Goal: Task Accomplishment & Management: Manage account settings

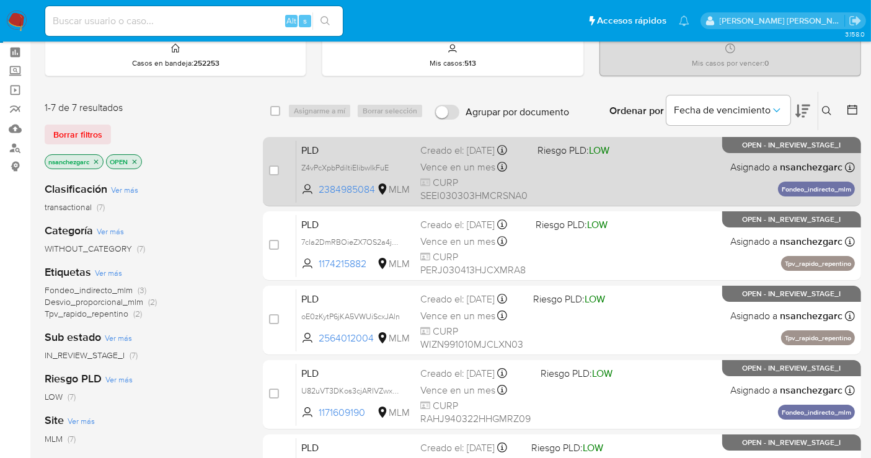
scroll to position [69, 0]
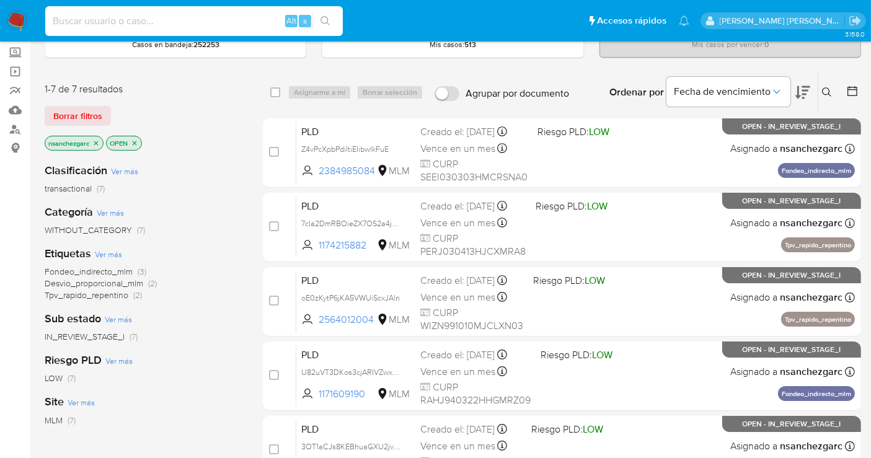
click at [180, 24] on input at bounding box center [194, 21] width 298 height 16
paste input "1980528209"
type input "1980528209"
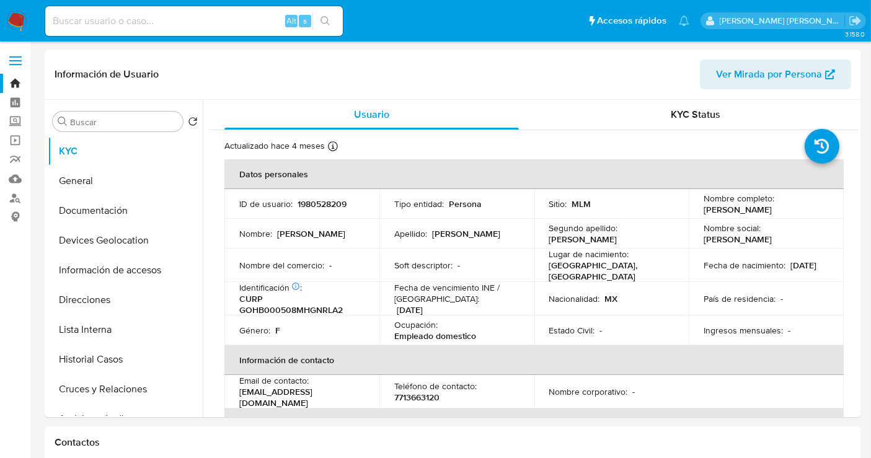
select select "10"
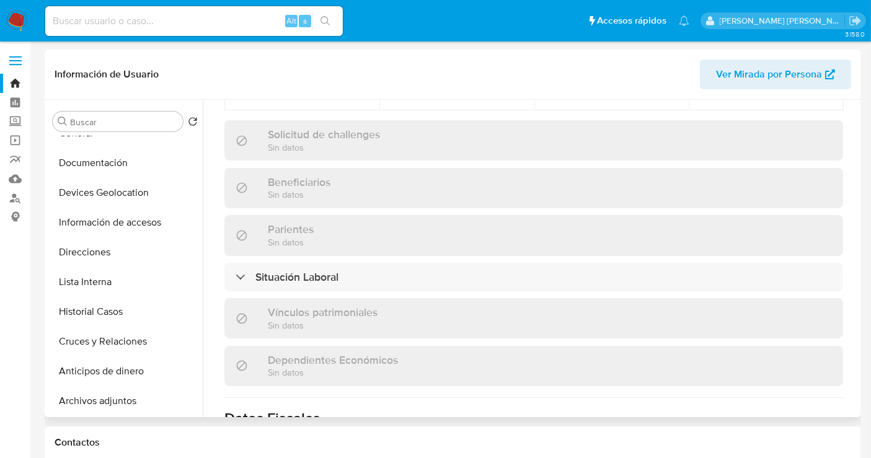
scroll to position [69, 0]
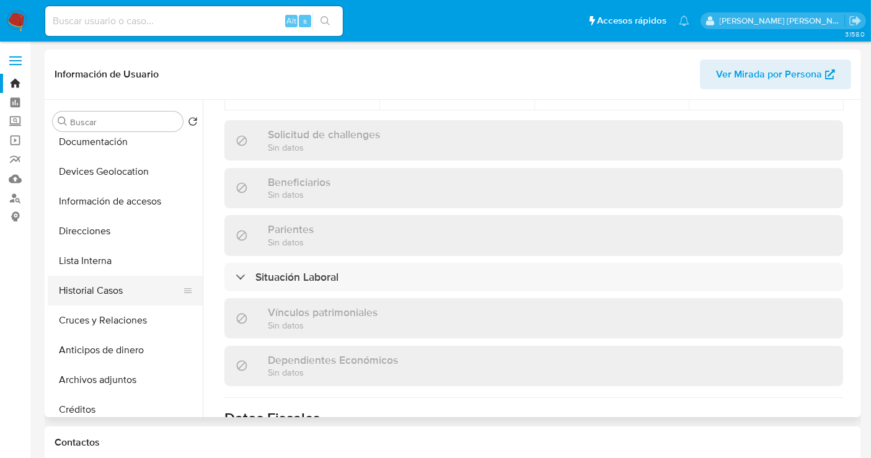
click at [103, 293] on button "Historial Casos" at bounding box center [120, 291] width 145 height 30
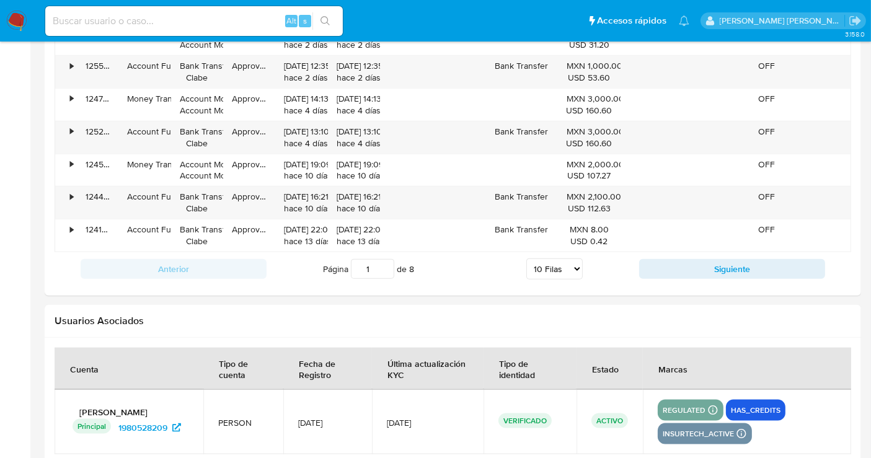
scroll to position [1240, 0]
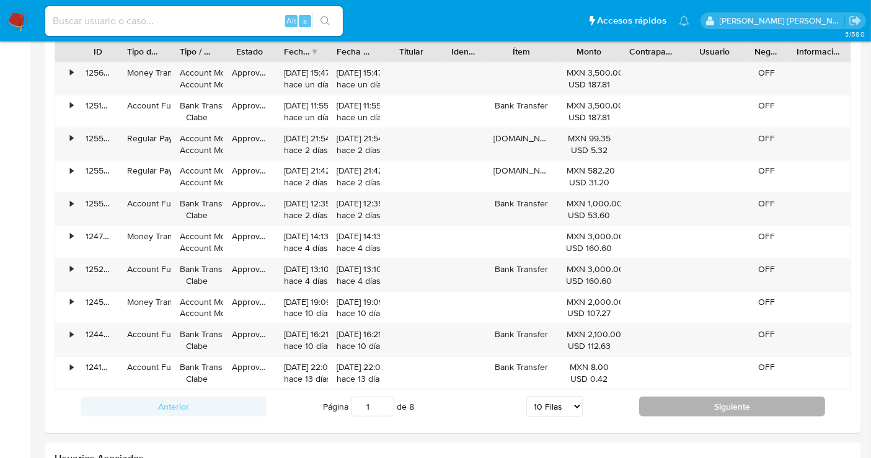
click at [720, 404] on button "Siguiente" at bounding box center [732, 407] width 186 height 20
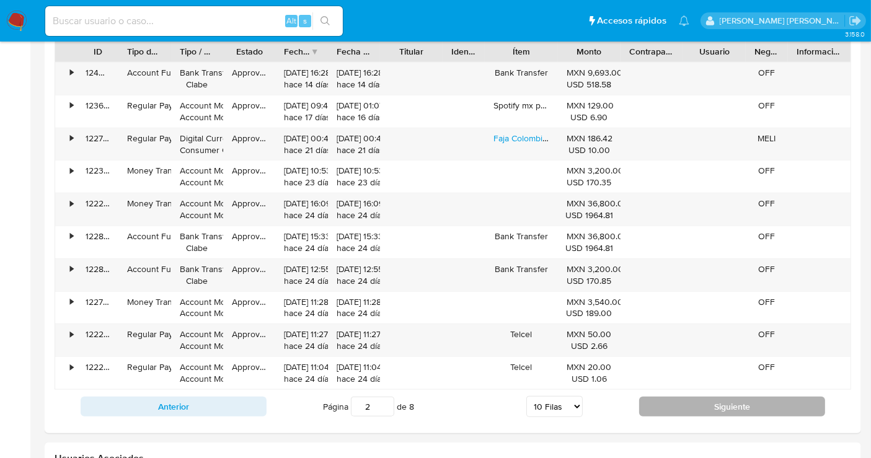
click at [749, 404] on button "Siguiente" at bounding box center [732, 407] width 186 height 20
type input "3"
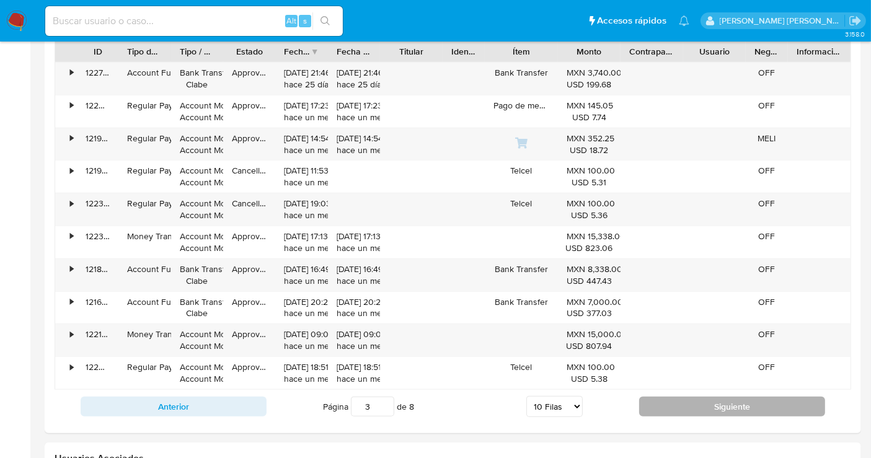
click at [732, 399] on button "Siguiente" at bounding box center [732, 407] width 186 height 20
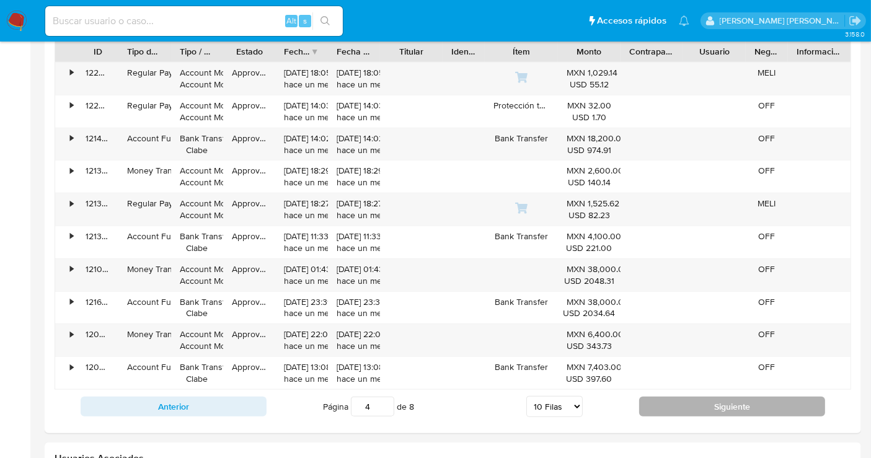
click at [732, 399] on button "Siguiente" at bounding box center [732, 407] width 186 height 20
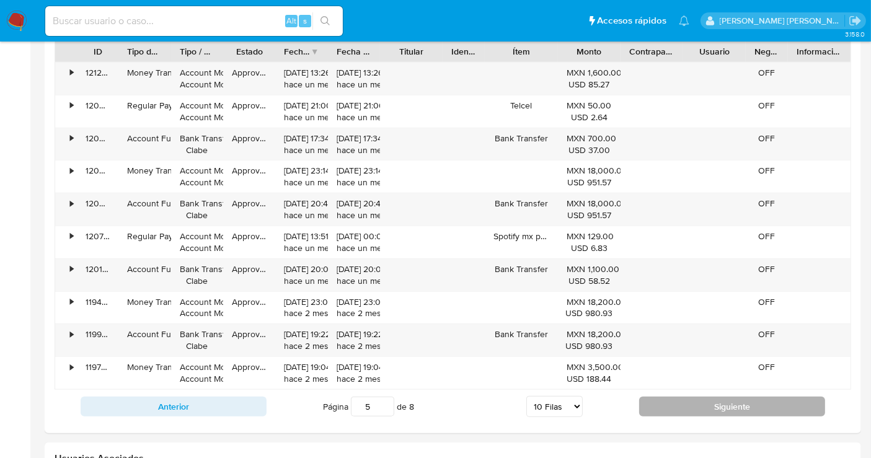
click at [732, 399] on button "Siguiente" at bounding box center [732, 407] width 186 height 20
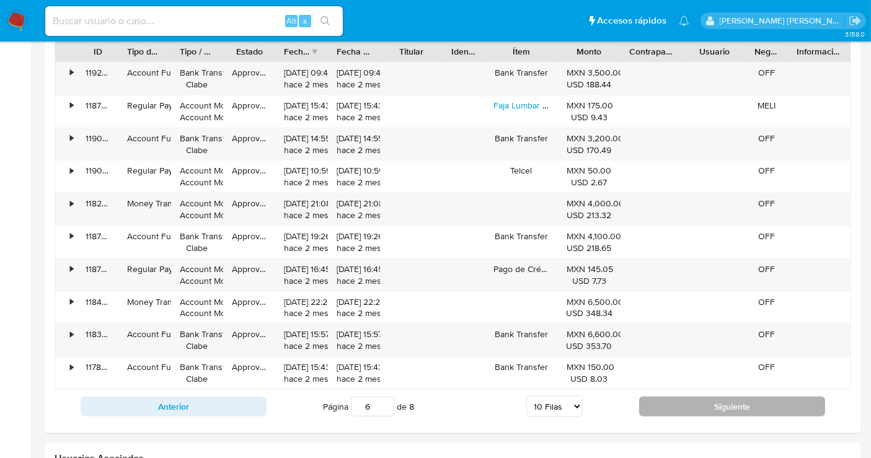
click at [732, 399] on button "Siguiente" at bounding box center [732, 407] width 186 height 20
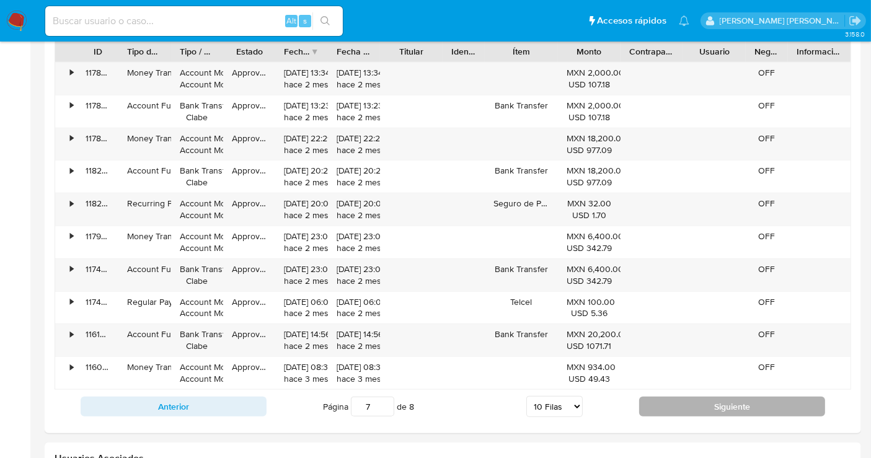
click at [709, 401] on button "Siguiente" at bounding box center [732, 407] width 186 height 20
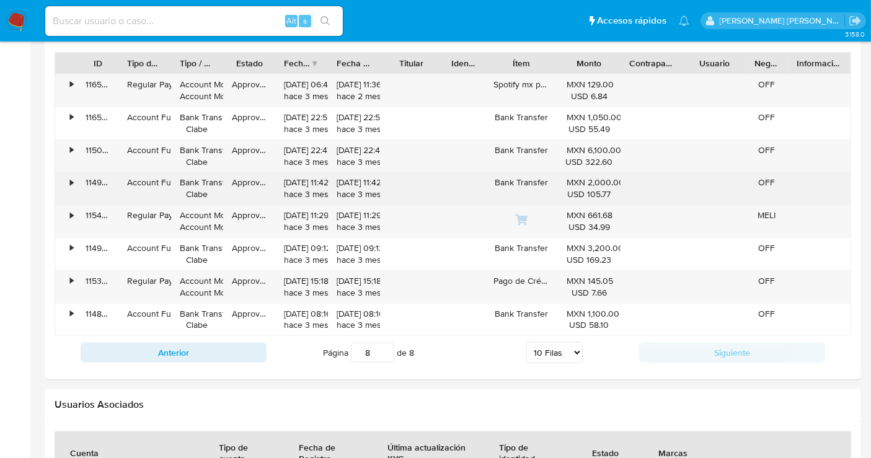
scroll to position [1308, 0]
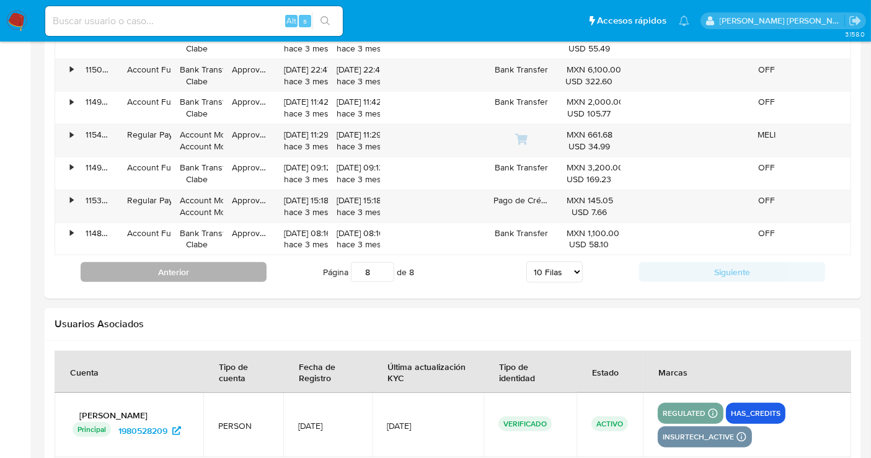
click at [183, 265] on button "Anterior" at bounding box center [174, 272] width 186 height 20
type input "7"
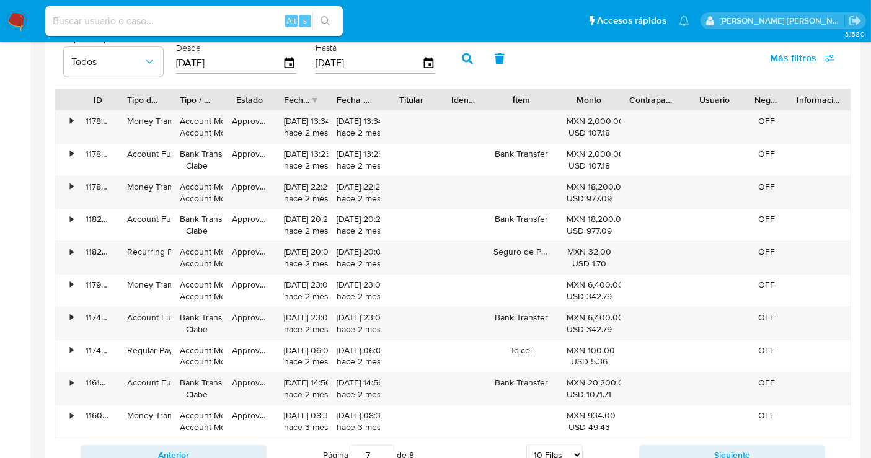
scroll to position [1170, 0]
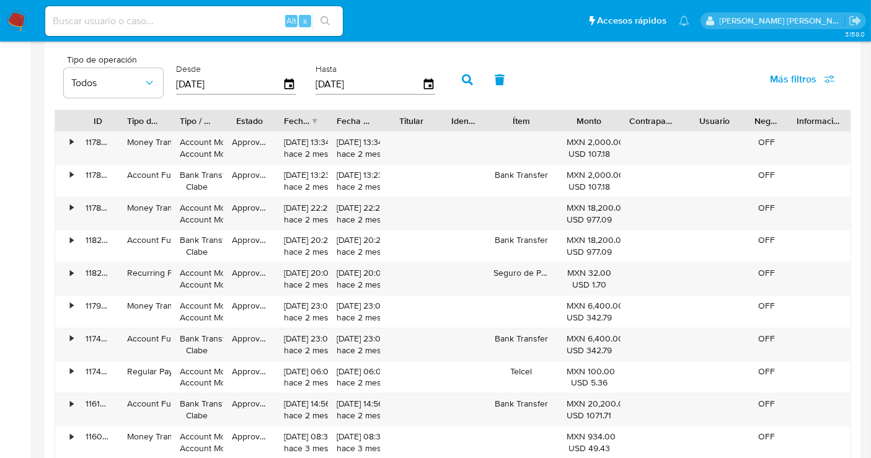
click at [135, 22] on input at bounding box center [194, 21] width 298 height 16
paste input "2009551753"
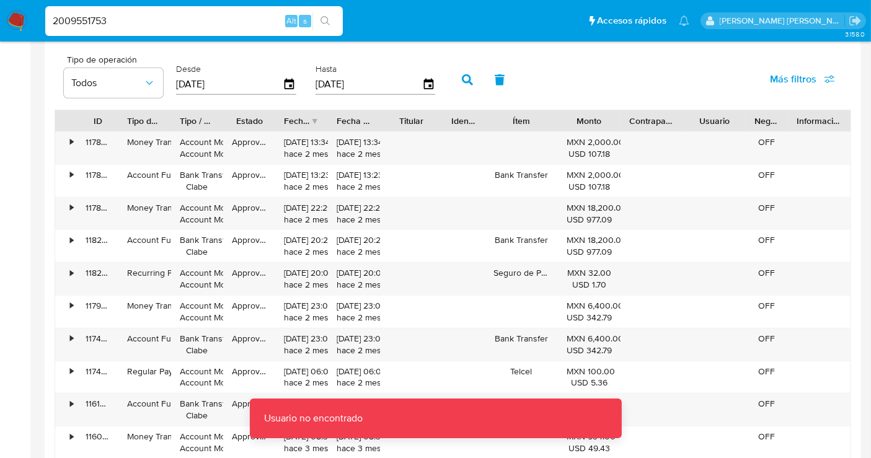
click at [135, 22] on input "2009551753" at bounding box center [194, 21] width 298 height 16
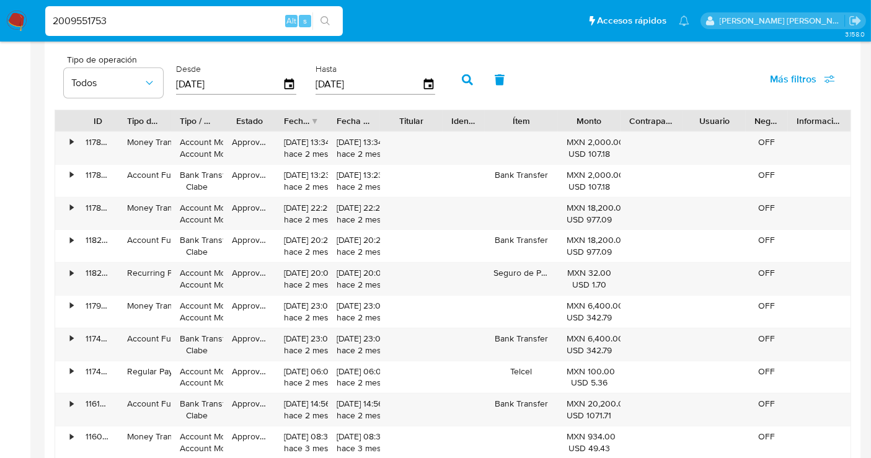
type input "2009551753"
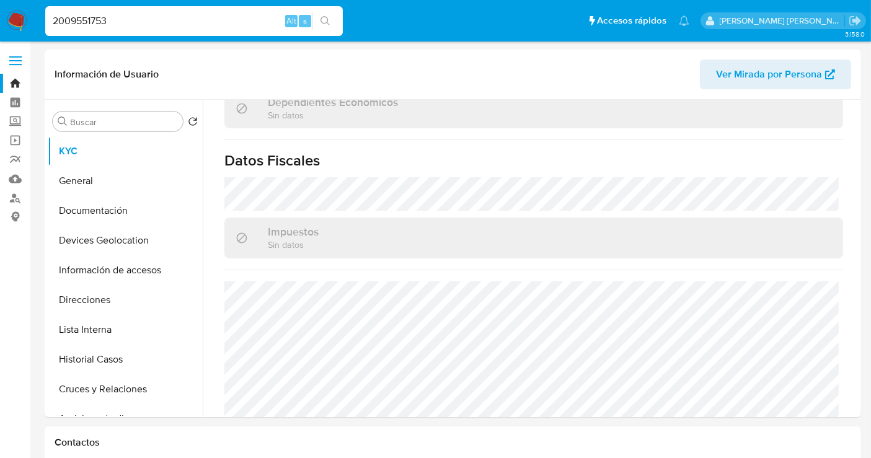
select select "10"
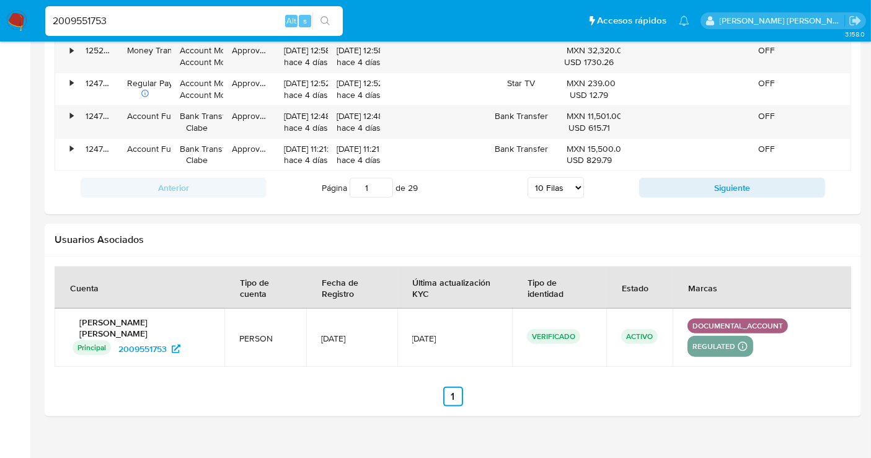
scroll to position [1377, 0]
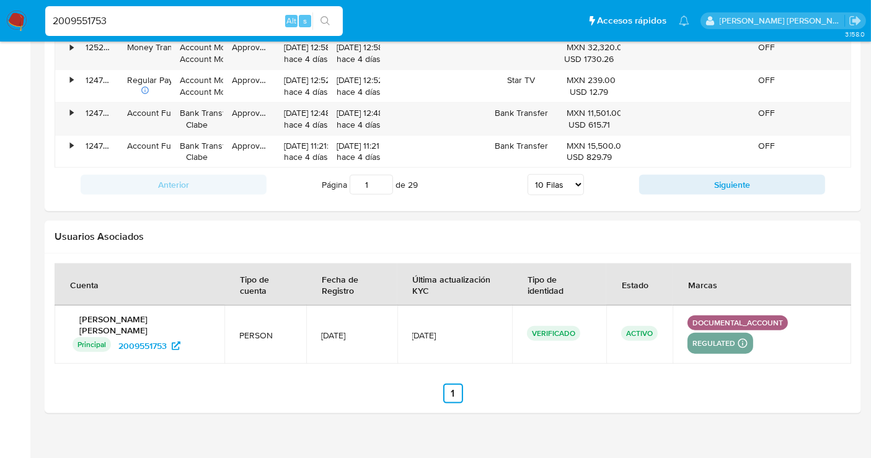
click at [700, 190] on button "Siguiente" at bounding box center [732, 185] width 186 height 20
type input "2"
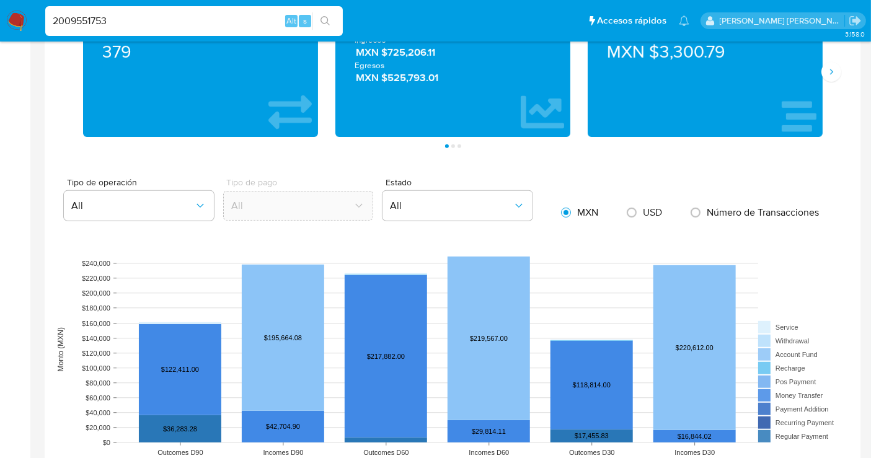
scroll to position [482, 0]
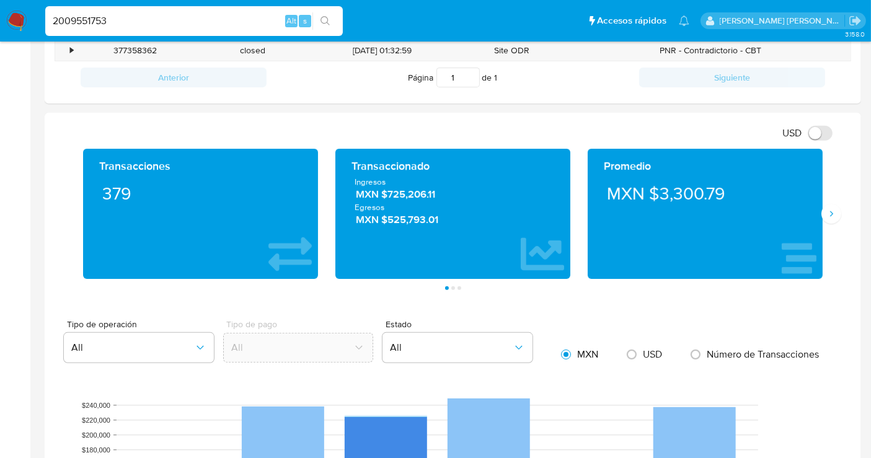
click at [20, 27] on img at bounding box center [16, 21] width 21 height 21
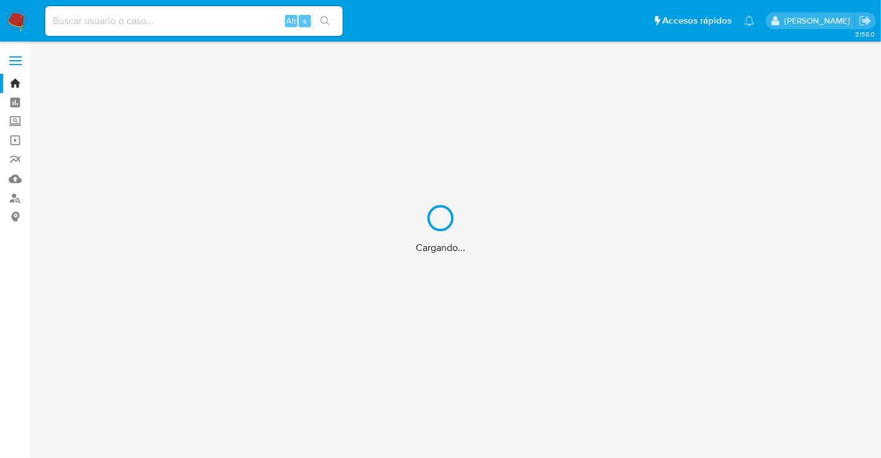
click at [12, 123] on div "Cargando..." at bounding box center [440, 229] width 881 height 458
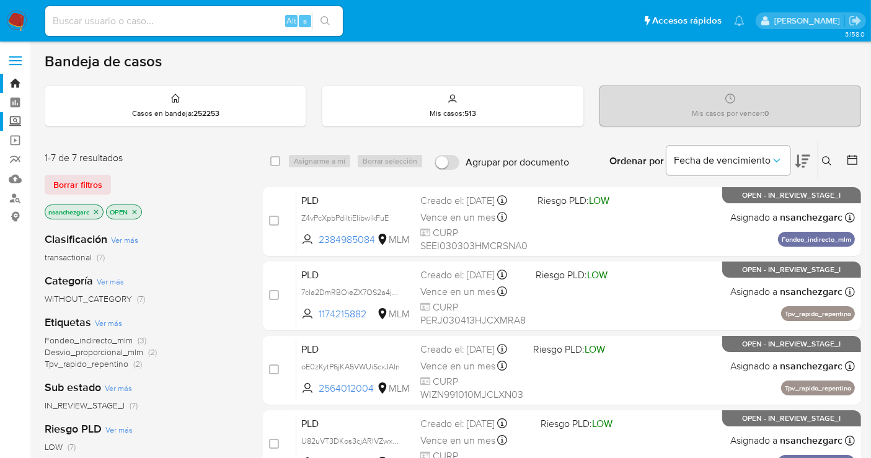
click at [12, 123] on label "Screening" at bounding box center [74, 121] width 148 height 19
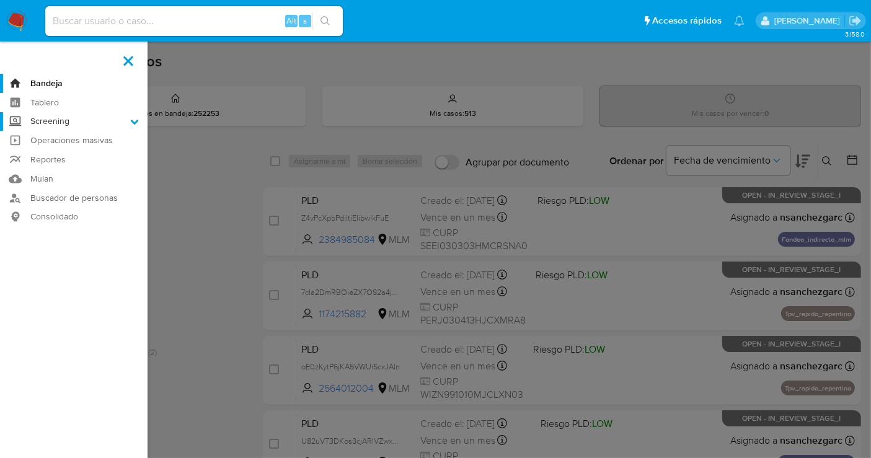
click at [0, 0] on input "Screening" at bounding box center [0, 0] width 0 height 0
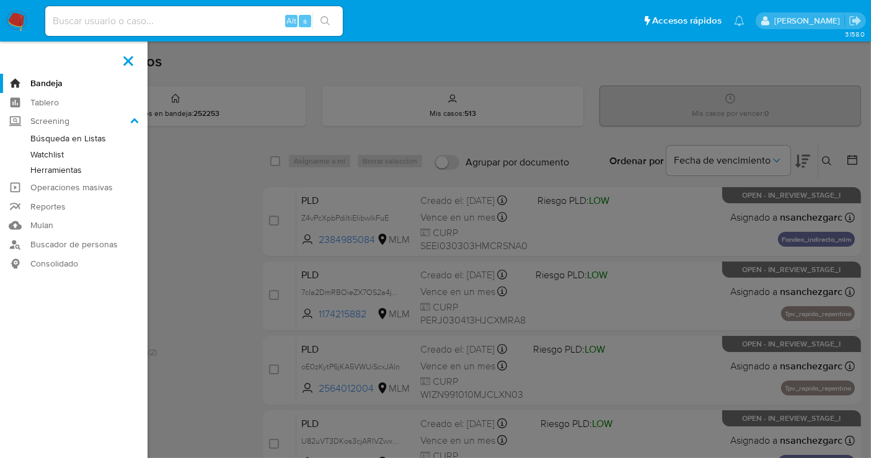
click at [55, 170] on link "Herramientas" at bounding box center [74, 169] width 148 height 15
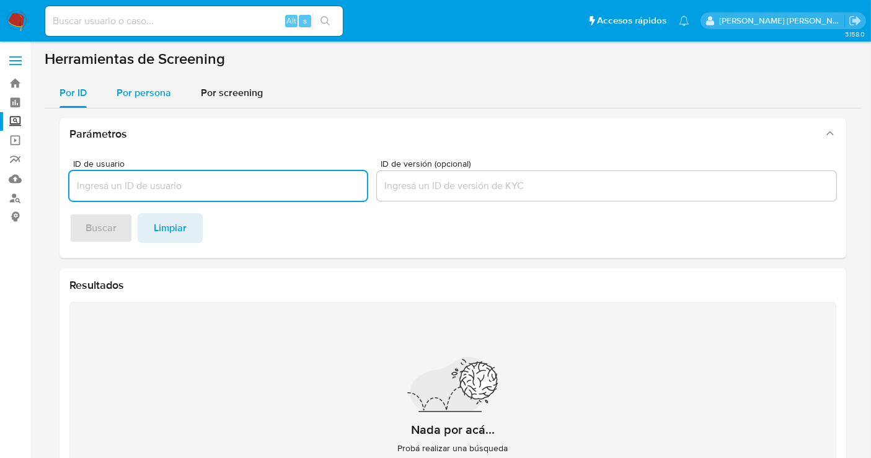
click at [139, 92] on span "Por persona" at bounding box center [144, 93] width 55 height 14
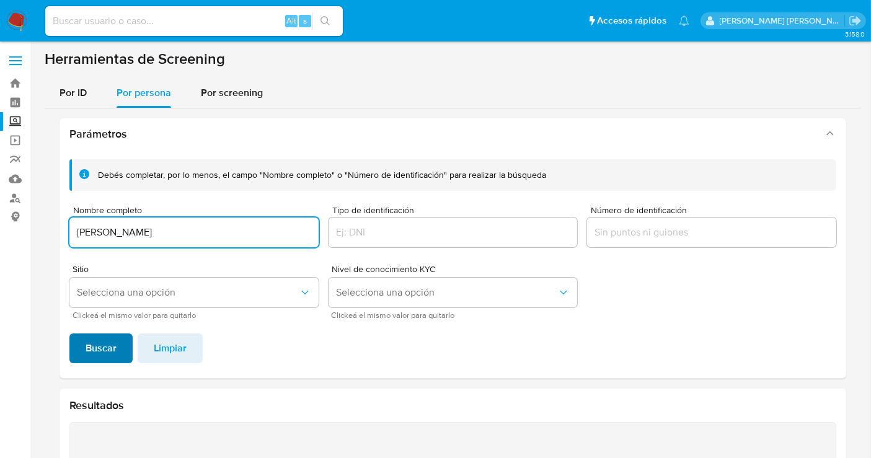
type input "[PERSON_NAME]"
click at [110, 355] on span "Buscar" at bounding box center [101, 348] width 31 height 27
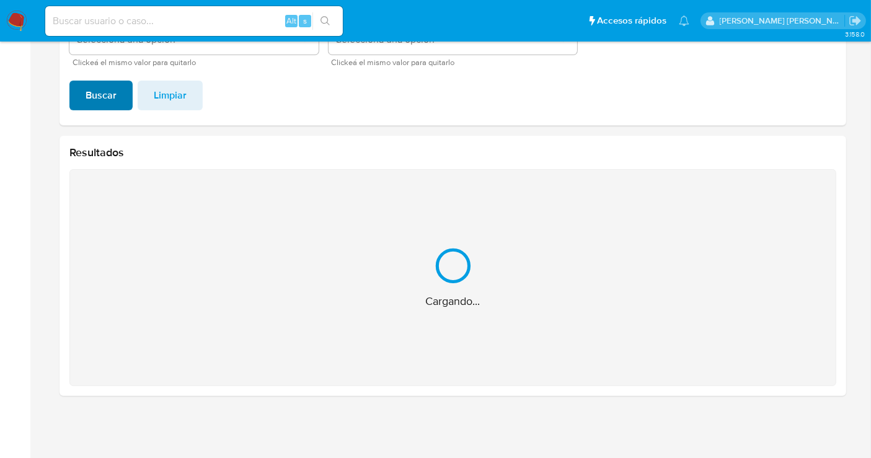
scroll to position [56, 0]
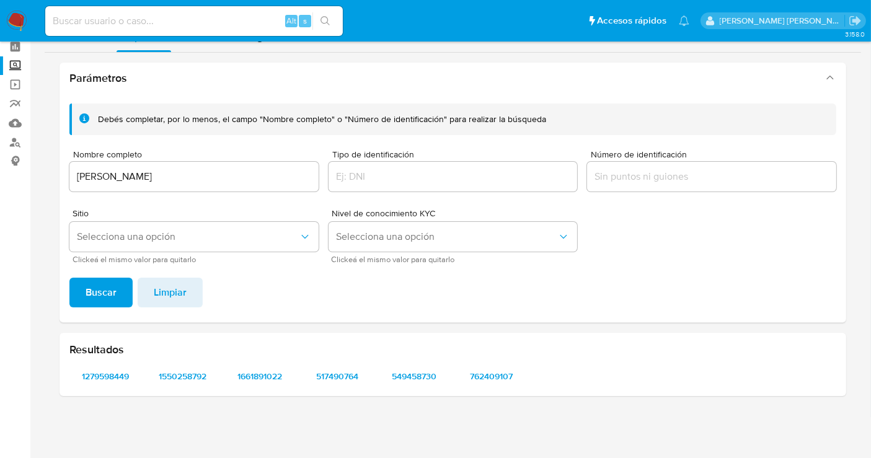
click at [104, 386] on div "Resultados 1279598449 1550258792 1661891022 517490764 549458730 762409107" at bounding box center [453, 364] width 787 height 63
click at [105, 376] on span "1279598449" at bounding box center [105, 376] width 55 height 17
click at [193, 376] on span "1550258792" at bounding box center [183, 376] width 55 height 17
click at [245, 379] on span "1661891022" at bounding box center [259, 376] width 55 height 17
click at [358, 378] on span "517490764" at bounding box center [337, 376] width 55 height 17
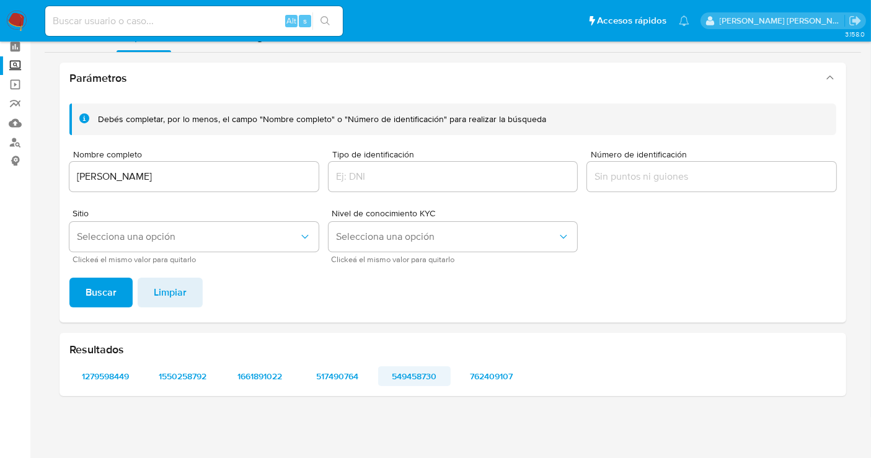
click at [423, 377] on span "549458730" at bounding box center [414, 376] width 55 height 17
click at [499, 379] on span "762409107" at bounding box center [491, 376] width 55 height 17
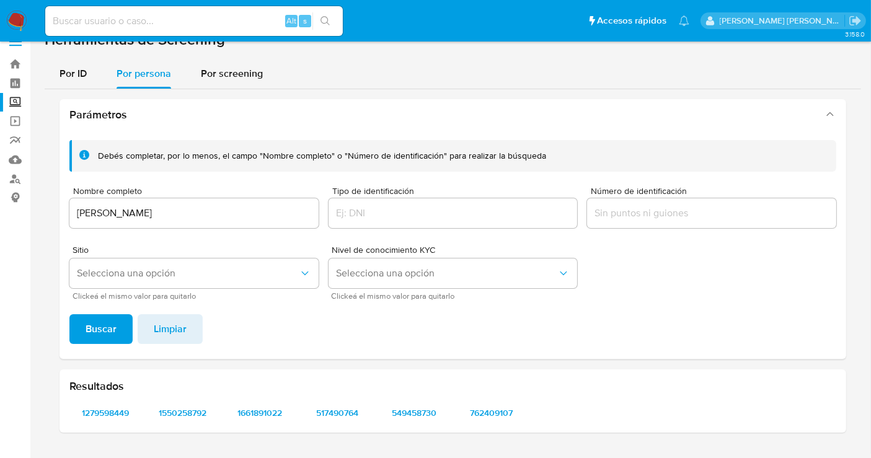
scroll to position [0, 0]
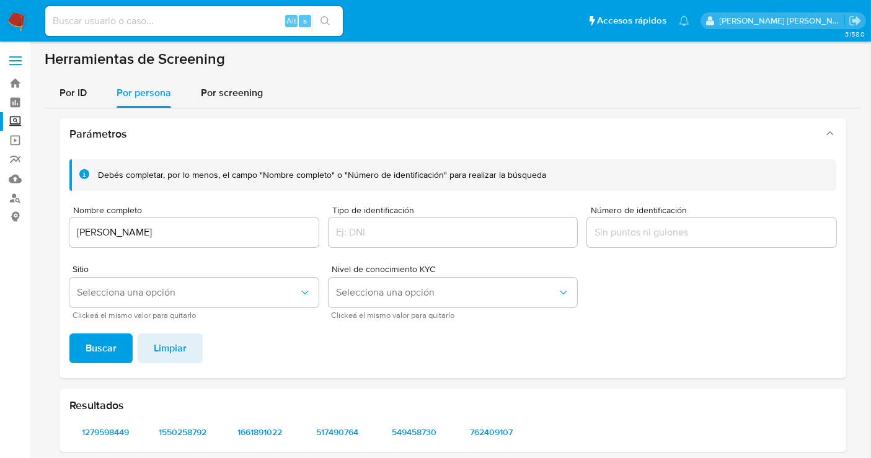
click at [17, 20] on img at bounding box center [16, 21] width 21 height 21
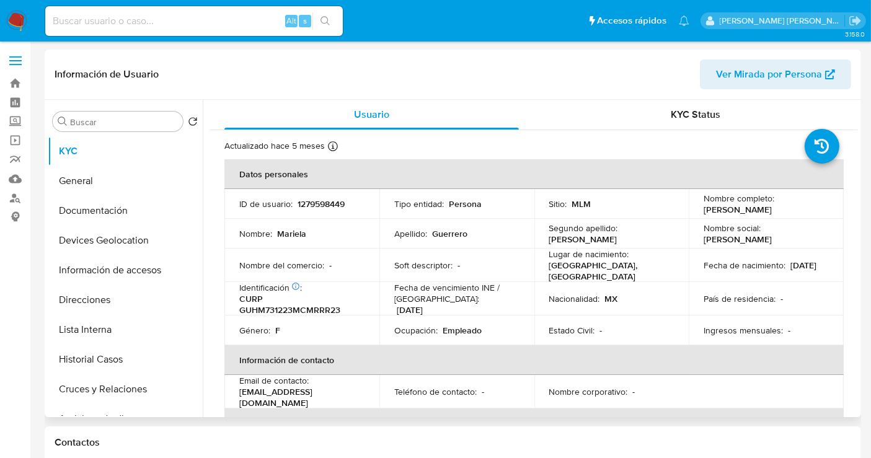
select select "10"
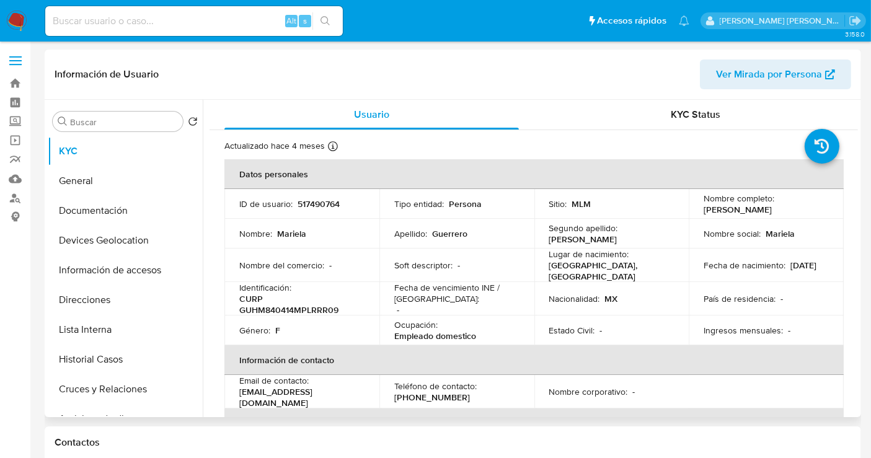
select select "10"
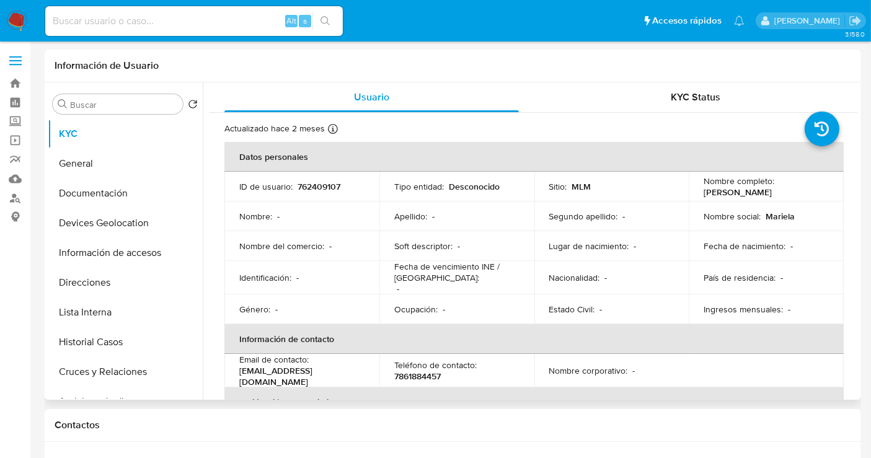
select select "10"
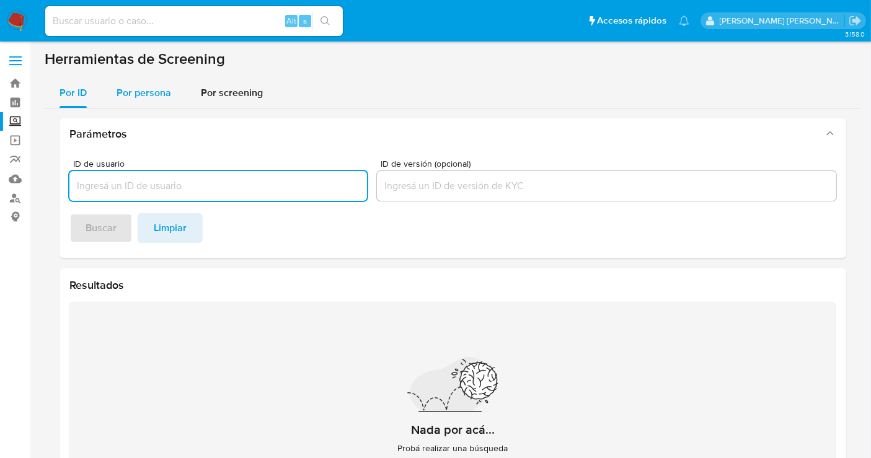
click at [151, 92] on span "Por persona" at bounding box center [144, 93] width 55 height 14
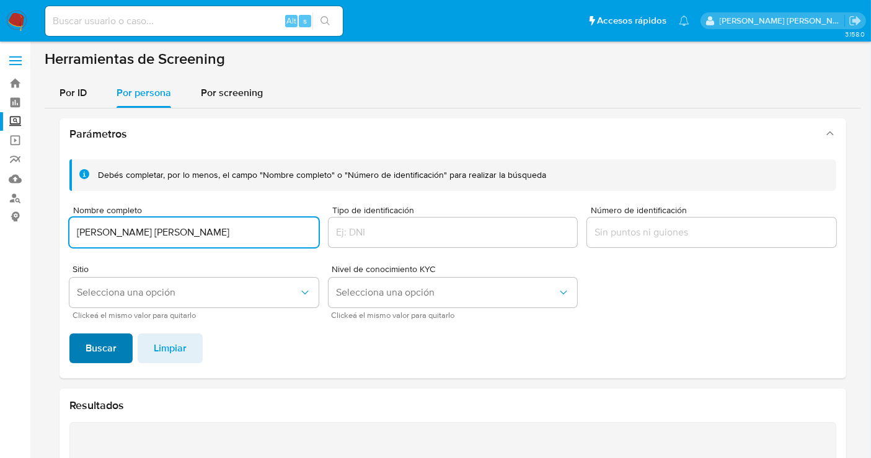
type input "[PERSON_NAME] [PERSON_NAME]"
click at [107, 344] on span "Buscar" at bounding box center [101, 348] width 31 height 27
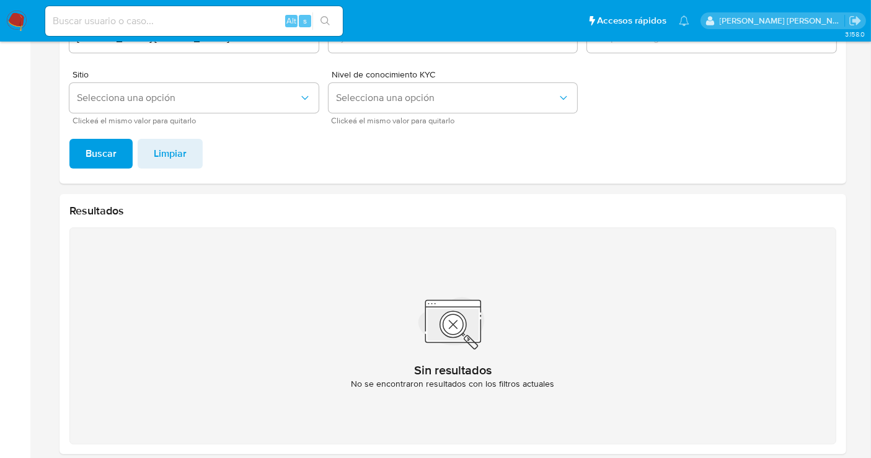
scroll to position [115, 0]
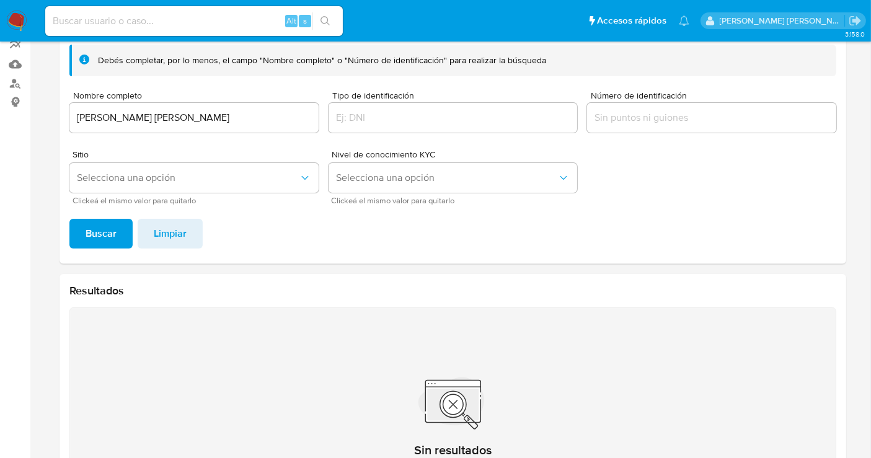
click at [136, 119] on input "[PERSON_NAME] [PERSON_NAME]" at bounding box center [193, 118] width 249 height 16
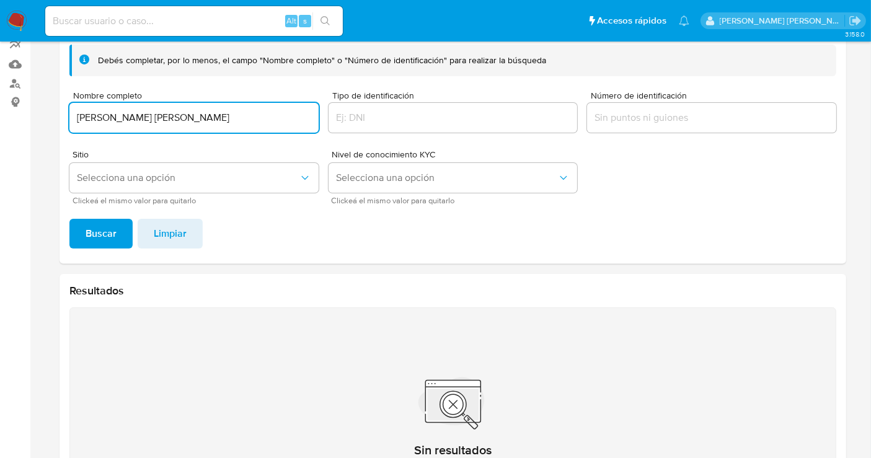
click at [136, 119] on input "JAVIER HUMBERTO LABRA LUIS" at bounding box center [193, 118] width 249 height 16
click at [100, 231] on span "Buscar" at bounding box center [101, 233] width 31 height 27
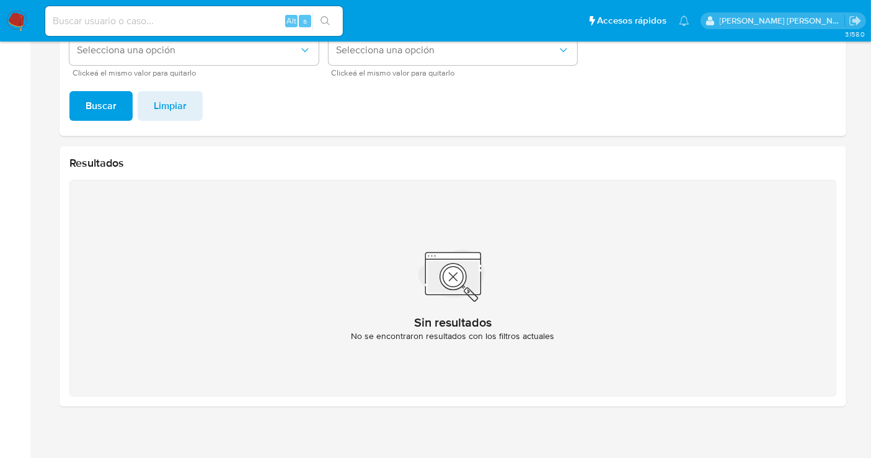
scroll to position [46, 0]
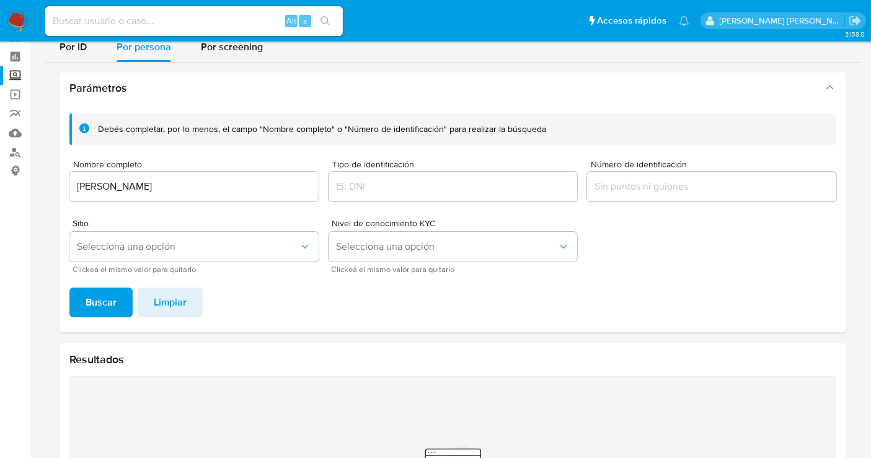
click at [122, 181] on input "MELECIO LOPEZ HERNANDEZ" at bounding box center [193, 187] width 249 height 16
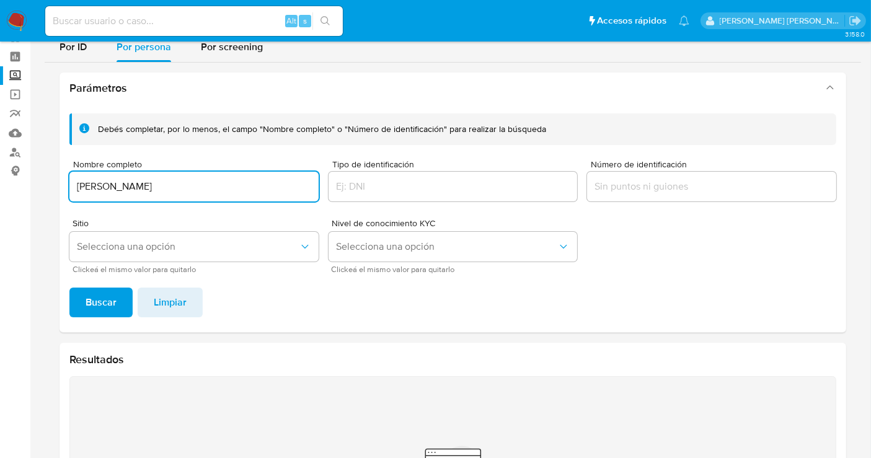
click at [122, 181] on input "MELECIO LOPEZ HERNANDEZ" at bounding box center [193, 187] width 249 height 16
type input "LETICIA TREJO GUERRERO"
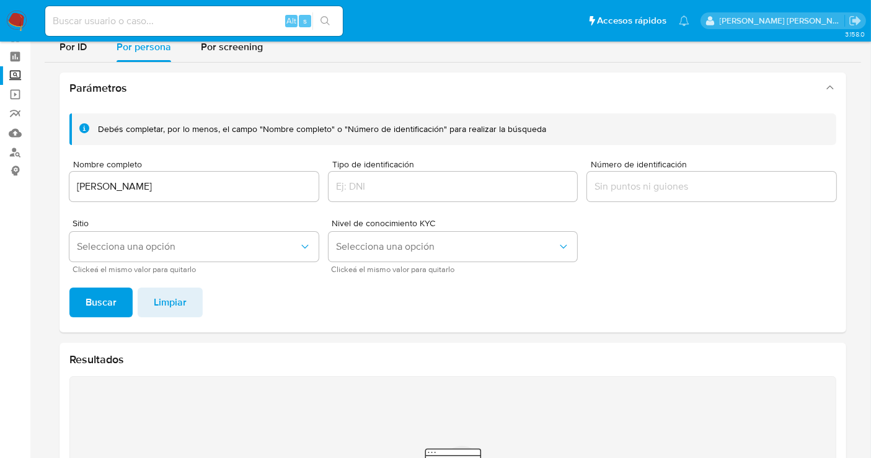
click at [97, 296] on span "Buscar" at bounding box center [101, 302] width 31 height 27
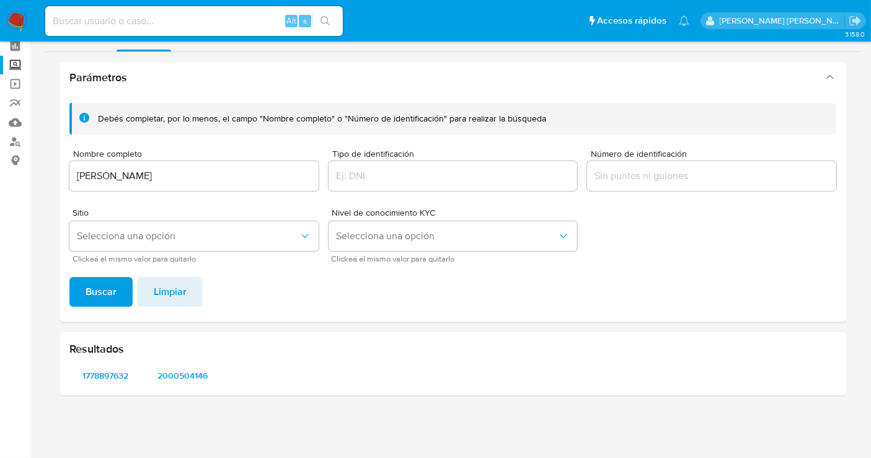
scroll to position [56, 0]
click at [102, 377] on span "1778897632" at bounding box center [105, 376] width 55 height 17
click at [196, 377] on span "2000504146" at bounding box center [183, 376] width 55 height 17
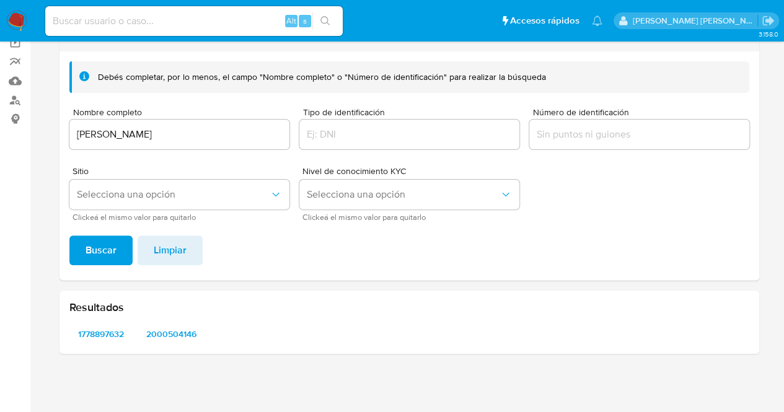
scroll to position [102, 0]
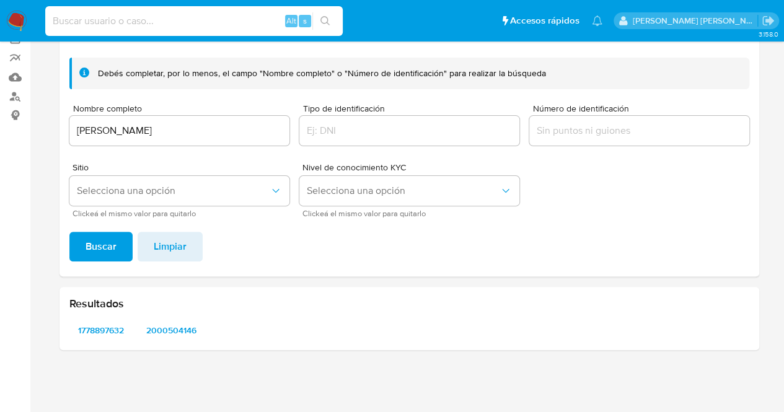
click at [90, 21] on input at bounding box center [194, 21] width 298 height 16
paste input "2009551753"
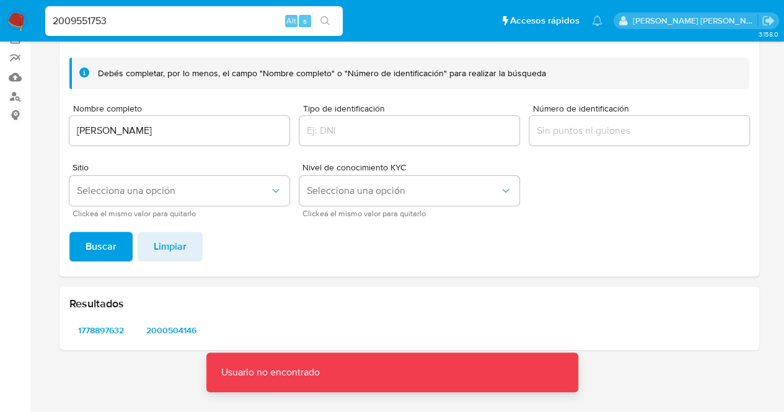
click at [128, 15] on input "2009551753" at bounding box center [194, 21] width 298 height 16
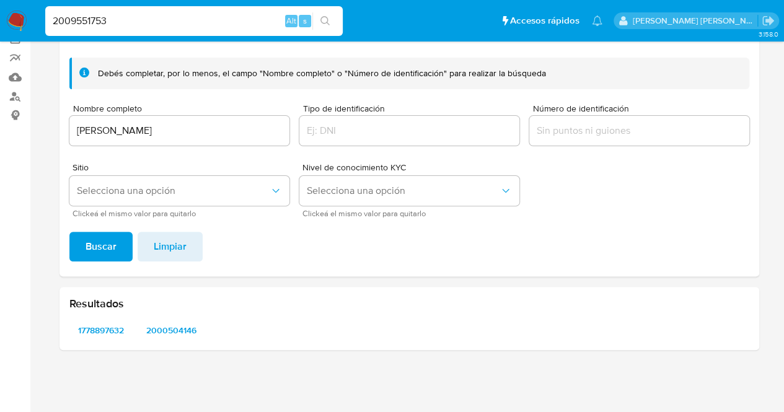
type input "2009551753"
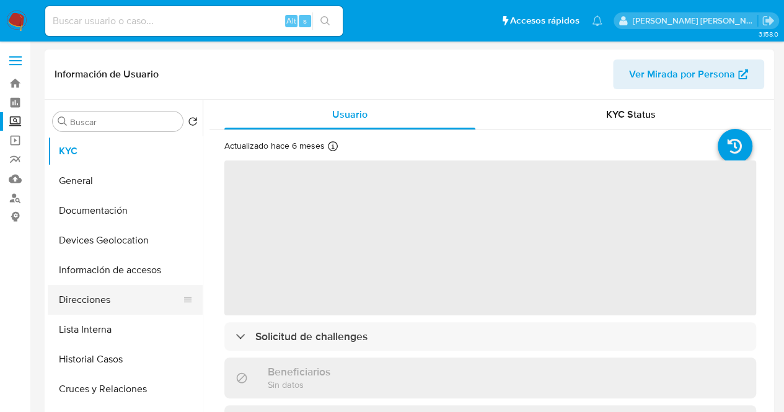
click at [94, 303] on button "Direcciones" at bounding box center [120, 300] width 145 height 30
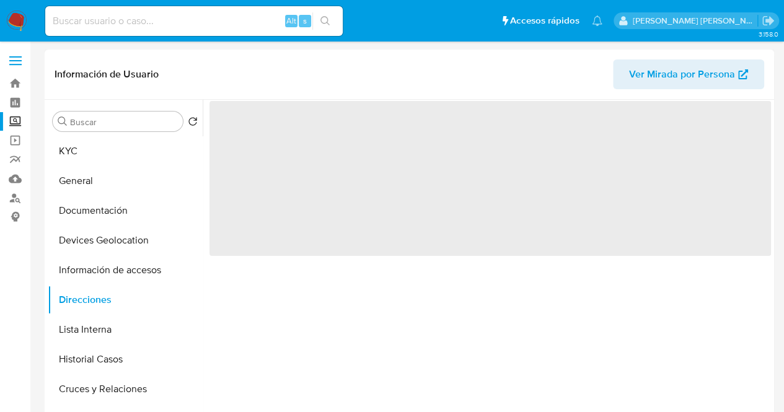
select select "10"
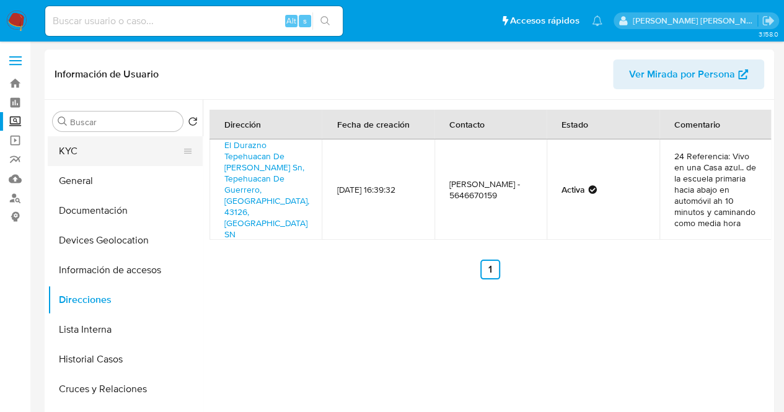
click at [95, 158] on button "KYC" at bounding box center [120, 151] width 145 height 30
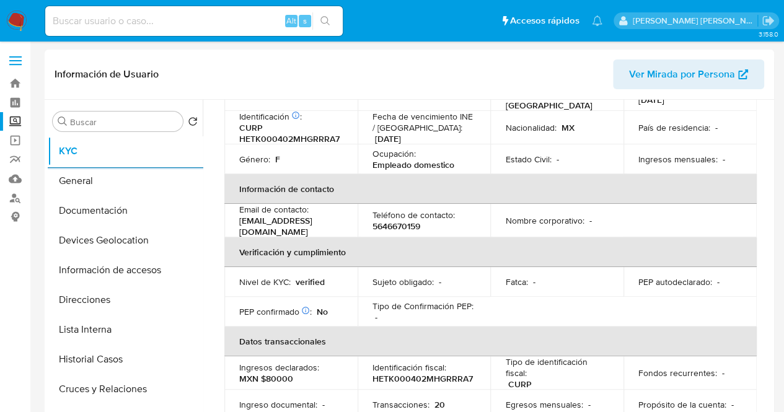
scroll to position [95, 0]
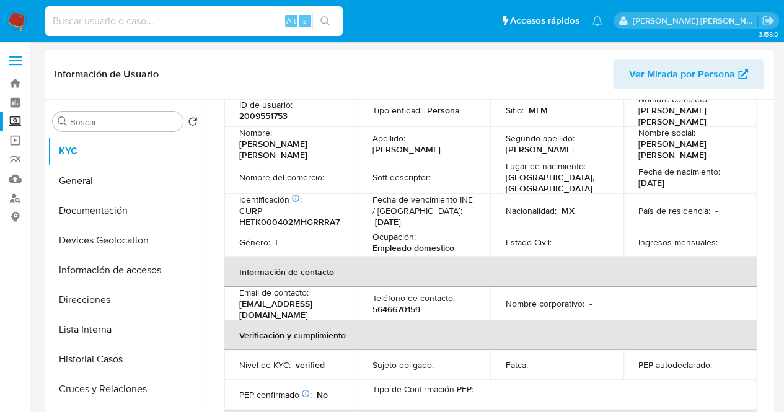
click at [119, 23] on input at bounding box center [194, 21] width 298 height 16
paste input "1980528209"
type input "1980528209"
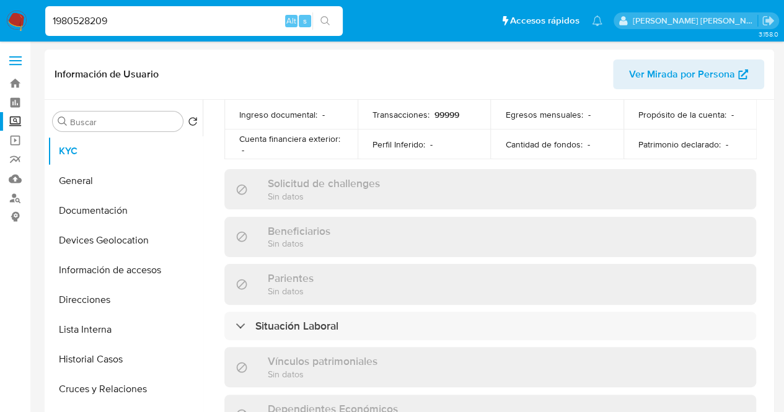
select select "10"
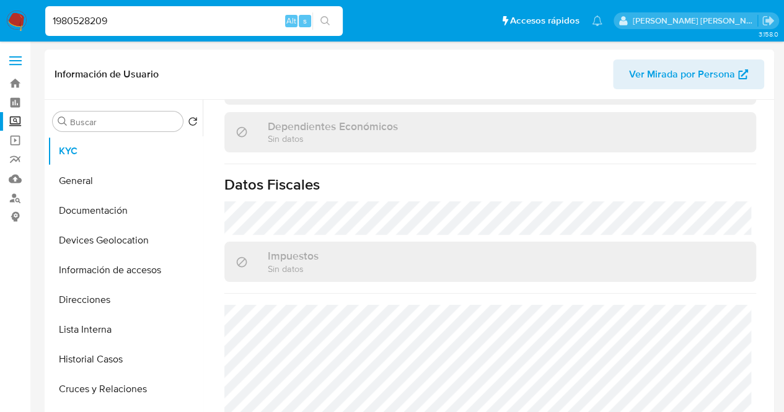
scroll to position [790, 0]
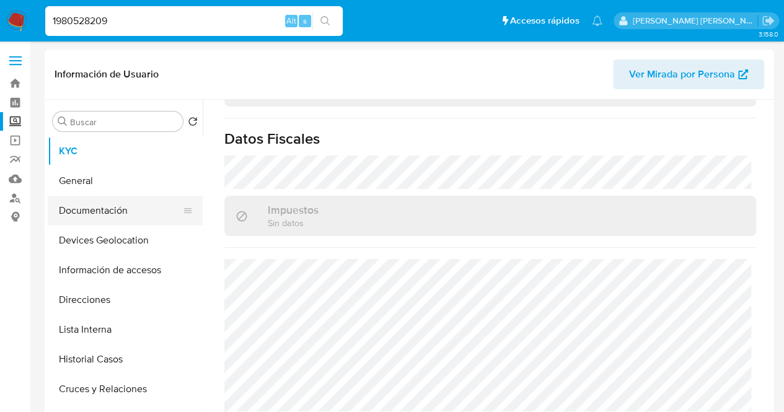
click at [92, 217] on button "Documentación" at bounding box center [120, 211] width 145 height 30
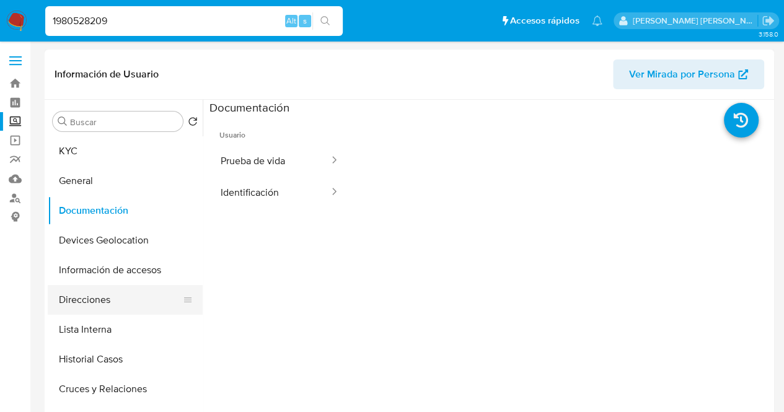
click at [86, 302] on button "Direcciones" at bounding box center [120, 300] width 145 height 30
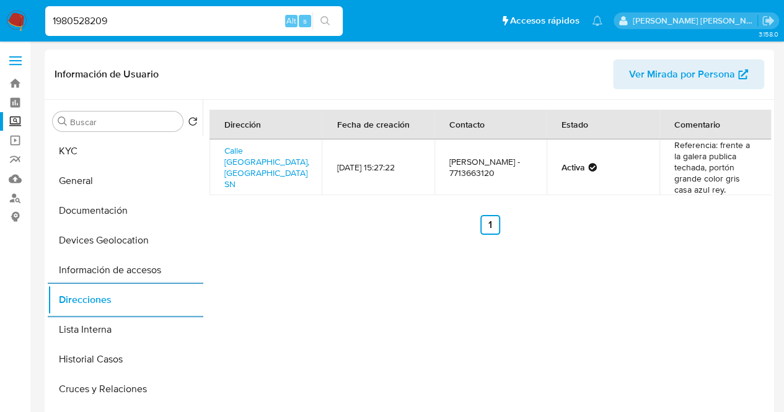
click at [12, 17] on img at bounding box center [16, 21] width 21 height 21
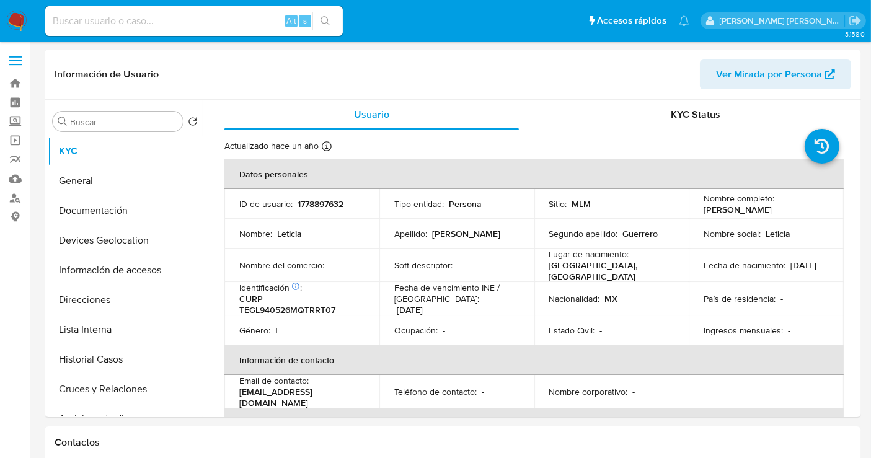
select select "10"
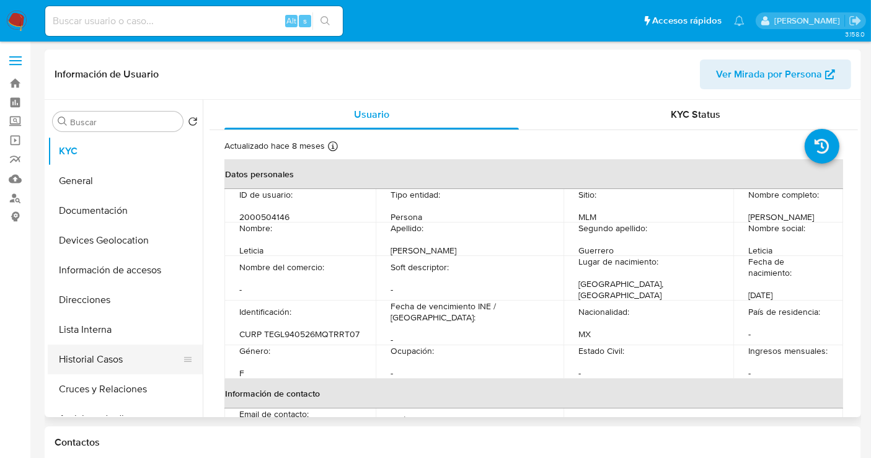
select select "10"
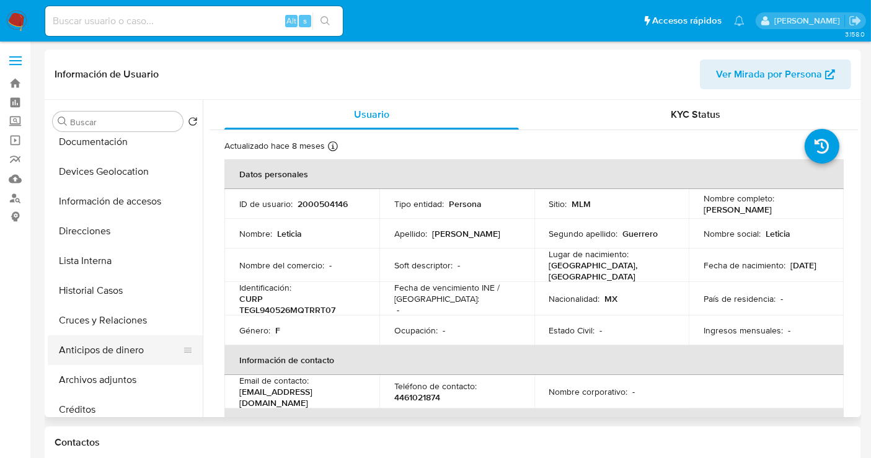
scroll to position [138, 0]
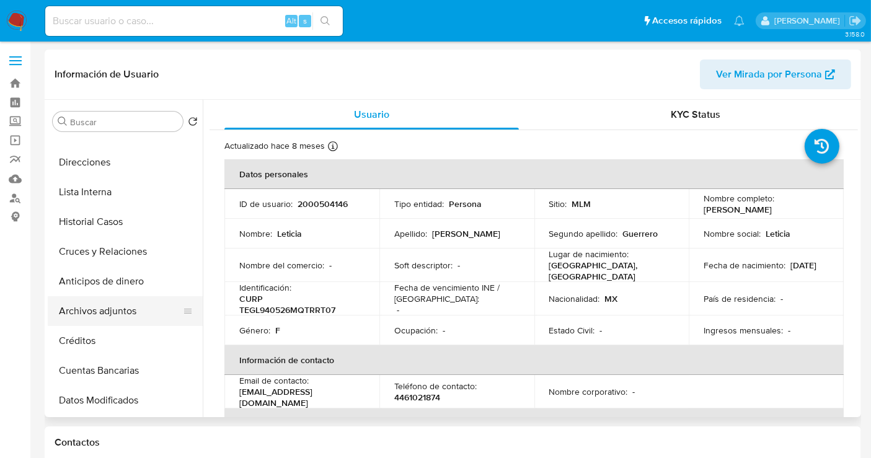
click at [95, 309] on button "Archivos adjuntos" at bounding box center [120, 311] width 145 height 30
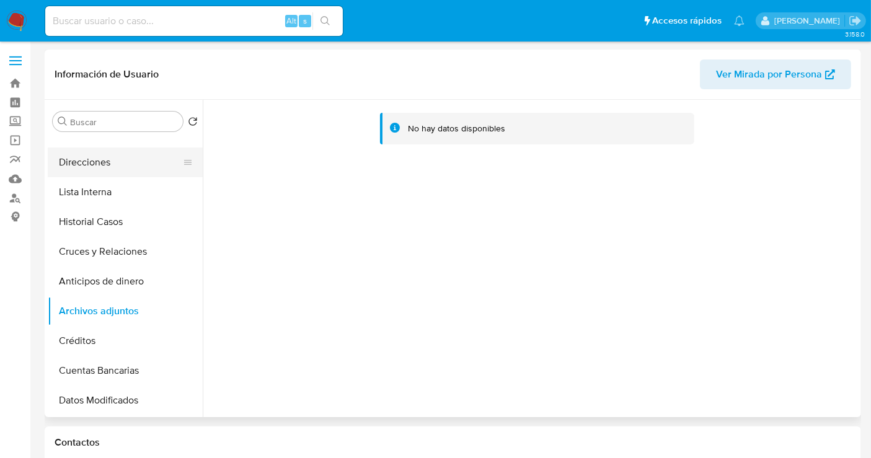
scroll to position [0, 0]
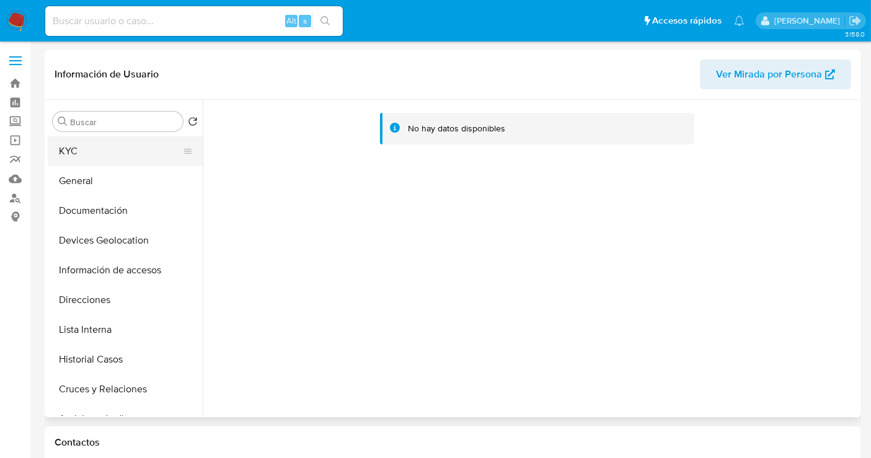
click at [84, 151] on button "KYC" at bounding box center [120, 151] width 145 height 30
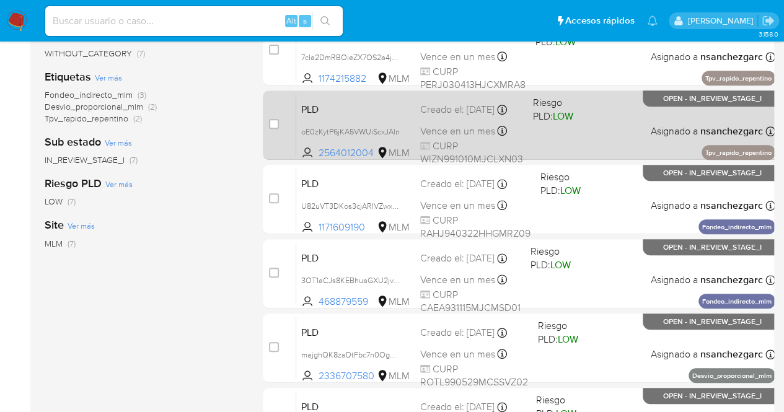
scroll to position [248, 0]
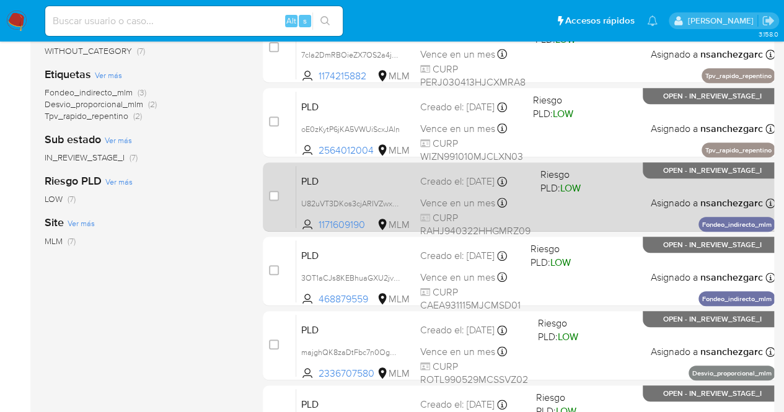
click at [421, 182] on div "Creado el: [DATE] Creado el: [DATE] 02:09:20" at bounding box center [475, 182] width 110 height 14
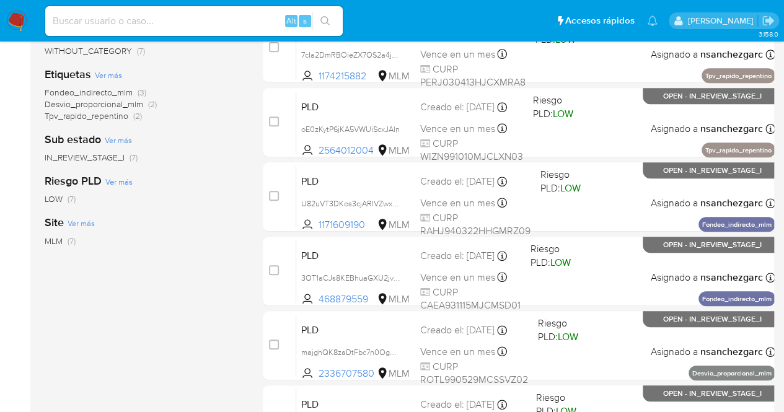
click at [83, 29] on div "Alt s" at bounding box center [194, 21] width 298 height 30
click at [79, 20] on input at bounding box center [194, 21] width 298 height 16
paste input "1980528209"
type input "1980528209"
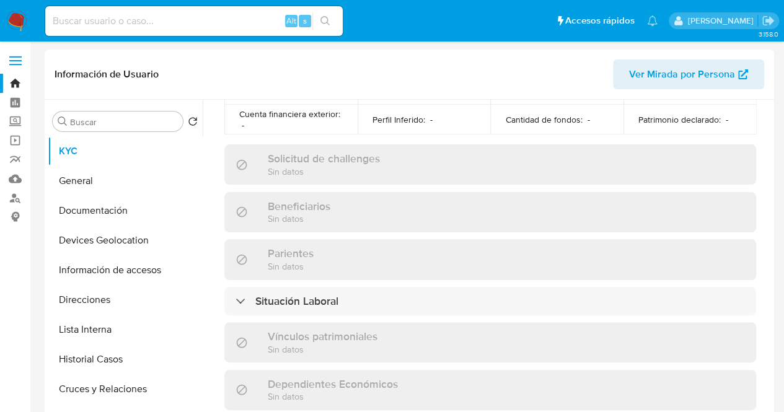
scroll to position [790, 0]
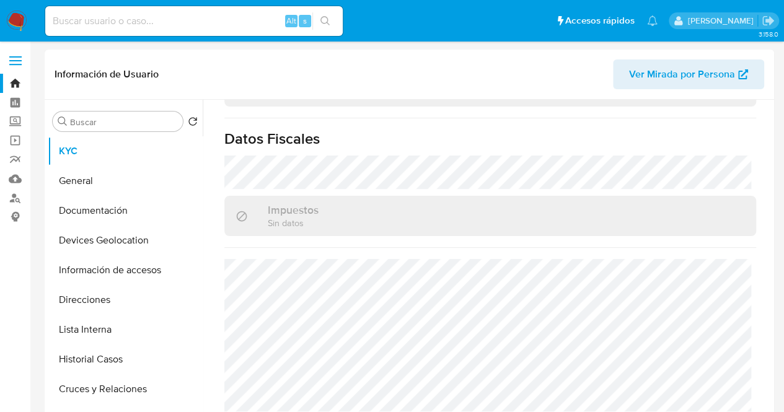
select select "10"
click at [78, 210] on button "Documentación" at bounding box center [120, 211] width 145 height 30
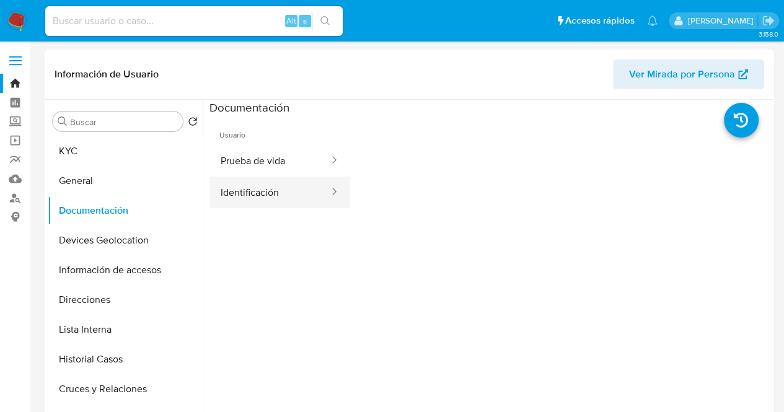
click at [254, 190] on button "Identificación" at bounding box center [270, 193] width 121 height 32
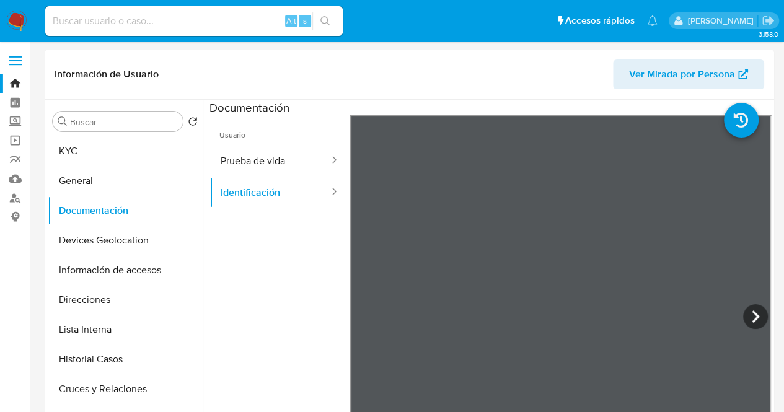
click at [24, 23] on img at bounding box center [16, 21] width 21 height 21
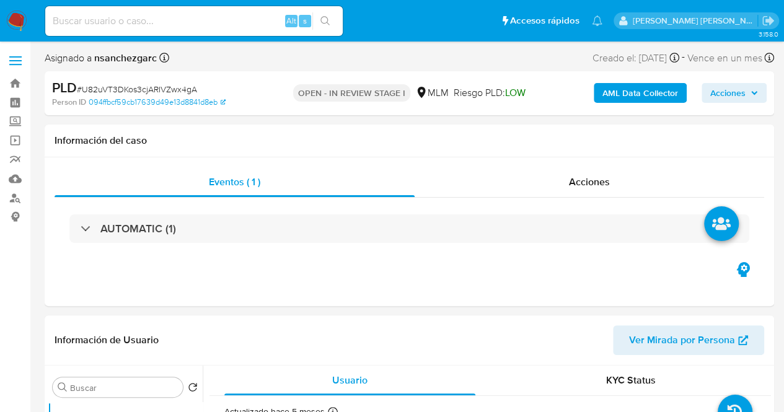
select select "10"
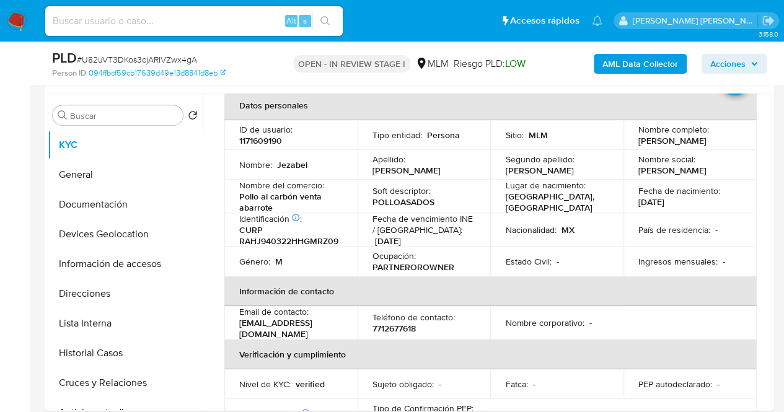
scroll to position [248, 0]
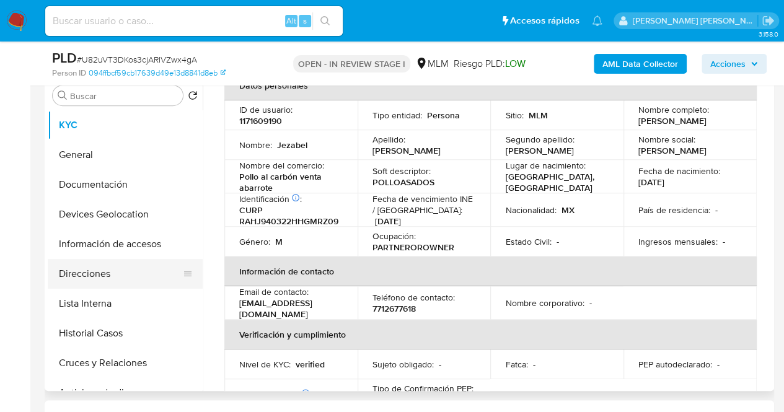
click at [89, 284] on button "Direcciones" at bounding box center [120, 274] width 145 height 30
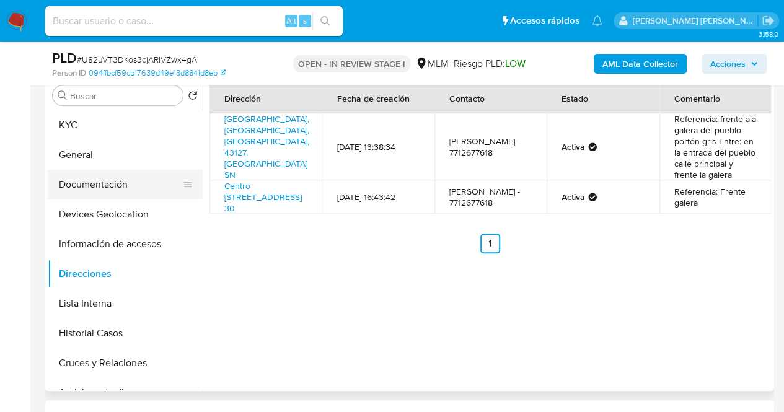
click at [96, 185] on button "Documentación" at bounding box center [120, 185] width 145 height 30
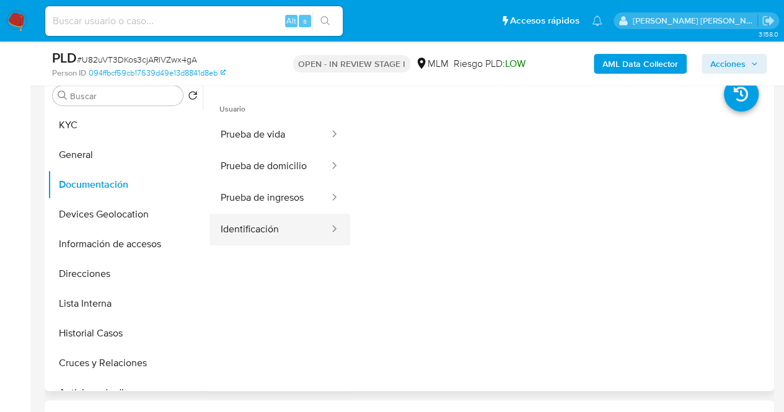
click at [281, 223] on button "Identificación" at bounding box center [270, 230] width 121 height 32
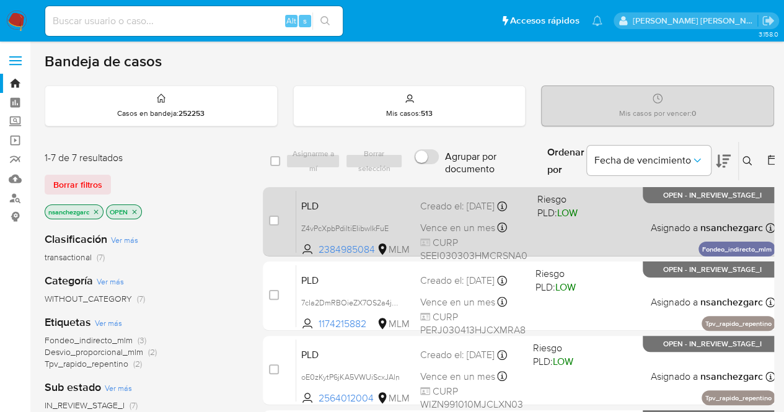
click at [439, 208] on div "Creado el: [DATE] Creado el: [DATE] 02:14:00" at bounding box center [473, 207] width 107 height 14
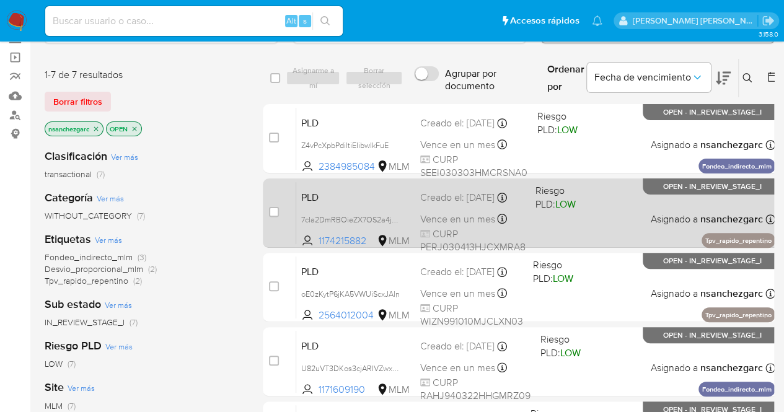
scroll to position [186, 0]
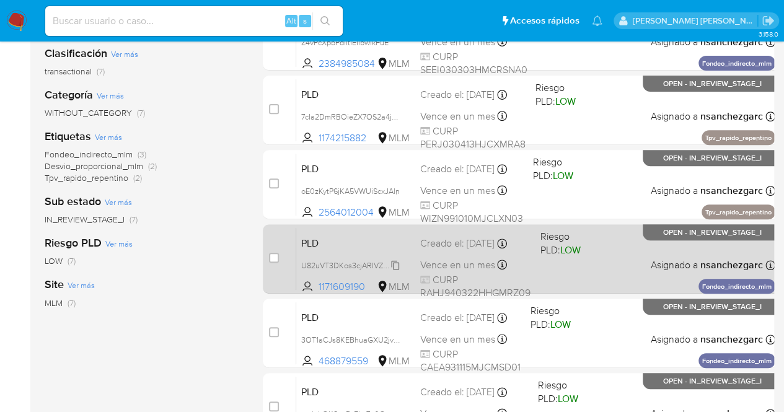
click at [398, 263] on span "U82uVT3DKos3cjARIVZwx4gA" at bounding box center [353, 265] width 105 height 14
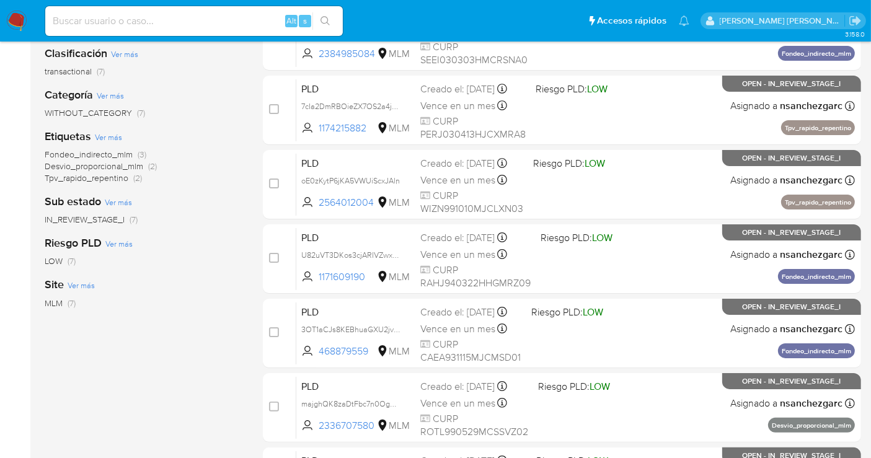
scroll to position [0, 0]
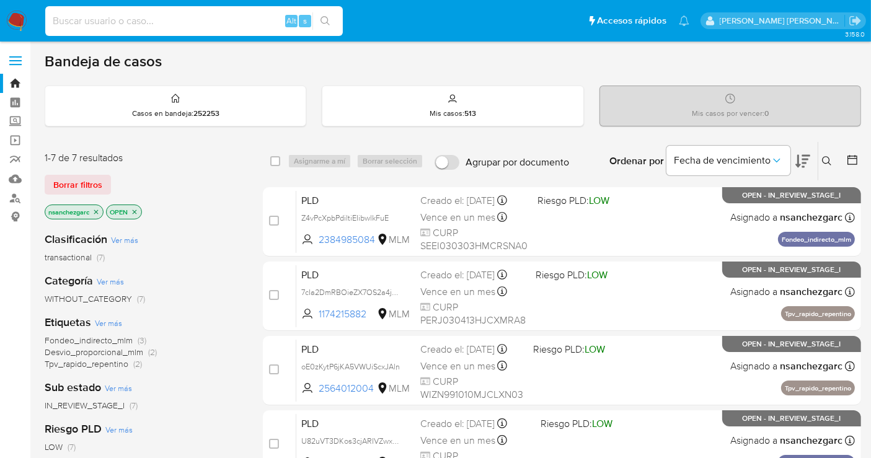
click at [125, 17] on input at bounding box center [194, 21] width 298 height 16
paste input "2009551753"
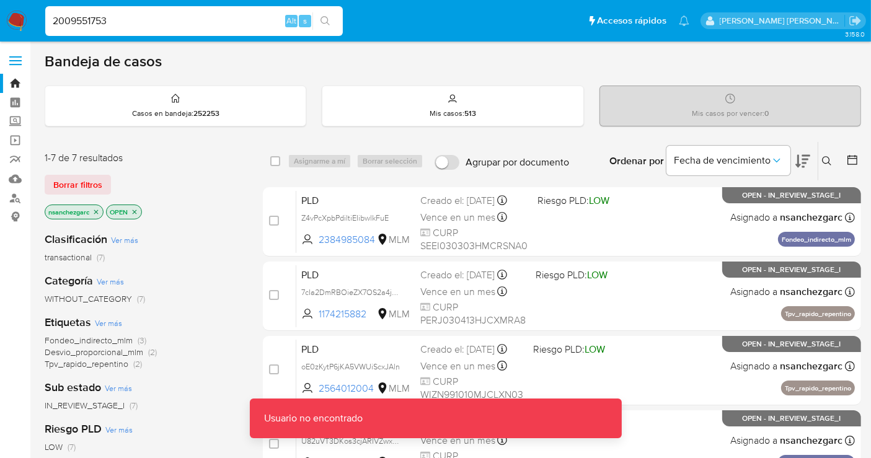
click at [122, 25] on input "2009551753" at bounding box center [194, 21] width 298 height 16
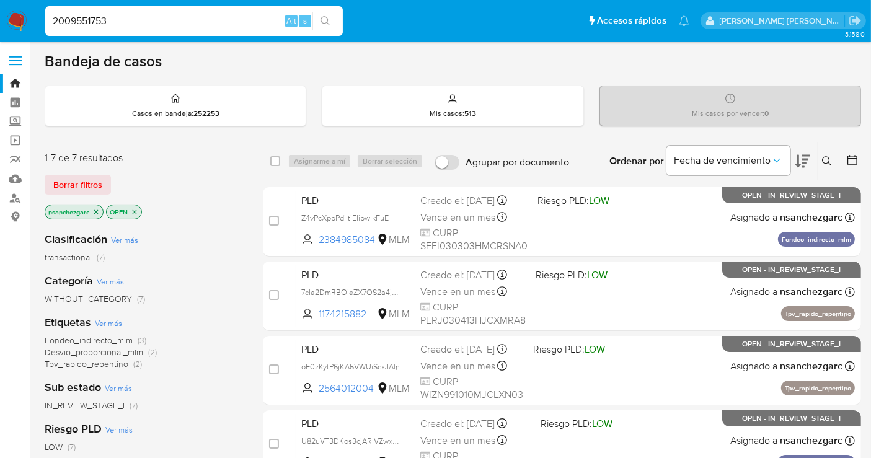
type input "2009551753"
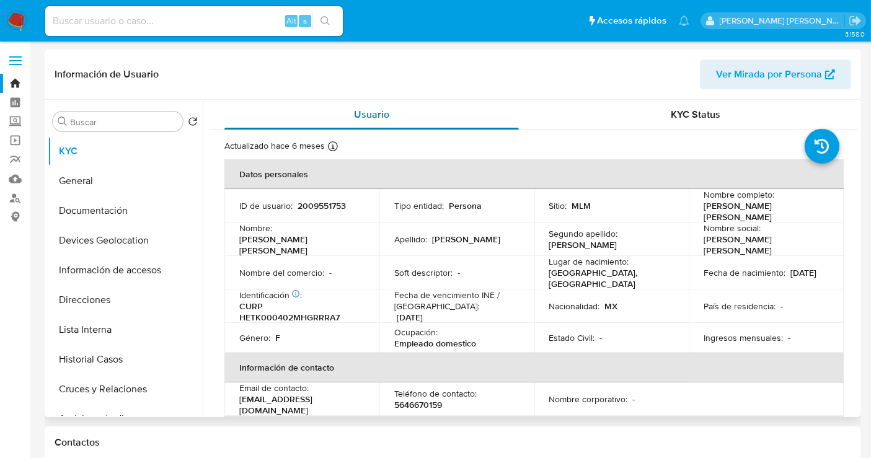
select select "10"
click at [95, 25] on input at bounding box center [194, 21] width 298 height 16
paste input "1980528209"
type input "1980528209"
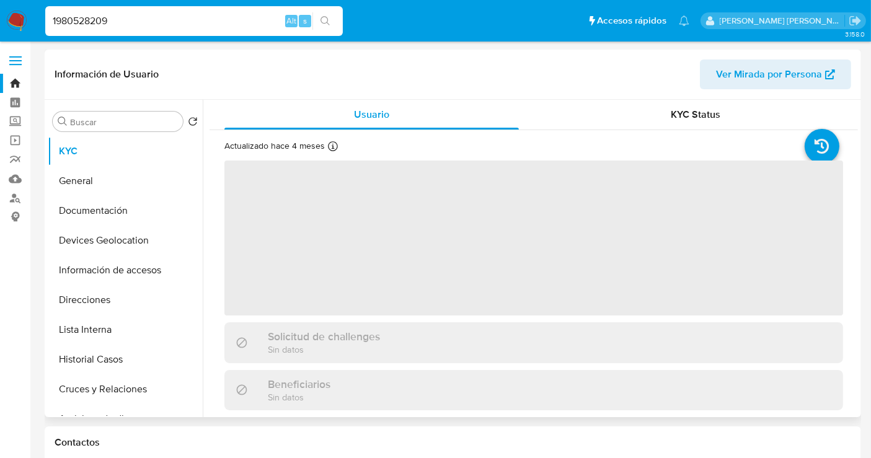
select select "10"
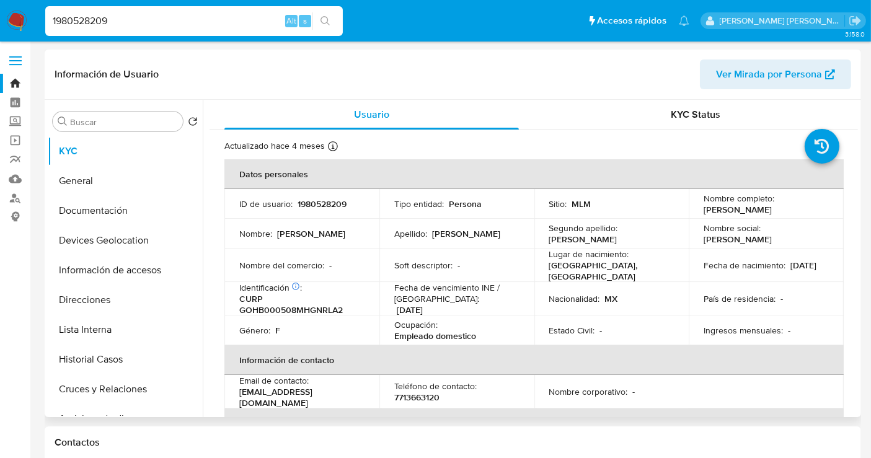
drag, startPoint x: 16, startPoint y: 18, endPoint x: 48, endPoint y: 11, distance: 32.3
click at [17, 18] on img at bounding box center [16, 21] width 21 height 21
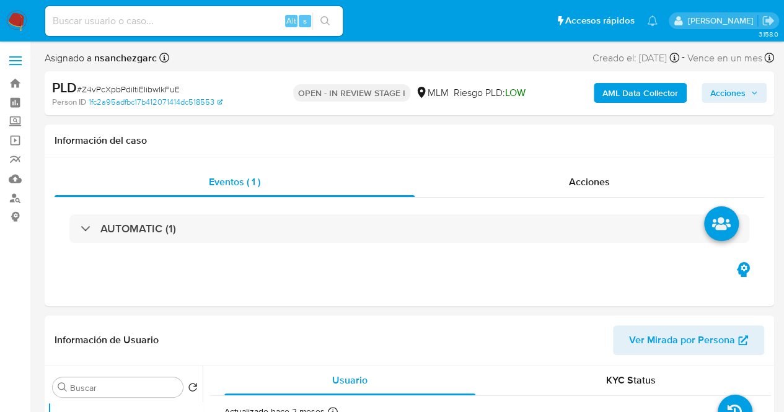
select select "10"
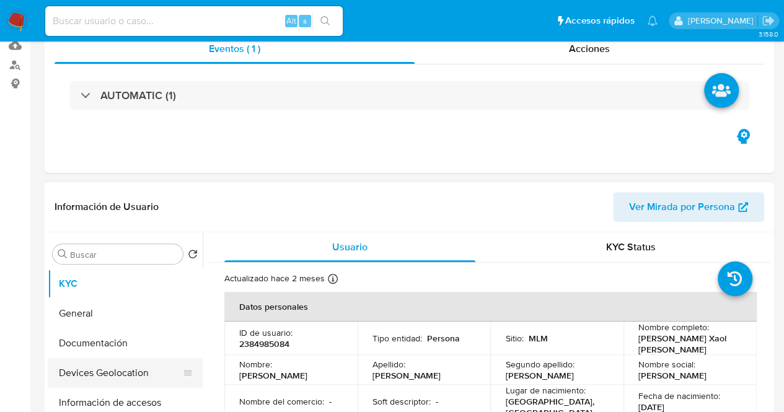
scroll to position [186, 0]
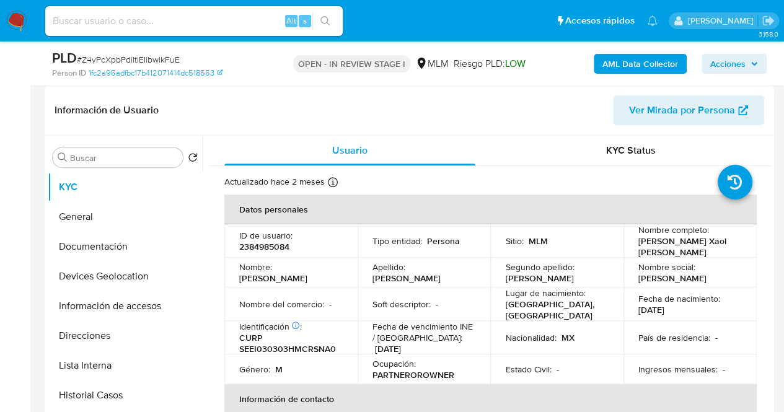
click at [734, 273] on div "Nombre social : Ian Xaol" at bounding box center [690, 273] width 104 height 22
click at [92, 17] on input at bounding box center [194, 21] width 298 height 16
paste input "1331944520"
type input "1331944520"
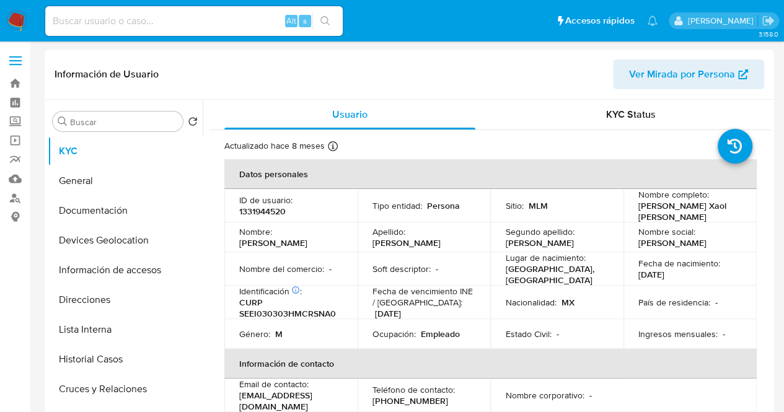
select select "10"
click at [87, 214] on button "Documentación" at bounding box center [120, 211] width 145 height 30
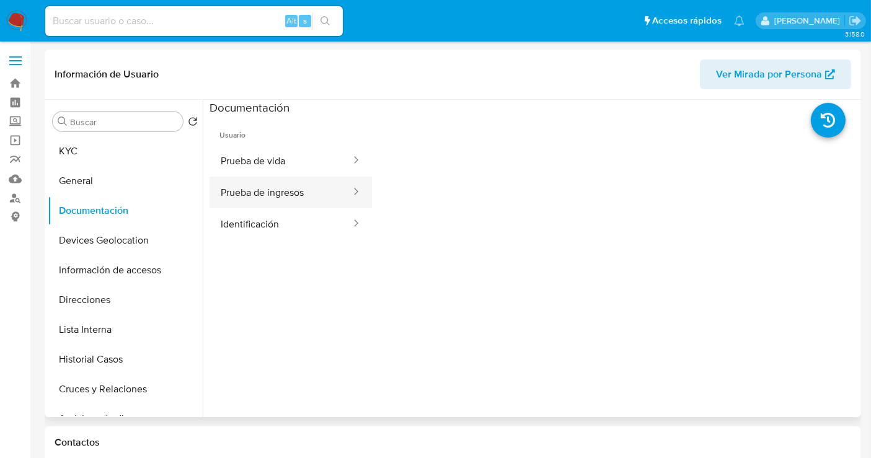
click at [274, 194] on button "Prueba de ingresos" at bounding box center [281, 193] width 143 height 32
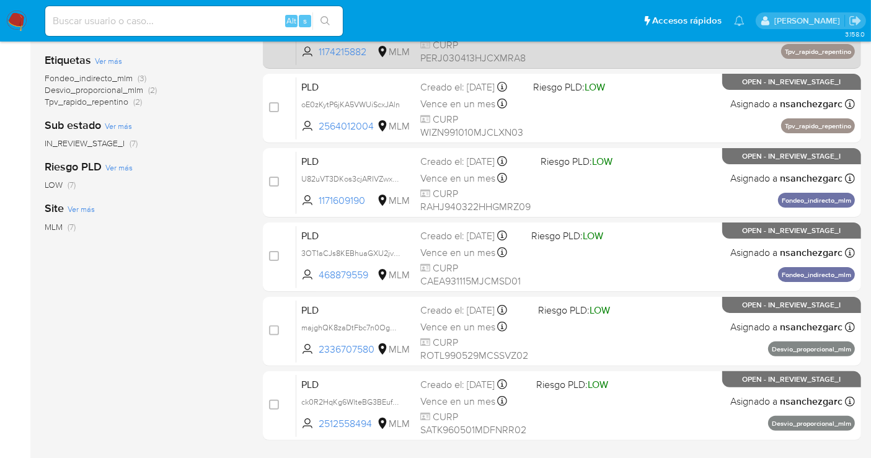
scroll to position [275, 0]
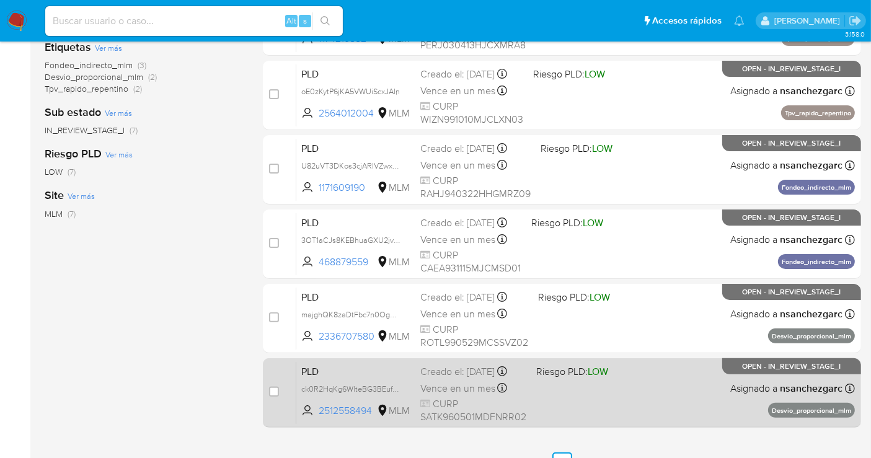
click at [444, 379] on div "Creado el: [DATE] Creado el: [DATE] 02:03:02" at bounding box center [473, 372] width 106 height 14
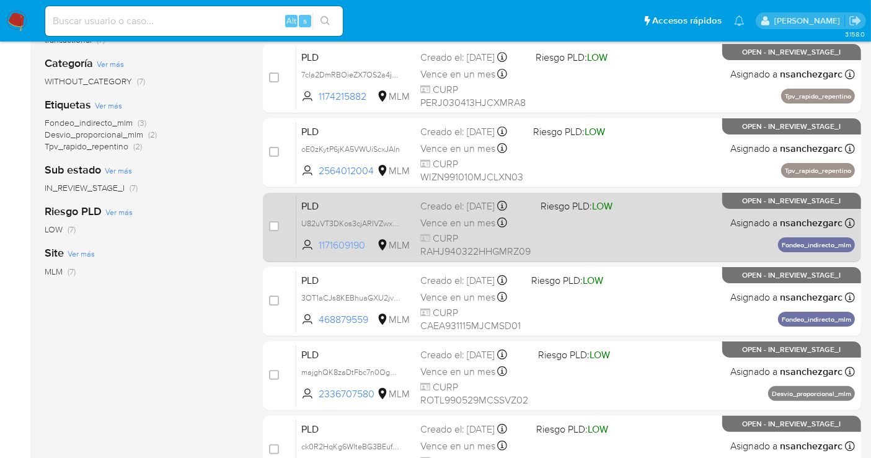
scroll to position [134, 0]
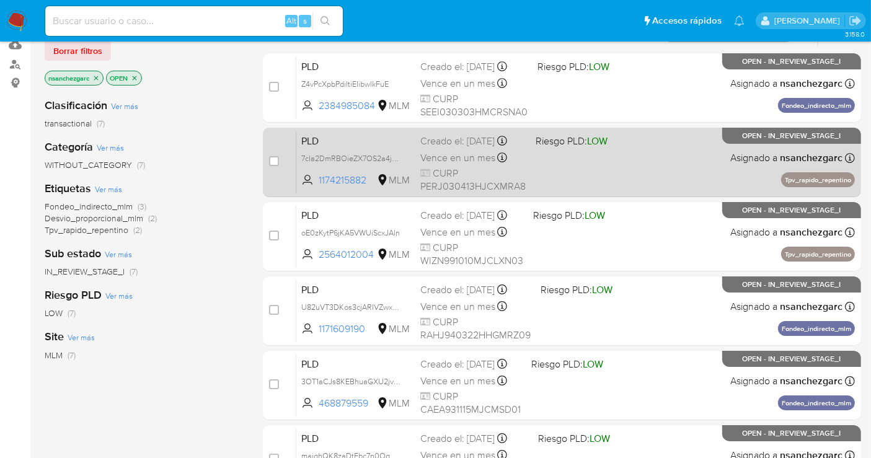
click at [422, 165] on span "Vence en un mes" at bounding box center [457, 158] width 75 height 14
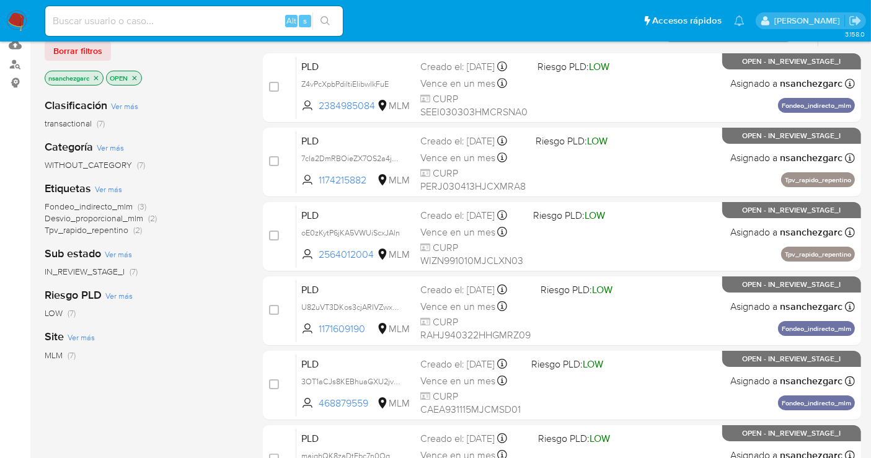
click at [17, 25] on img at bounding box center [16, 21] width 21 height 21
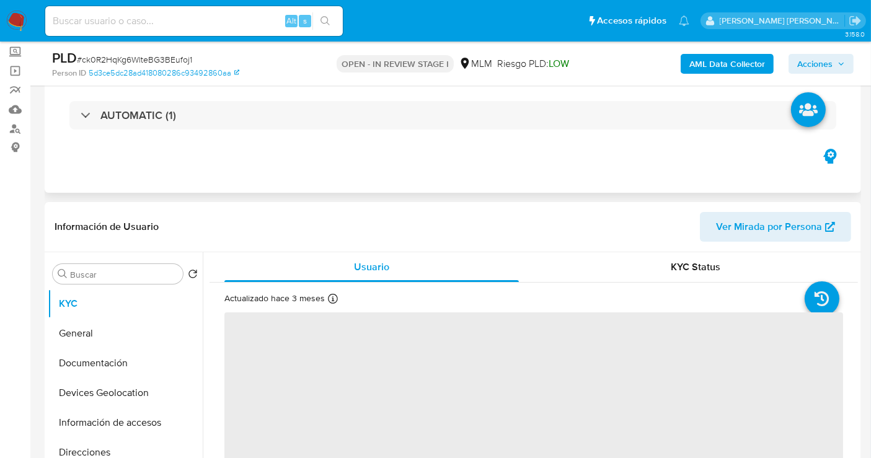
scroll to position [138, 0]
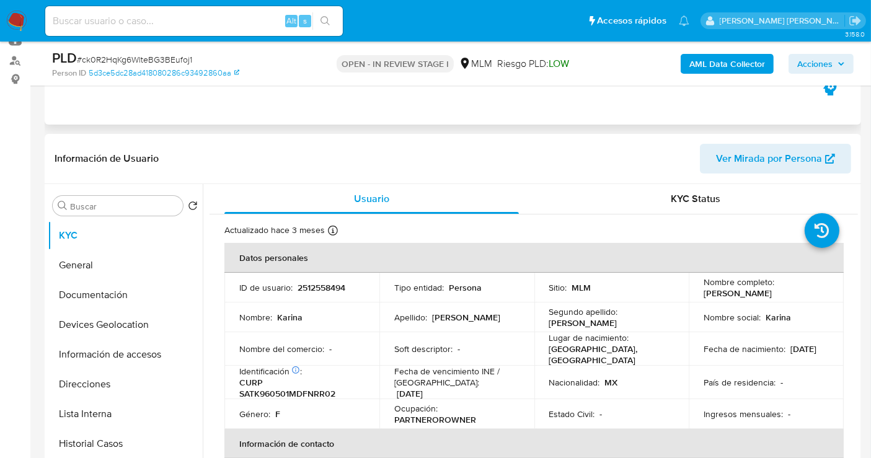
select select "10"
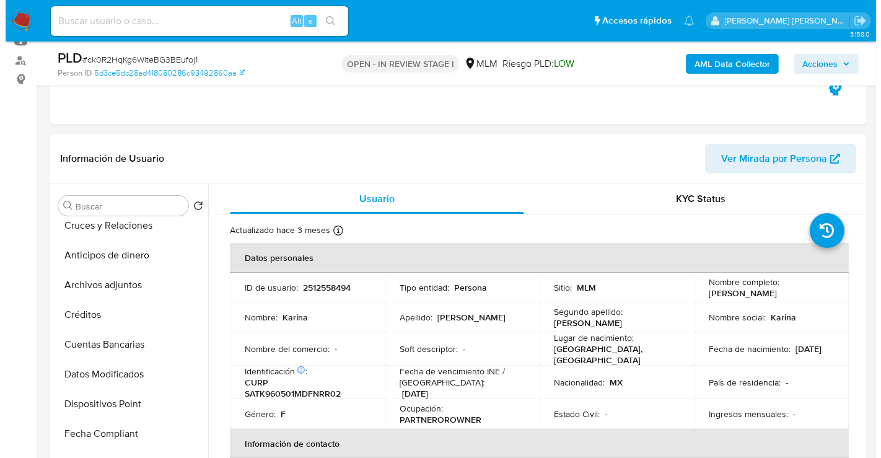
scroll to position [248, 0]
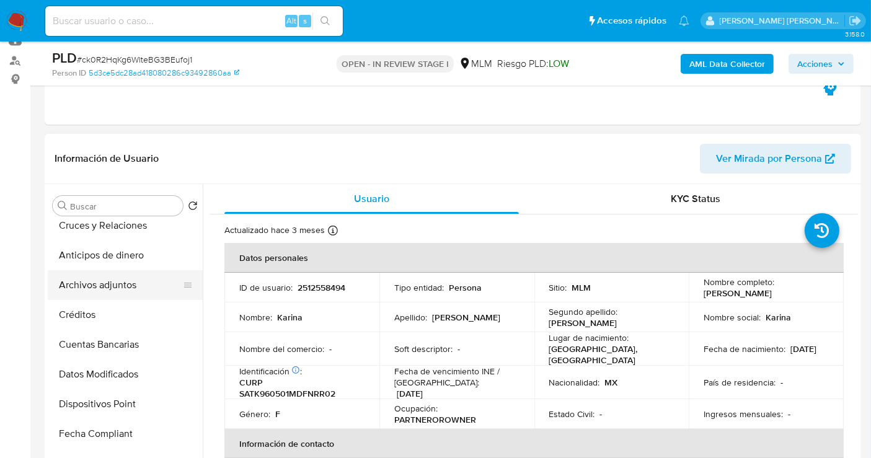
click at [120, 287] on button "Archivos adjuntos" at bounding box center [120, 285] width 145 height 30
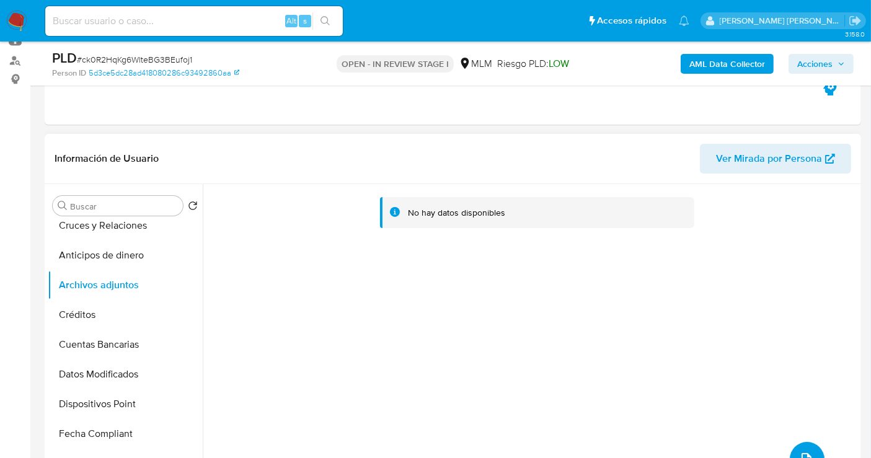
click at [800, 444] on button "upload-file" at bounding box center [807, 459] width 35 height 35
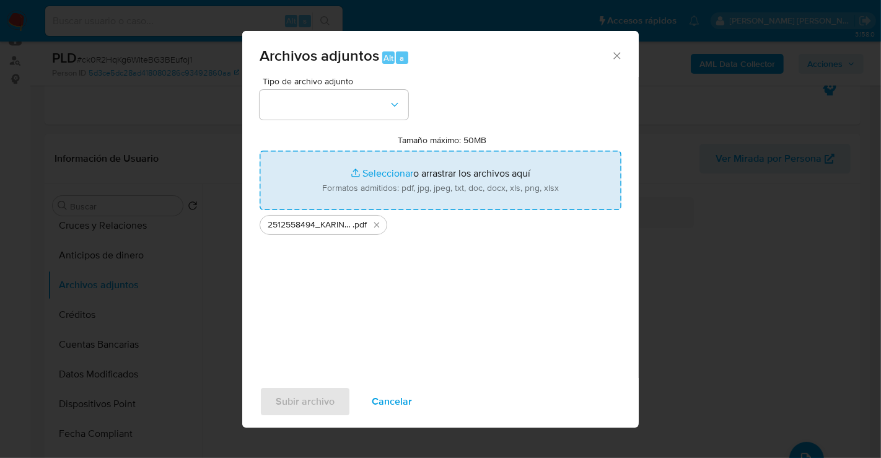
type input "C:\fakepath\2512558494_KARINA SANCHEZ TREJO_AGO25.xlsx"
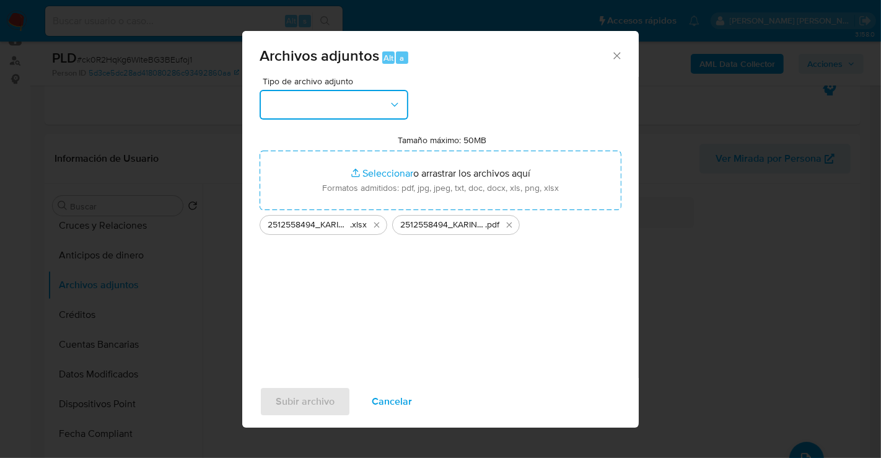
click at [370, 110] on button "button" at bounding box center [334, 105] width 149 height 30
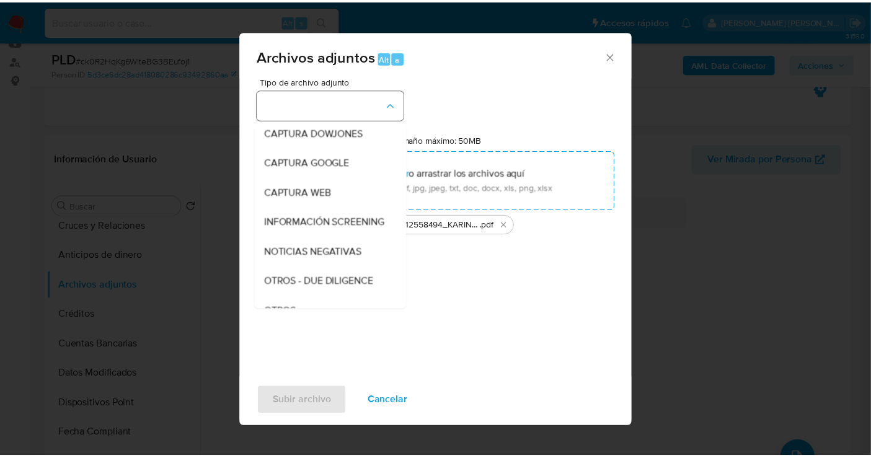
scroll to position [64, 0]
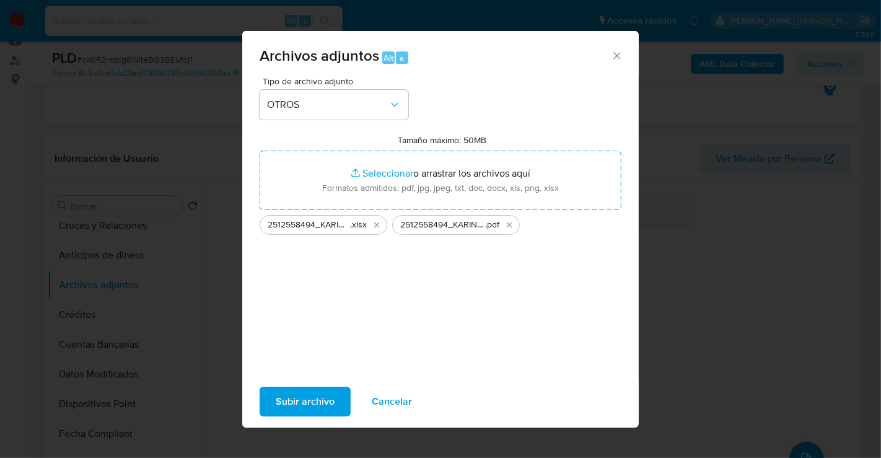
click at [299, 405] on span "Subir archivo" at bounding box center [305, 401] width 59 height 27
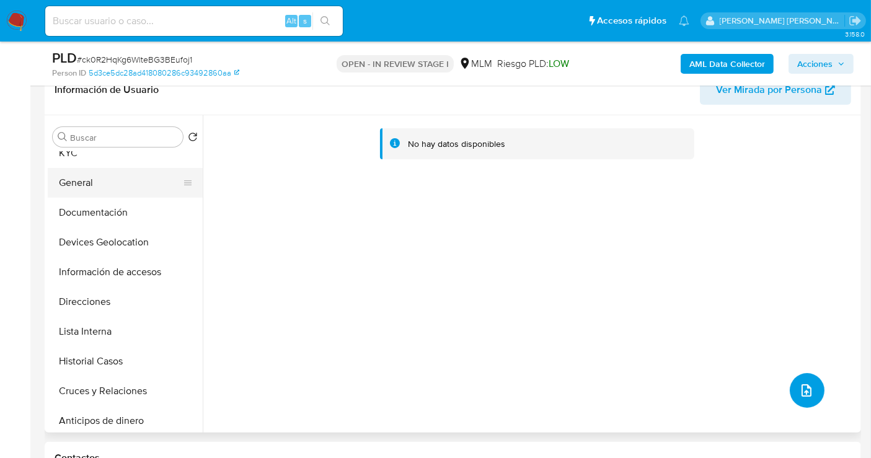
scroll to position [0, 0]
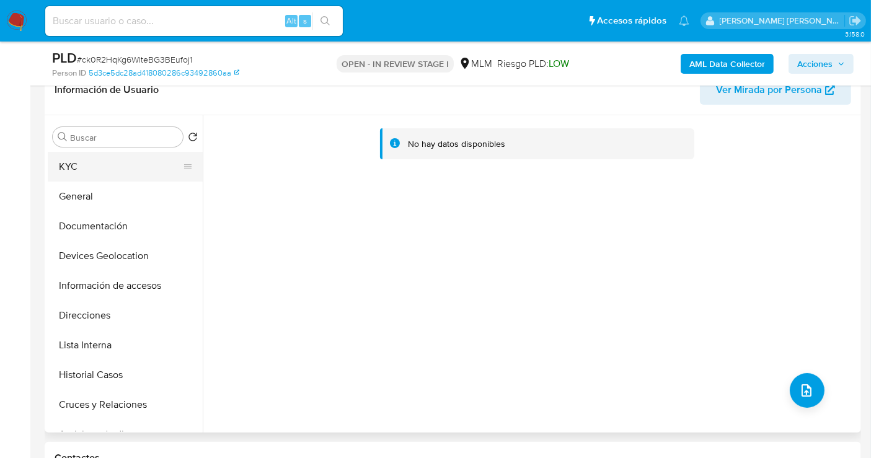
click at [73, 166] on button "KYC" at bounding box center [120, 167] width 145 height 30
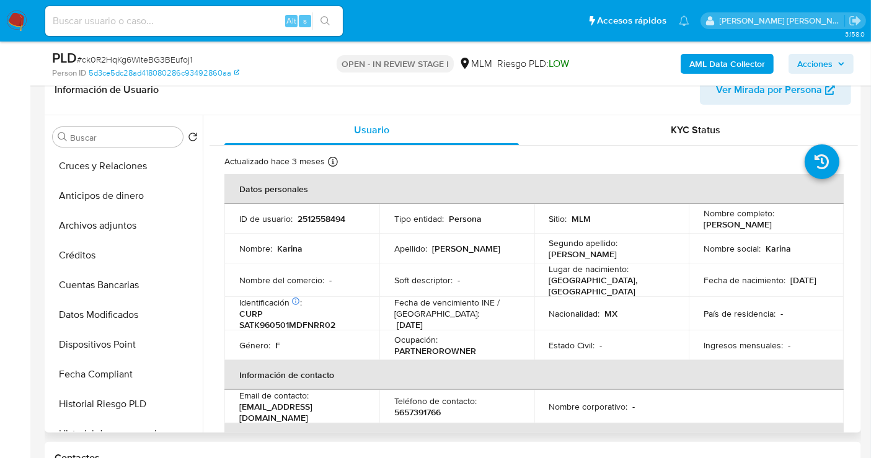
scroll to position [275, 0]
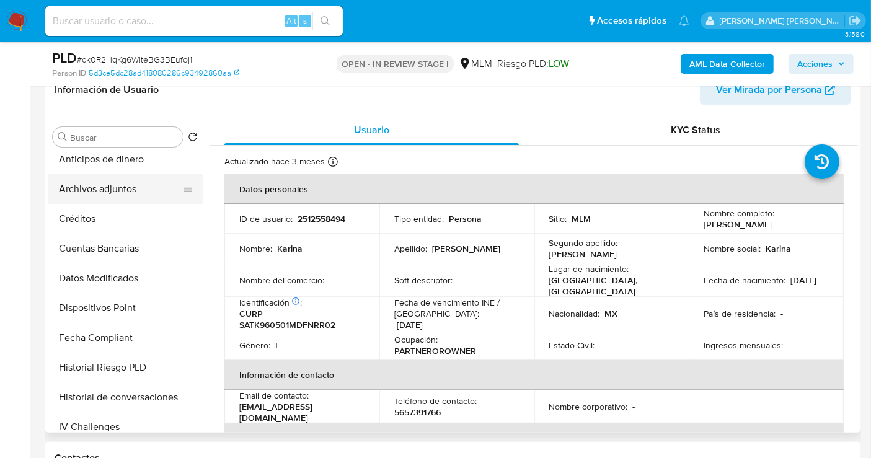
click at [95, 187] on button "Archivos adjuntos" at bounding box center [120, 189] width 145 height 30
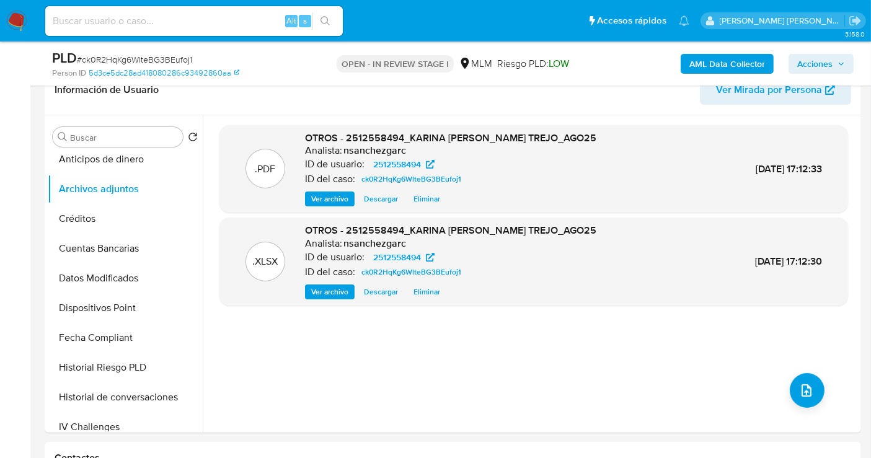
drag, startPoint x: 836, startPoint y: 57, endPoint x: 795, endPoint y: 73, distance: 44.0
click at [836, 57] on span "Acciones" at bounding box center [821, 63] width 48 height 17
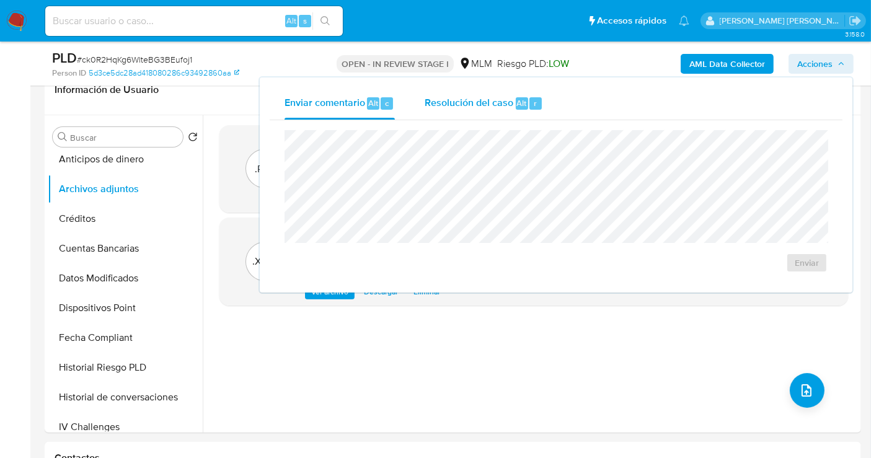
click at [482, 107] on span "Resolución del caso" at bounding box center [469, 102] width 89 height 14
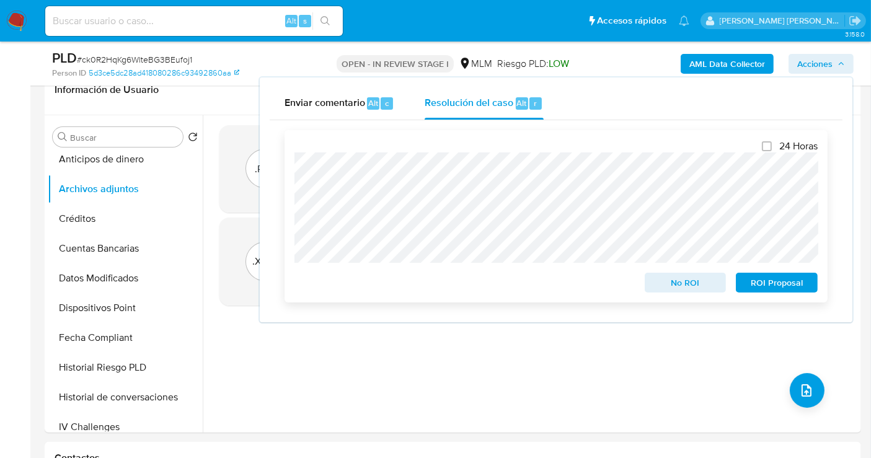
click at [787, 280] on span "ROI Proposal" at bounding box center [776, 282] width 64 height 17
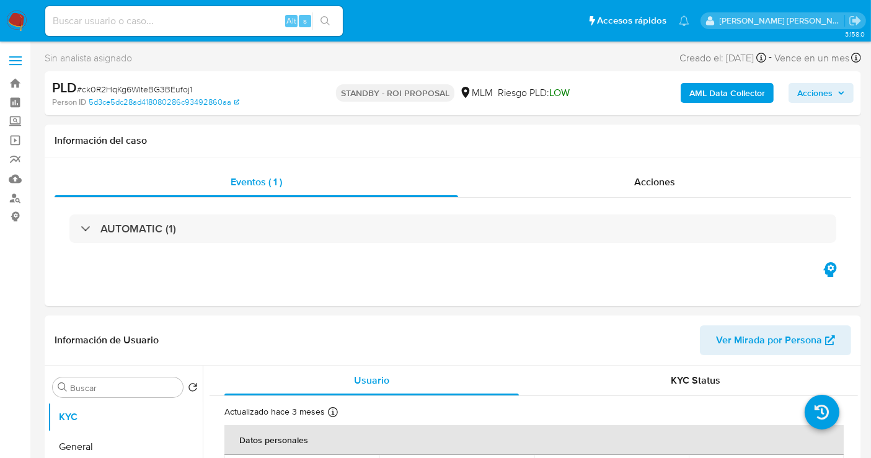
select select "10"
click at [821, 89] on span "Acciones" at bounding box center [814, 93] width 35 height 20
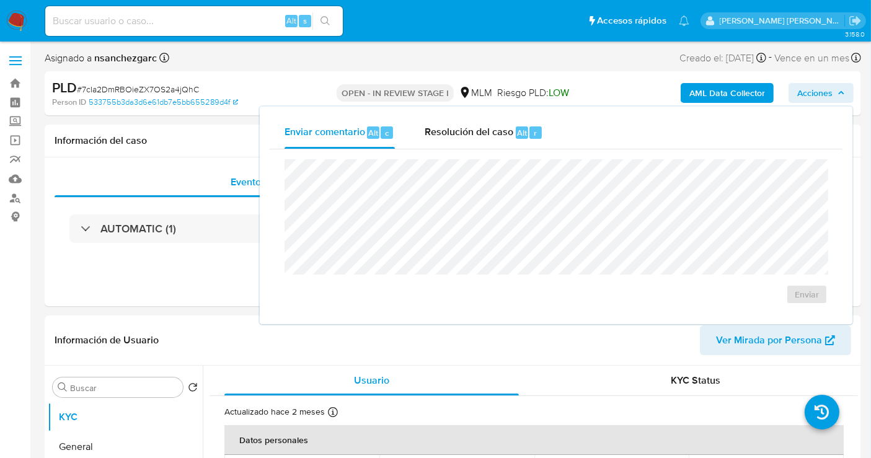
click at [619, 93] on div "AML Data Collector Acciones Enviar comentario Alt c Resolución del caso Alt r E…" at bounding box center [721, 93] width 264 height 29
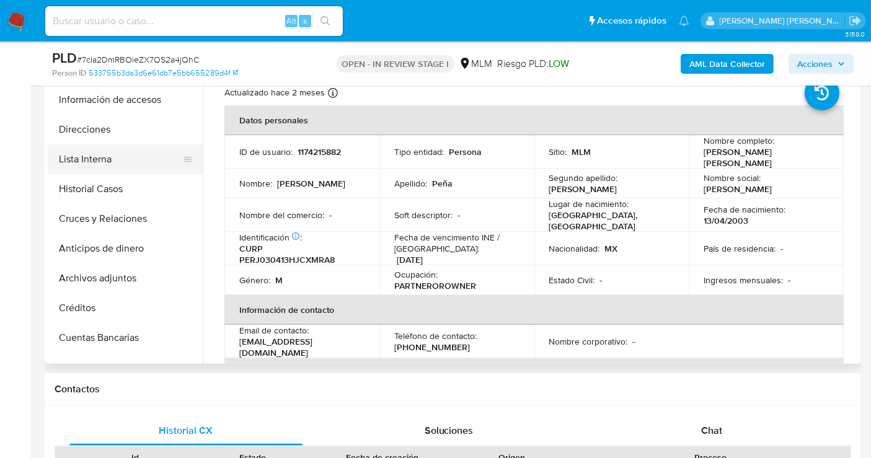
scroll to position [138, 0]
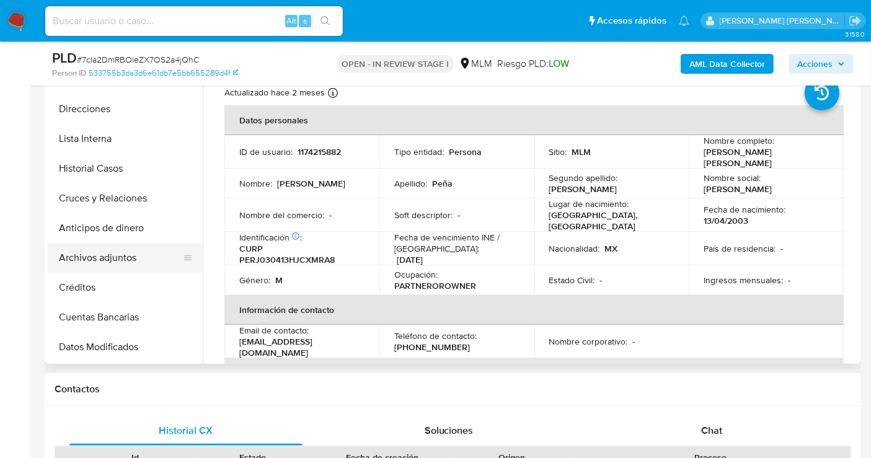
click at [105, 257] on button "Archivos adjuntos" at bounding box center [120, 258] width 145 height 30
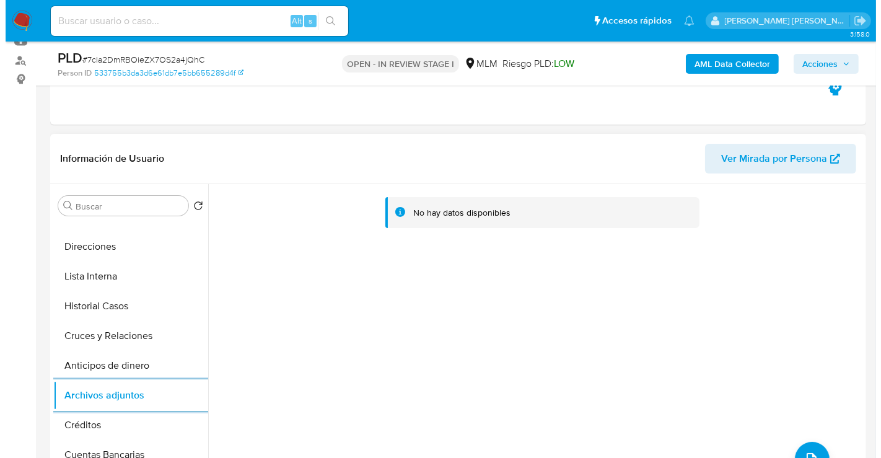
scroll to position [206, 0]
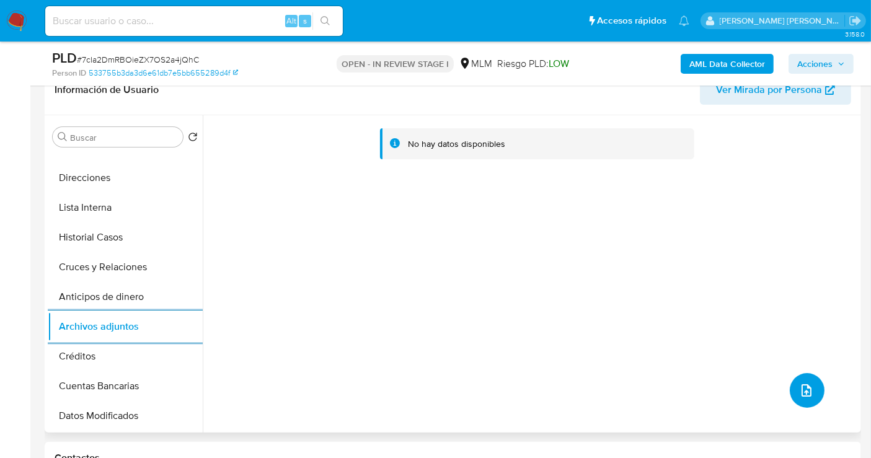
click at [799, 383] on icon "upload-file" at bounding box center [806, 390] width 15 height 15
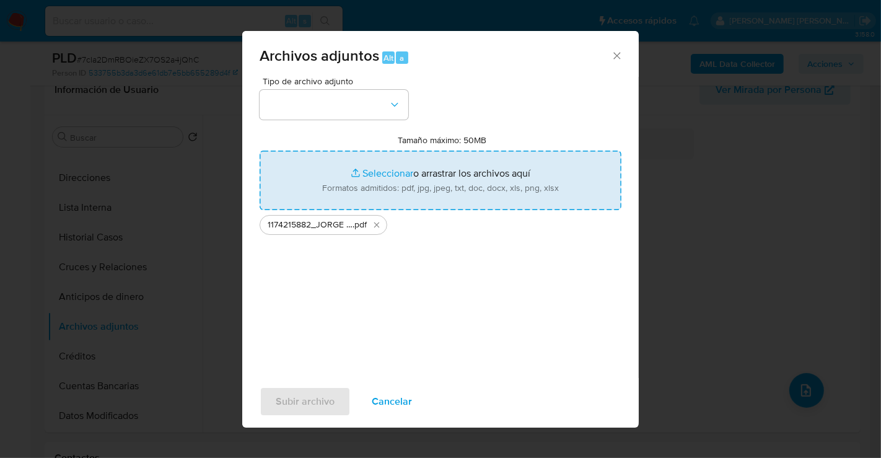
type input "C:\fakepath\1174215882_JORGE[PERSON_NAME]A RAMIREZ_AGO25.xlsx"
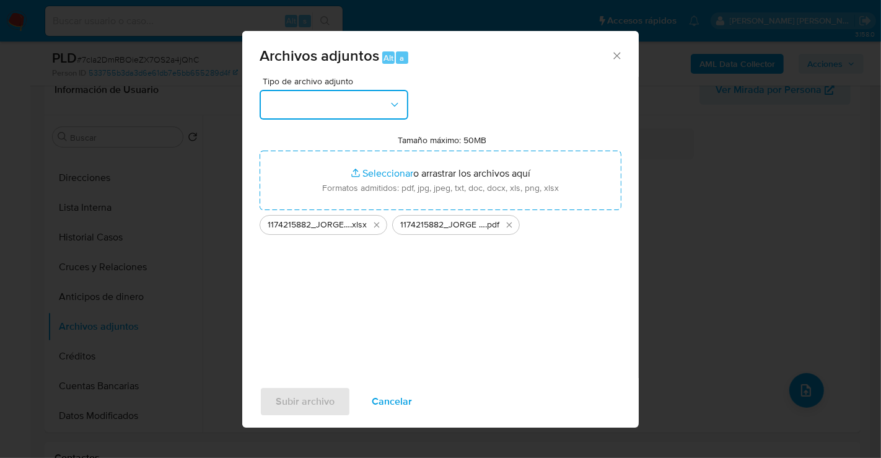
click at [320, 110] on button "button" at bounding box center [334, 105] width 149 height 30
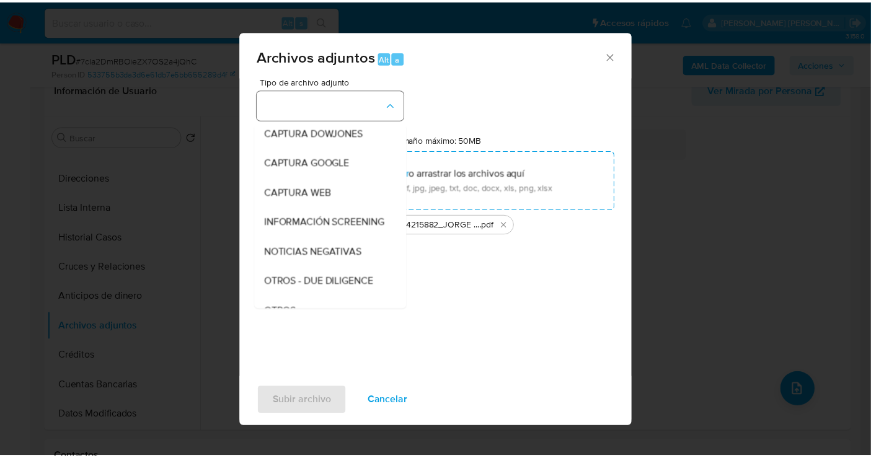
scroll to position [64, 0]
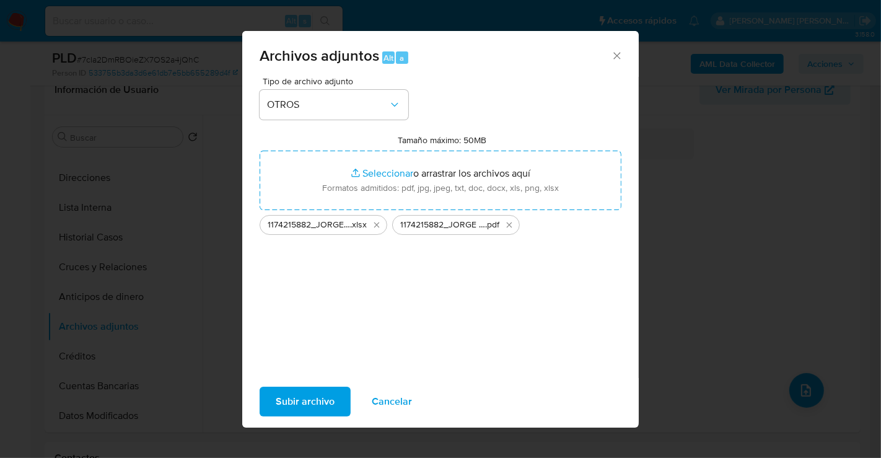
click at [315, 400] on span "Subir archivo" at bounding box center [305, 401] width 59 height 27
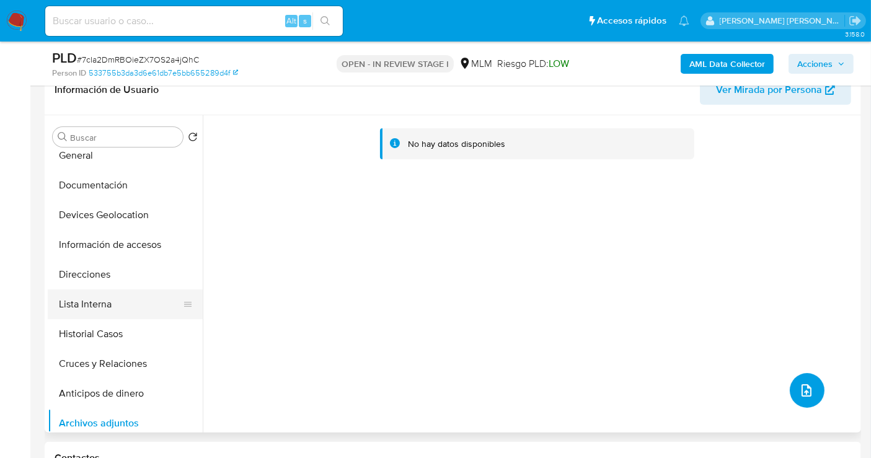
scroll to position [0, 0]
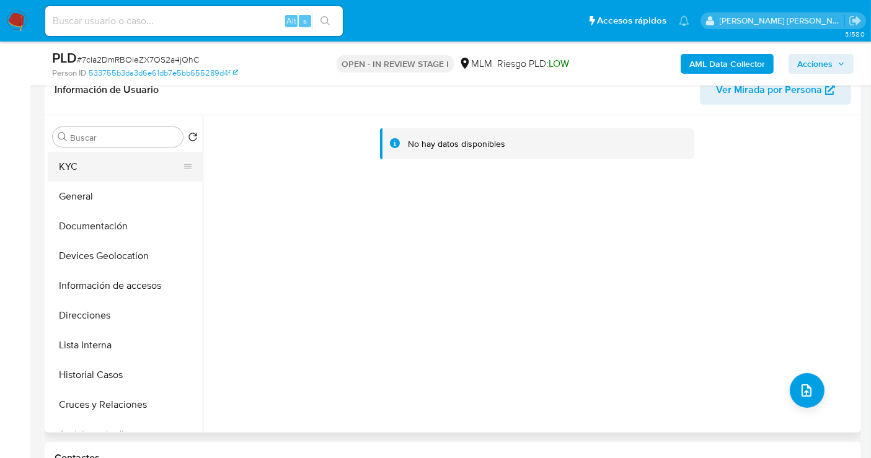
click at [71, 162] on button "KYC" at bounding box center [120, 167] width 145 height 30
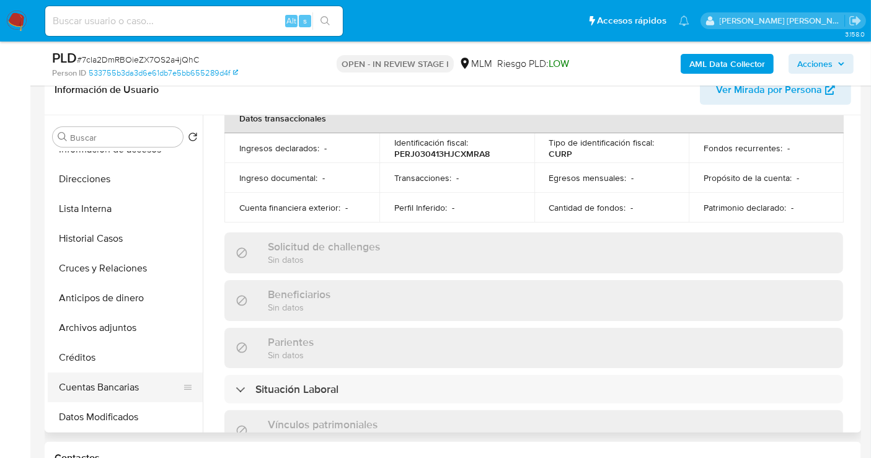
scroll to position [138, 0]
click at [105, 327] on button "Archivos adjuntos" at bounding box center [120, 327] width 145 height 30
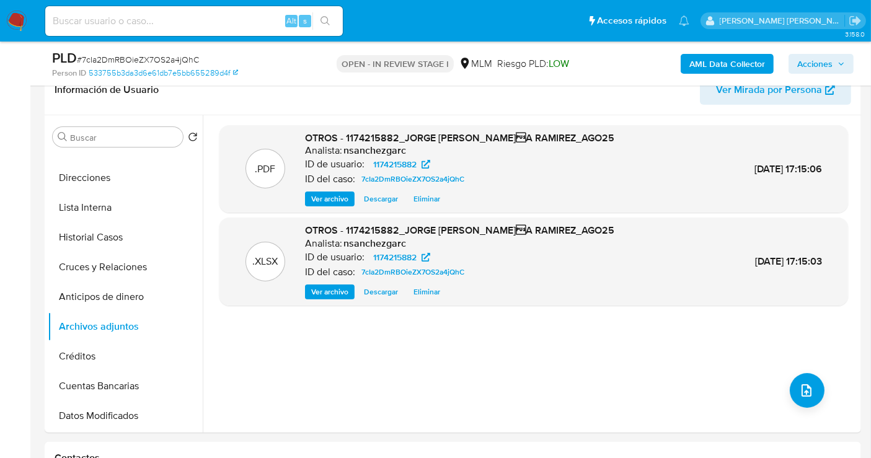
click at [810, 66] on span "Acciones" at bounding box center [814, 64] width 35 height 20
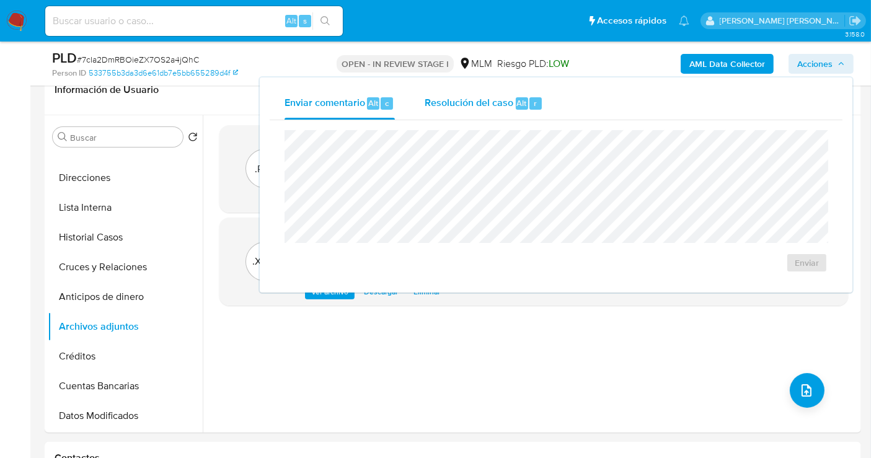
click at [474, 109] on div "Resolución del caso Alt r" at bounding box center [484, 103] width 118 height 32
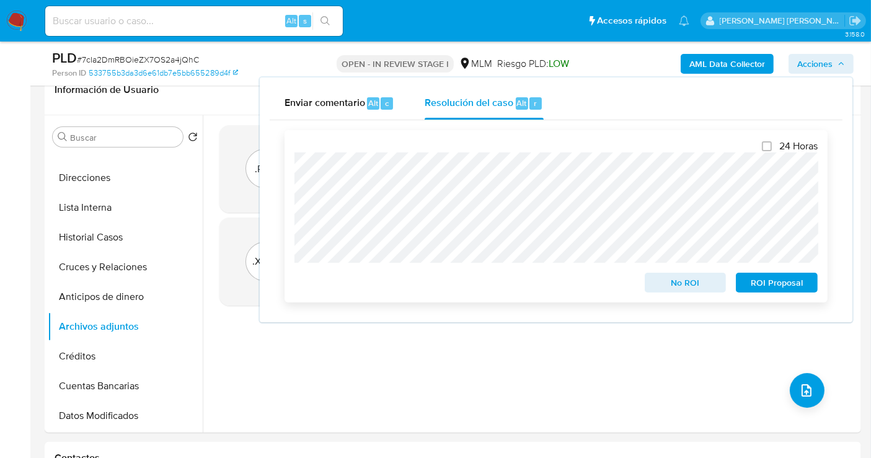
click at [786, 285] on span "ROI Proposal" at bounding box center [776, 282] width 64 height 17
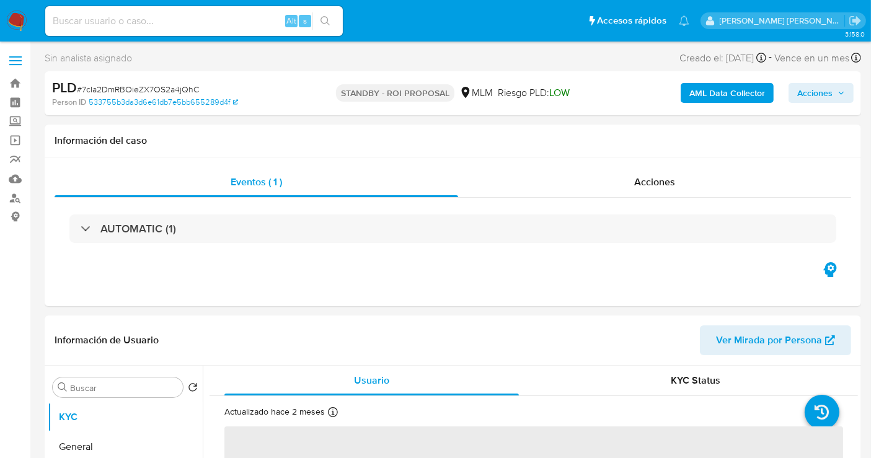
select select "10"
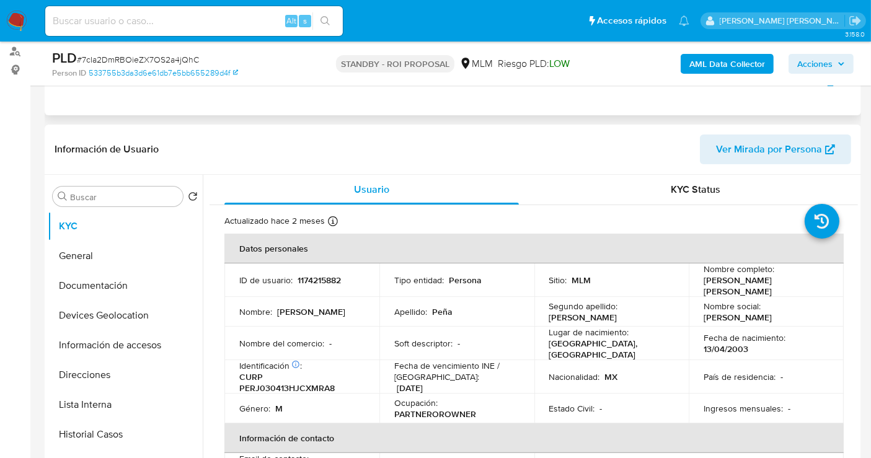
scroll to position [275, 0]
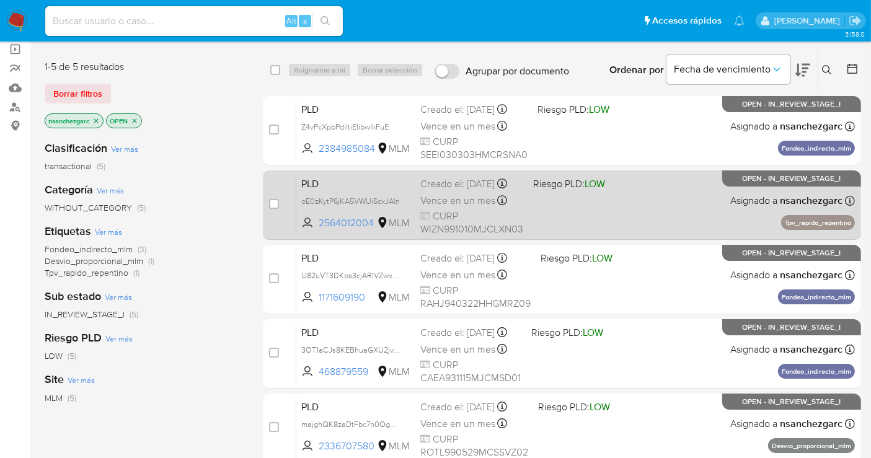
scroll to position [138, 0]
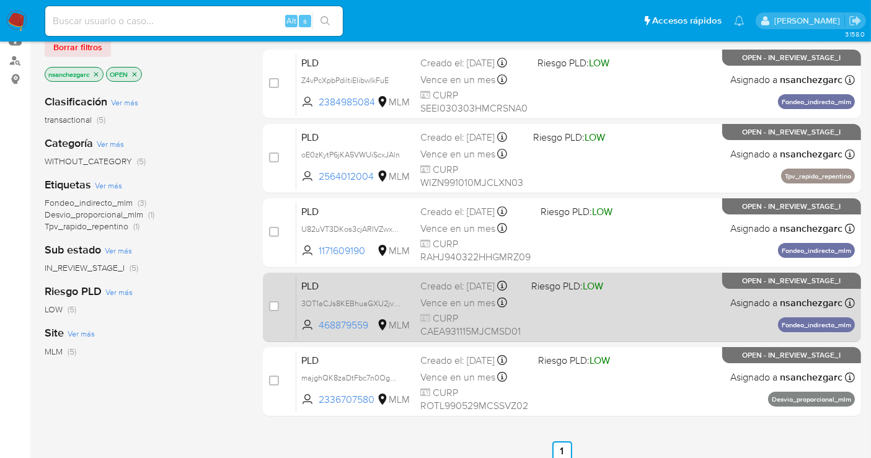
click at [459, 307] on span "Vence en un mes" at bounding box center [457, 303] width 75 height 14
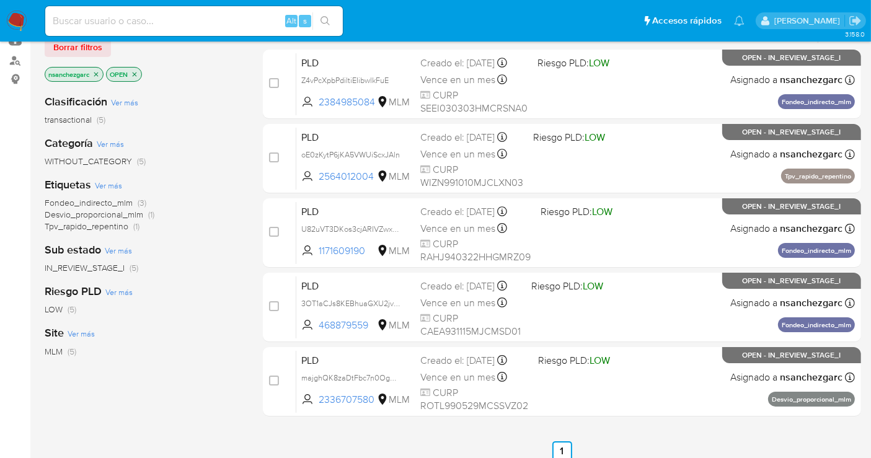
click at [14, 15] on img at bounding box center [16, 21] width 21 height 21
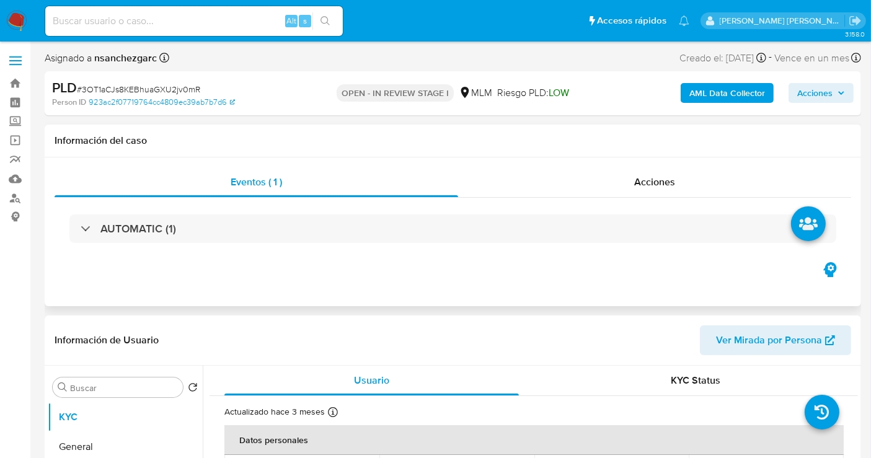
select select "10"
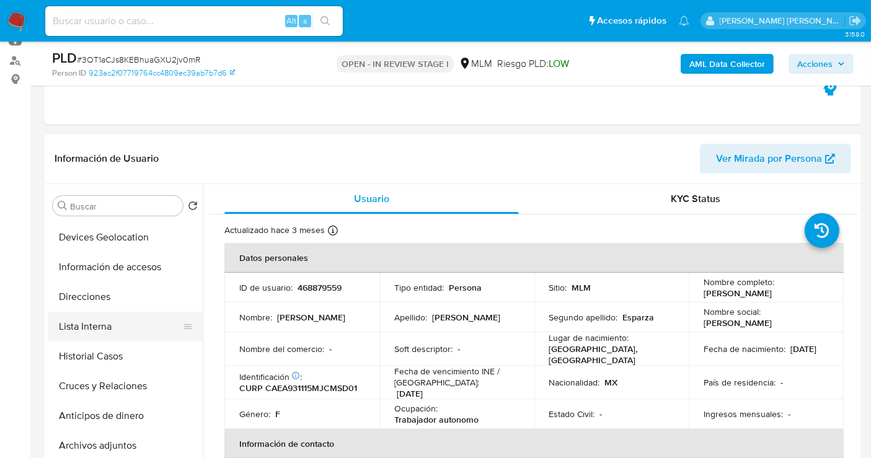
scroll to position [138, 0]
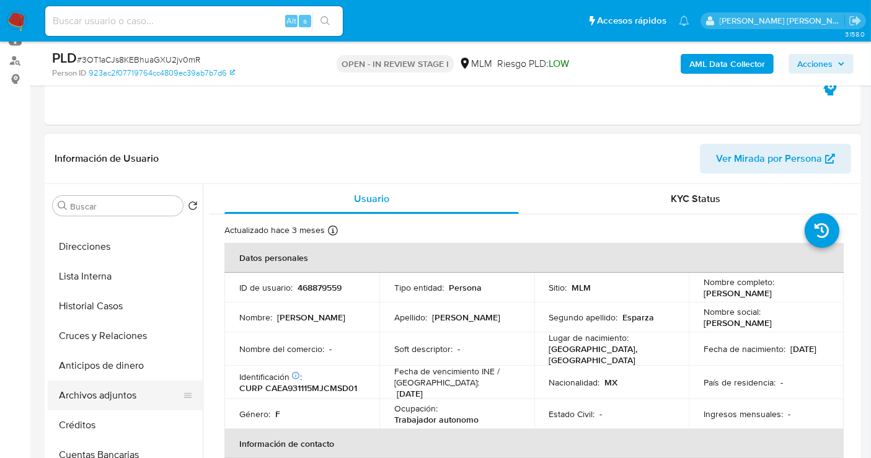
click at [97, 389] on button "Archivos adjuntos" at bounding box center [120, 396] width 145 height 30
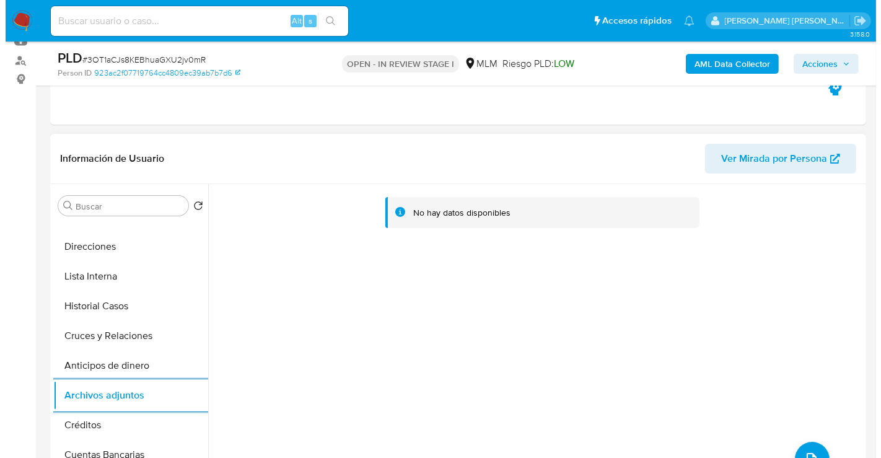
scroll to position [206, 0]
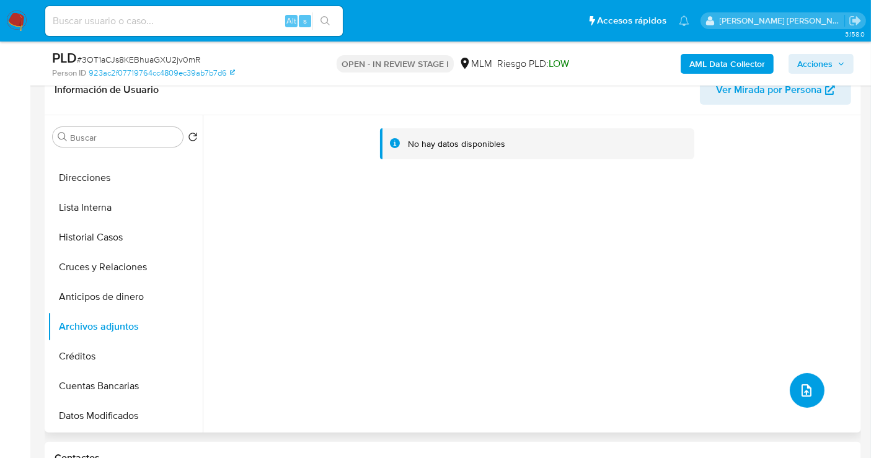
click at [802, 384] on icon "upload-file" at bounding box center [806, 390] width 10 height 12
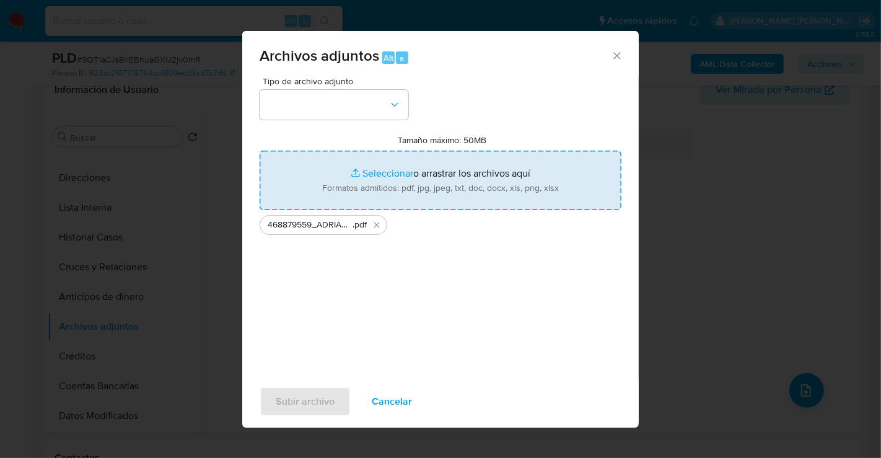
type input "C:\fakepath\468879559_ADRIANA CAMPA ESPARZA_AGO25.xlsx"
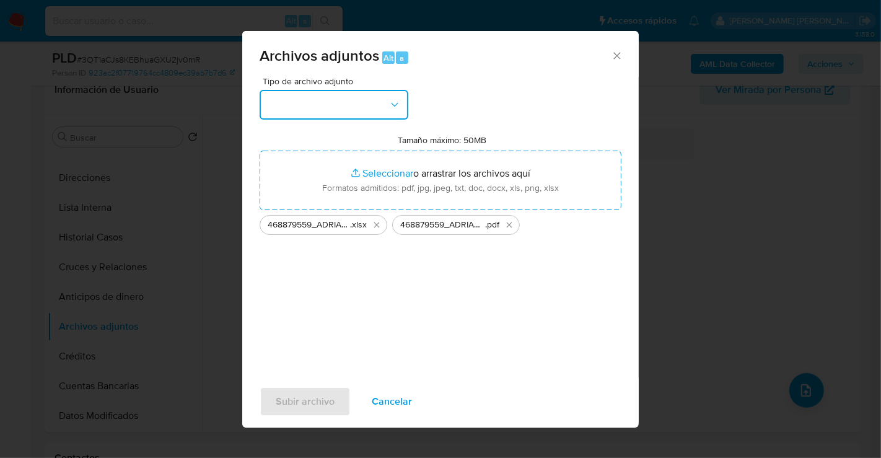
click at [338, 112] on button "button" at bounding box center [334, 105] width 149 height 30
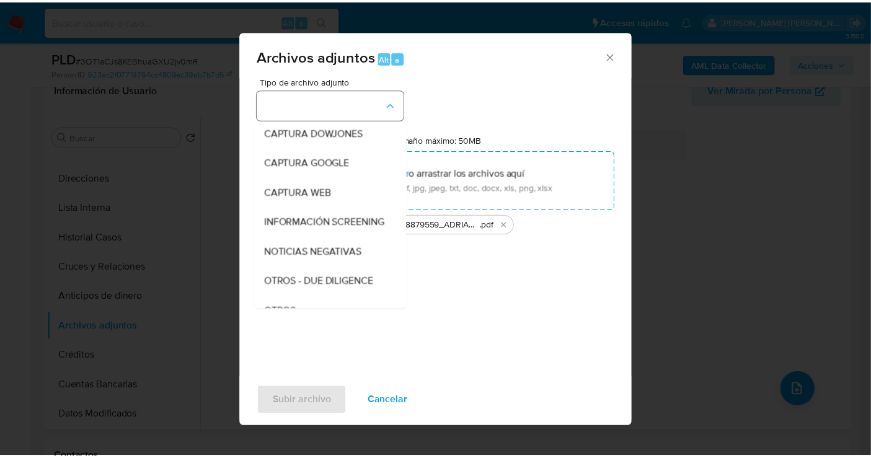
scroll to position [64, 0]
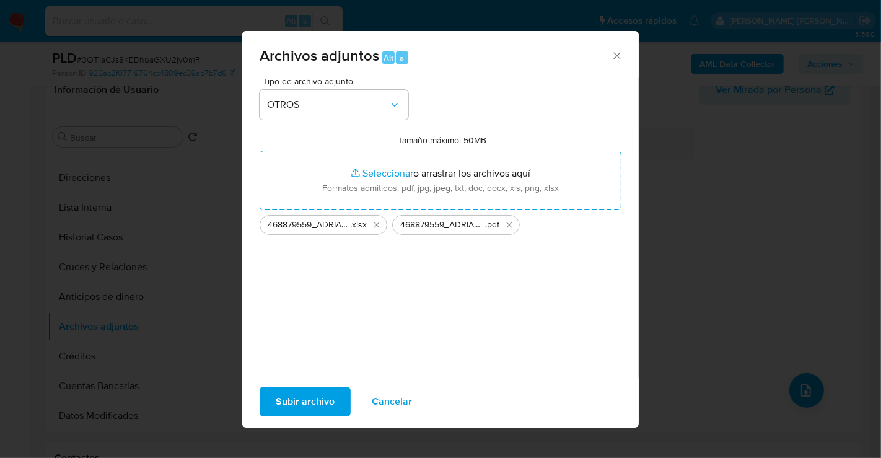
click at [319, 397] on span "Subir archivo" at bounding box center [305, 401] width 59 height 27
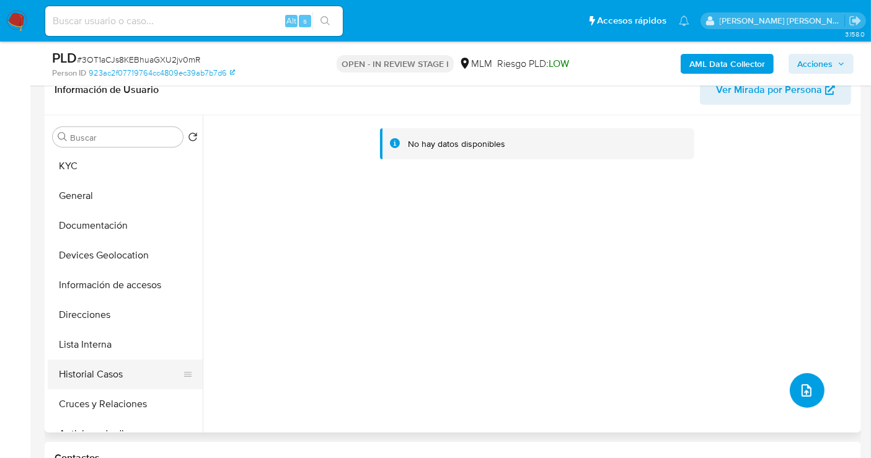
scroll to position [0, 0]
click at [88, 167] on button "KYC" at bounding box center [120, 167] width 145 height 30
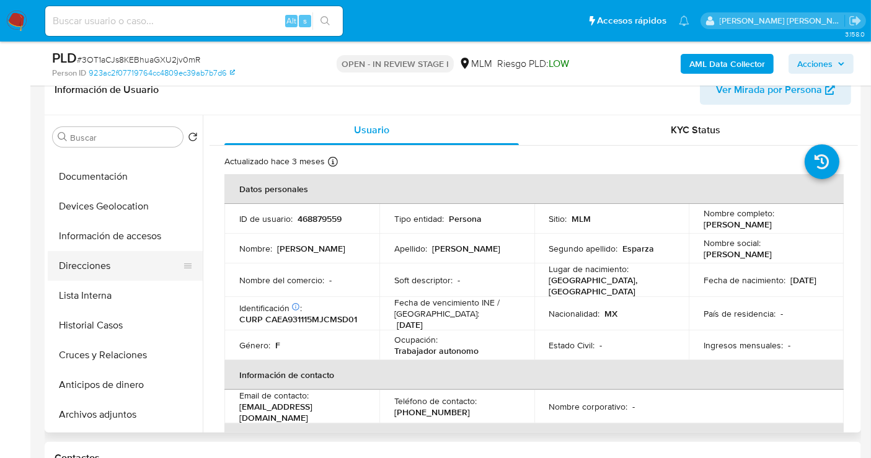
scroll to position [69, 0]
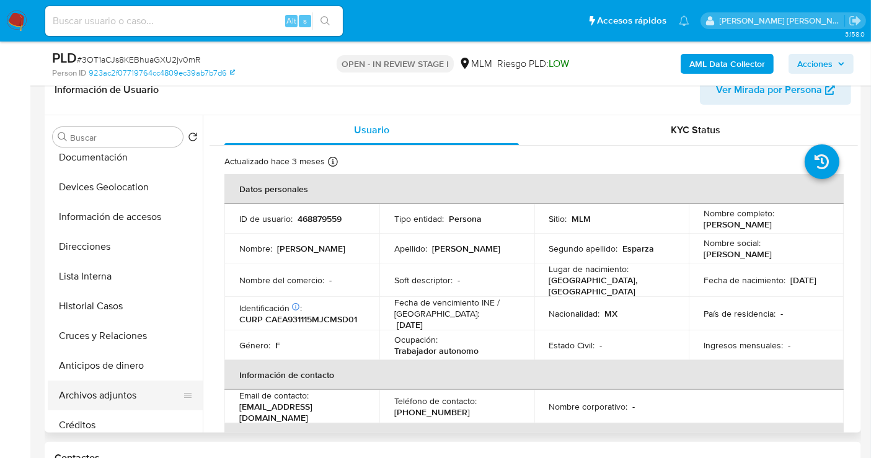
click at [108, 394] on button "Archivos adjuntos" at bounding box center [120, 396] width 145 height 30
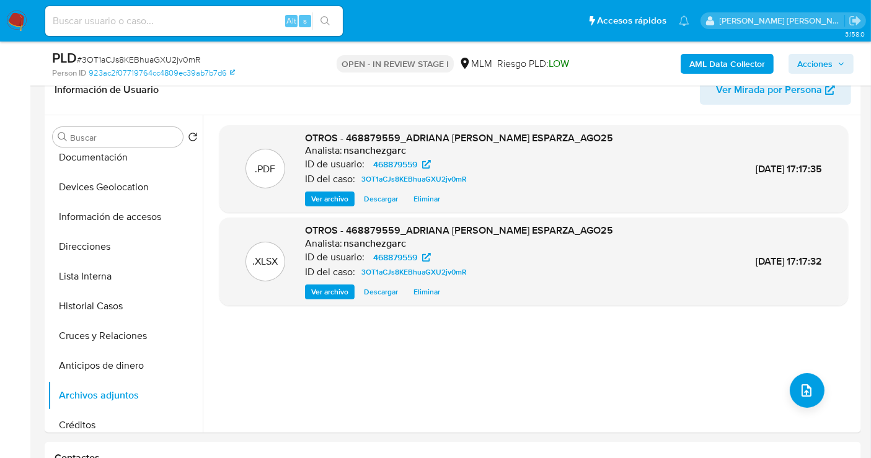
click at [820, 64] on span "Acciones" at bounding box center [814, 64] width 35 height 20
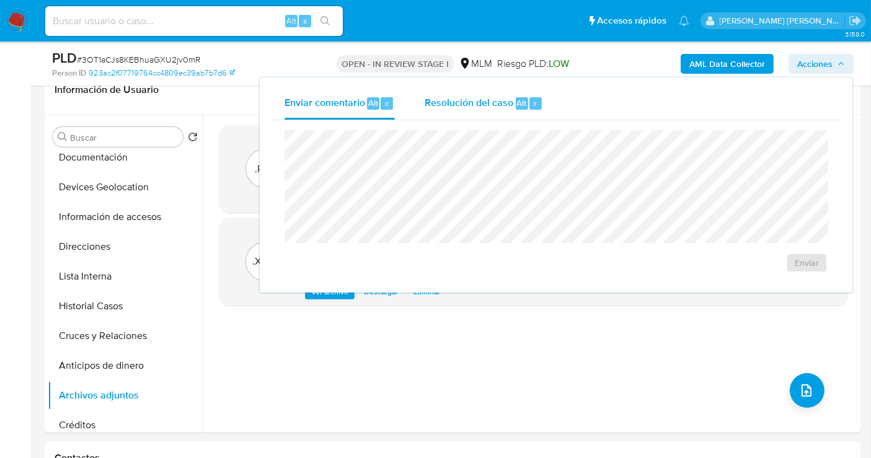
click at [457, 112] on div "Resolución del caso Alt r" at bounding box center [484, 103] width 118 height 32
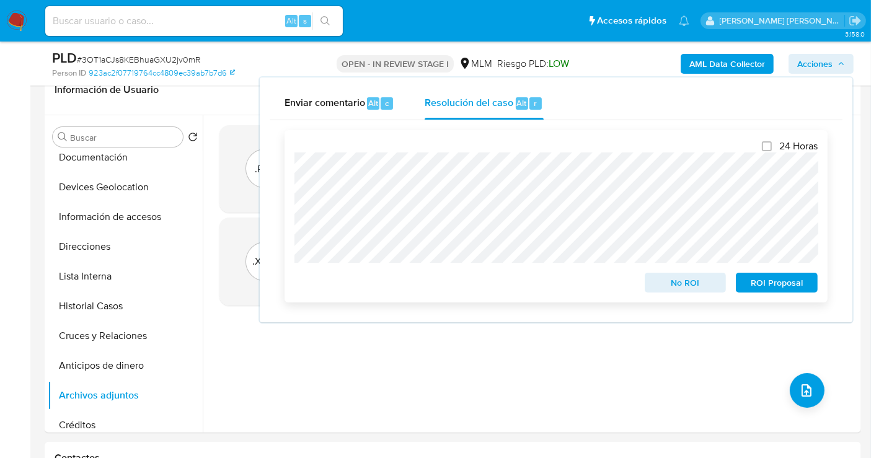
click at [774, 286] on span "ROI Proposal" at bounding box center [776, 282] width 64 height 17
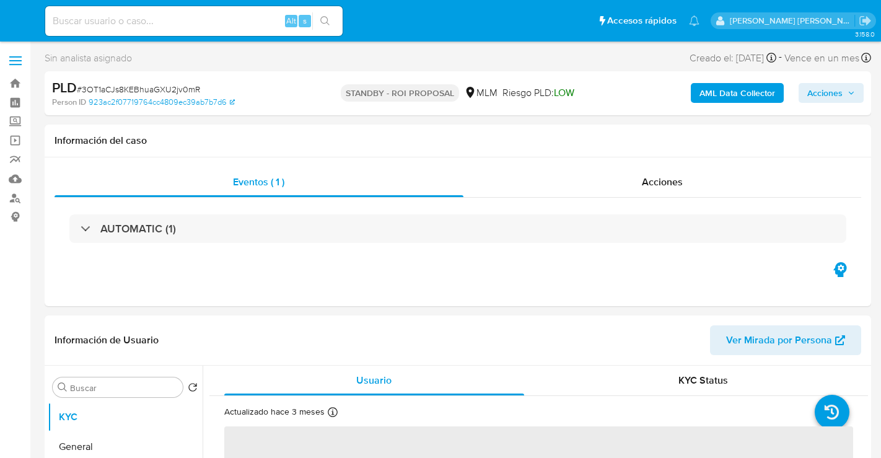
select select "10"
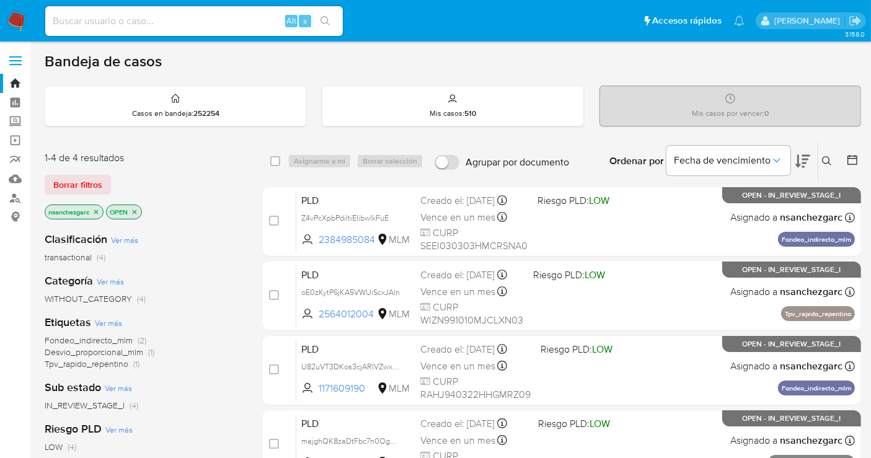
click at [824, 161] on icon at bounding box center [827, 161] width 10 height 10
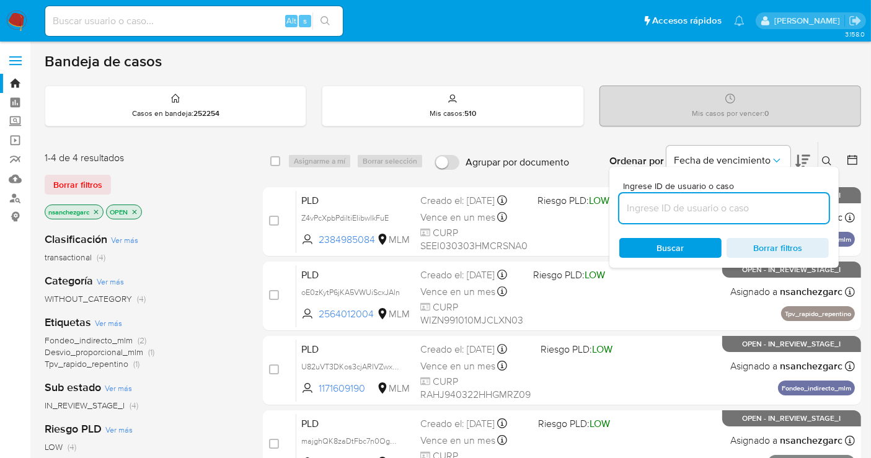
click at [684, 201] on input at bounding box center [724, 208] width 210 height 16
type input "39453104"
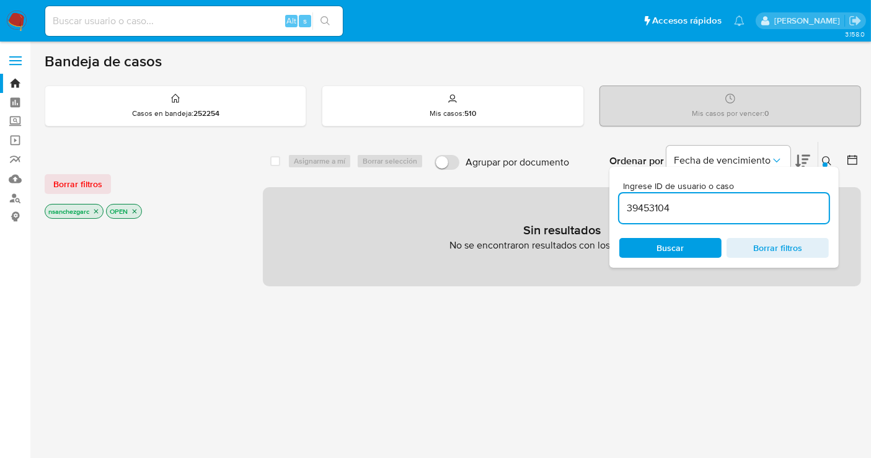
click at [96, 210] on icon "close-filter" at bounding box center [96, 212] width 4 height 4
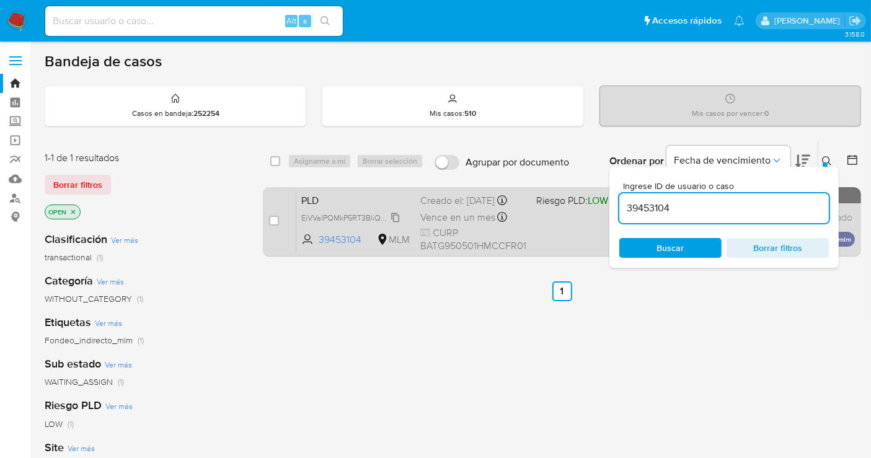
click at [396, 223] on span "EiVValPQMkP5RT3BliQaUBh2" at bounding box center [352, 217] width 103 height 14
click at [278, 218] on input "checkbox" at bounding box center [274, 221] width 10 height 10
checkbox input "true"
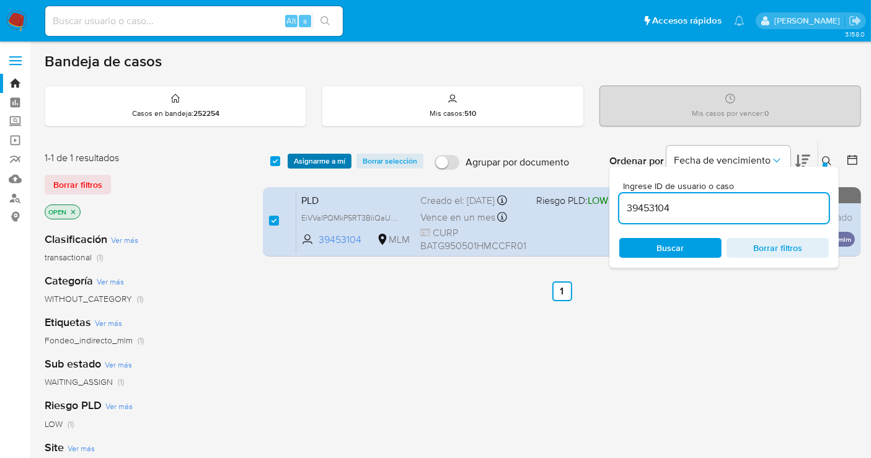
click at [308, 157] on span "Asignarme a mí" at bounding box center [319, 161] width 51 height 12
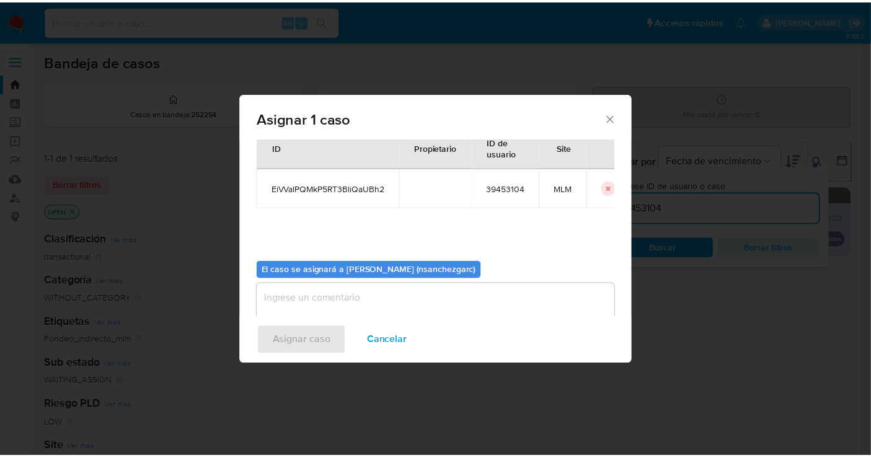
scroll to position [63, 0]
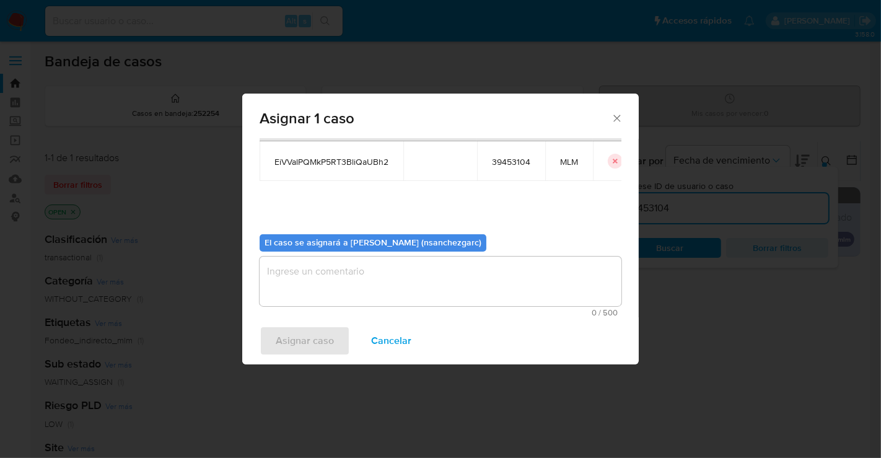
click at [290, 277] on textarea "assign-modal" at bounding box center [441, 282] width 362 height 50
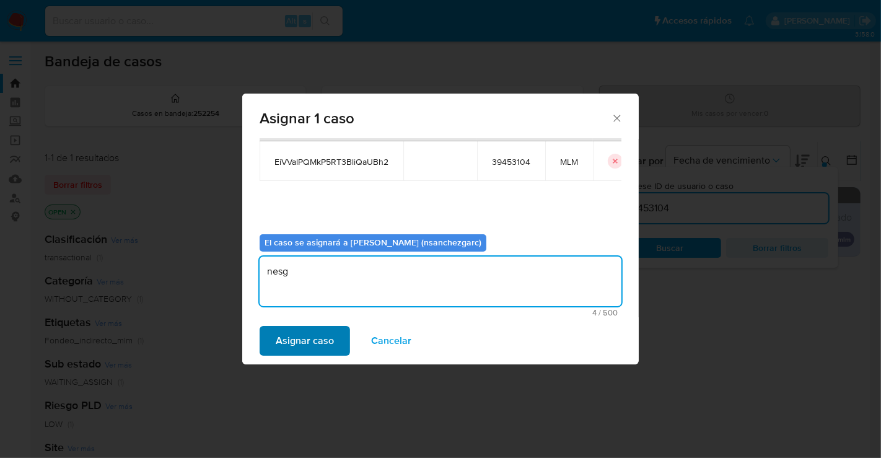
type textarea "nesg"
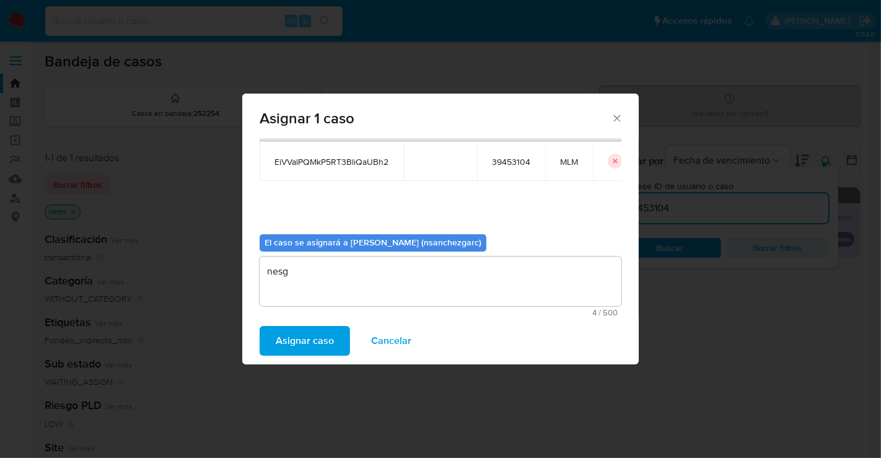
click at [292, 340] on span "Asignar caso" at bounding box center [305, 340] width 58 height 27
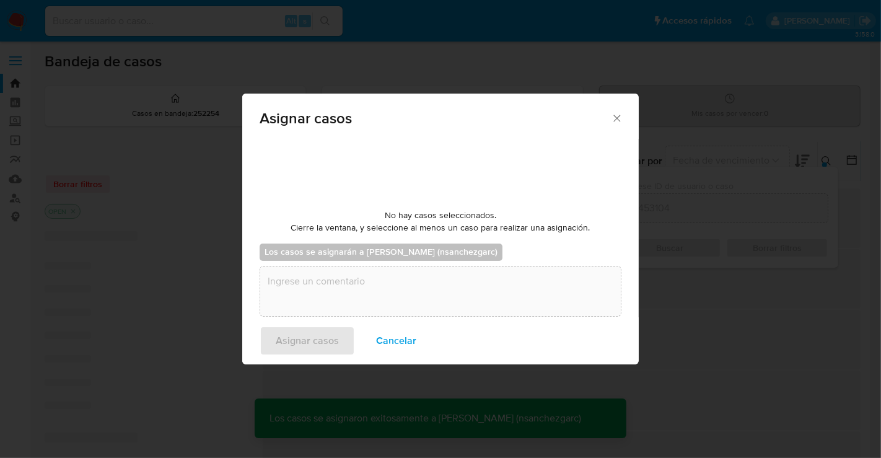
checkbox input "false"
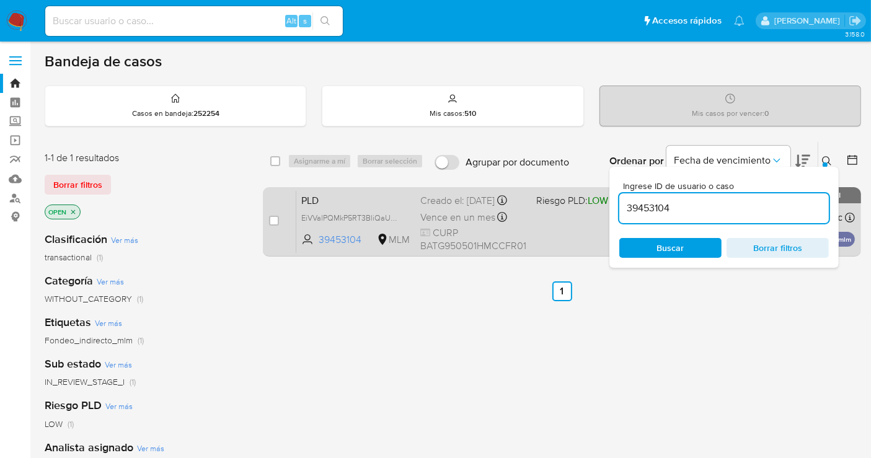
click at [455, 219] on span "Vence en un mes" at bounding box center [457, 218] width 75 height 14
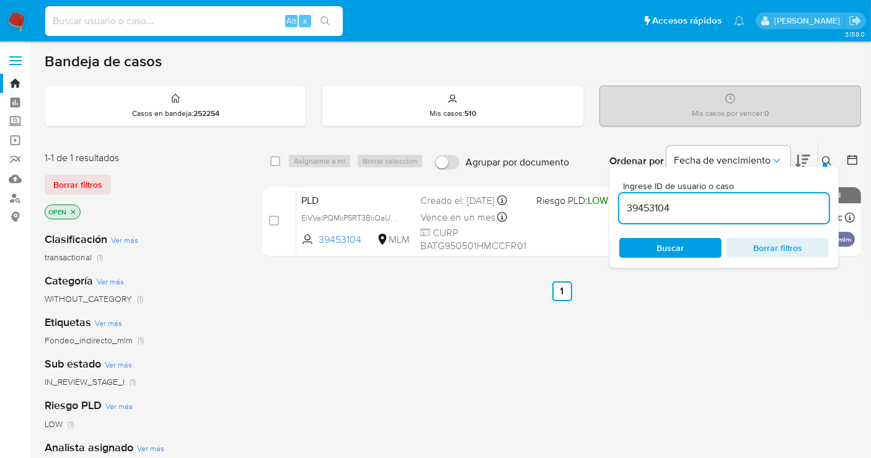
click at [95, 22] on input at bounding box center [194, 21] width 298 height 16
paste input "186090620"
type input "186090620"
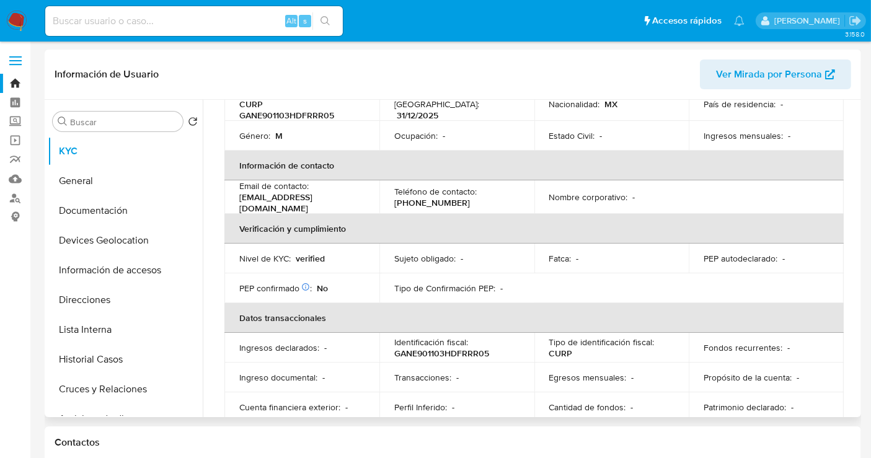
select select "10"
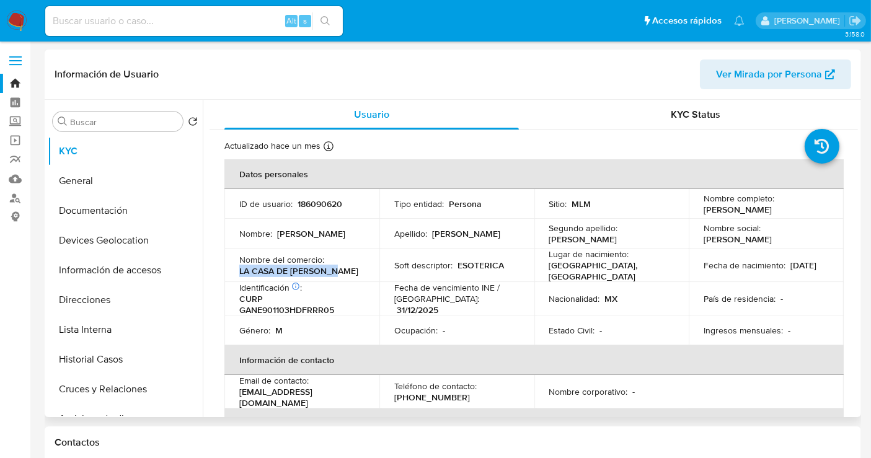
drag, startPoint x: 342, startPoint y: 271, endPoint x: 240, endPoint y: 271, distance: 101.7
click at [240, 271] on div "Nombre del comercio : LA CASA DE LUZ BELLA" at bounding box center [301, 265] width 125 height 22
copy p "LA CASA DE LUZ BELLA"
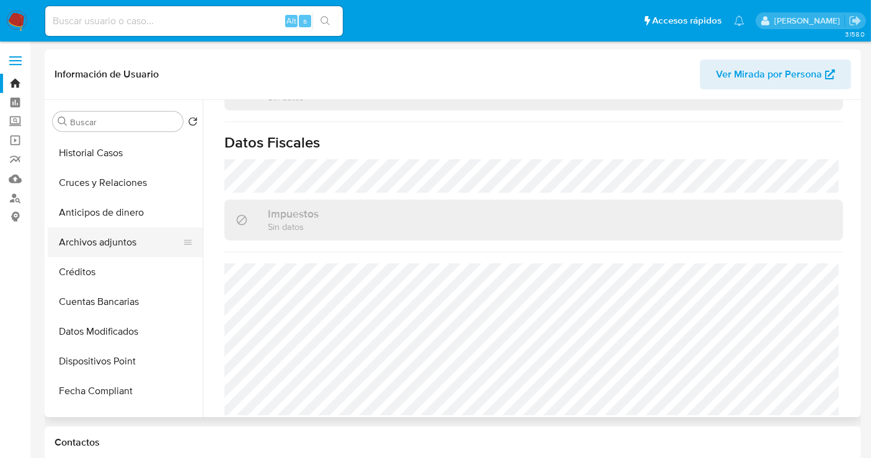
scroll to position [138, 0]
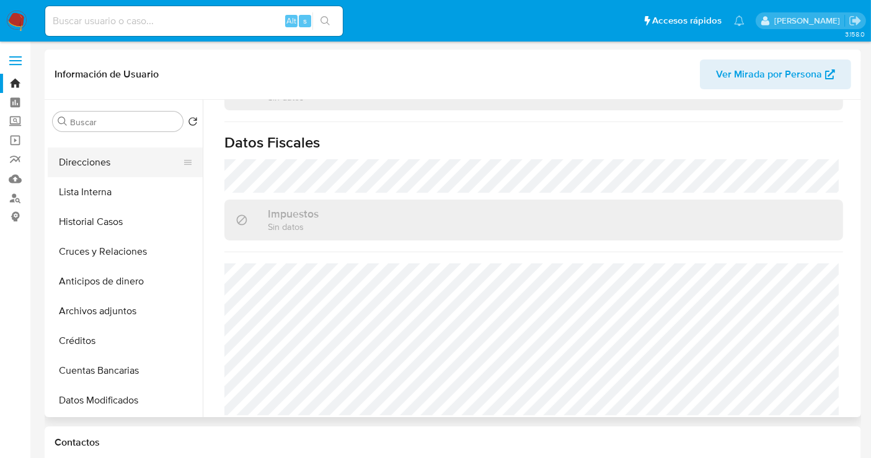
click at [97, 164] on button "Direcciones" at bounding box center [120, 163] width 145 height 30
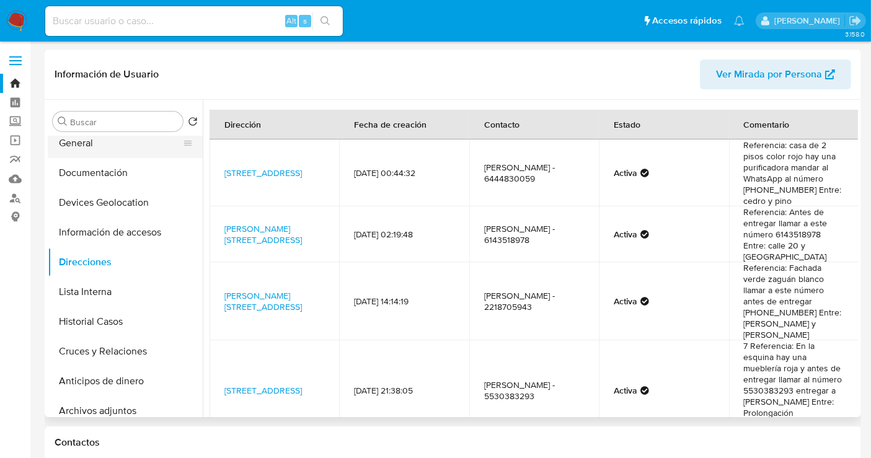
scroll to position [0, 0]
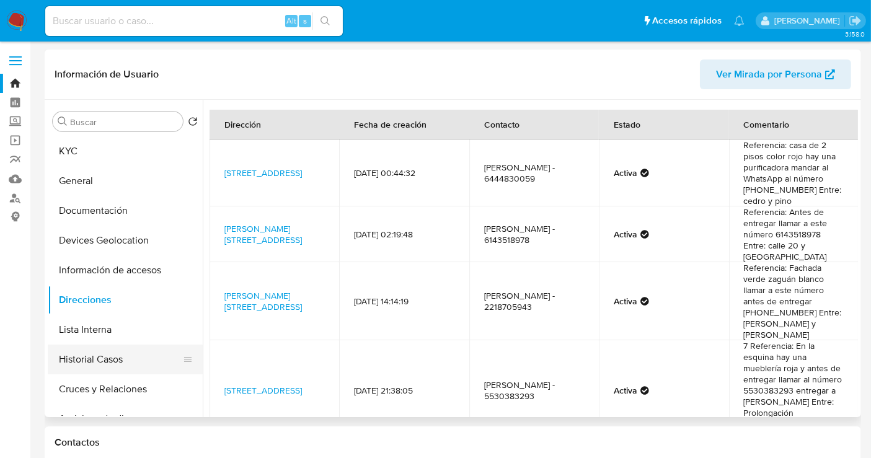
click at [112, 360] on button "Historial Casos" at bounding box center [120, 360] width 145 height 30
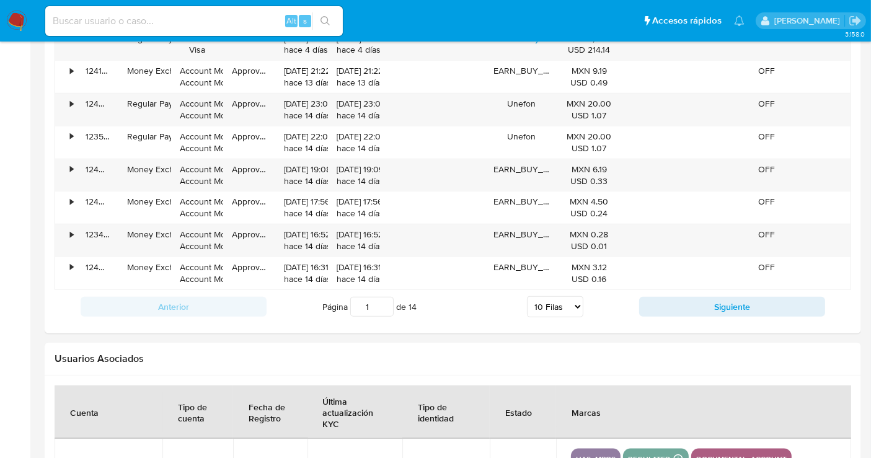
scroll to position [1240, 0]
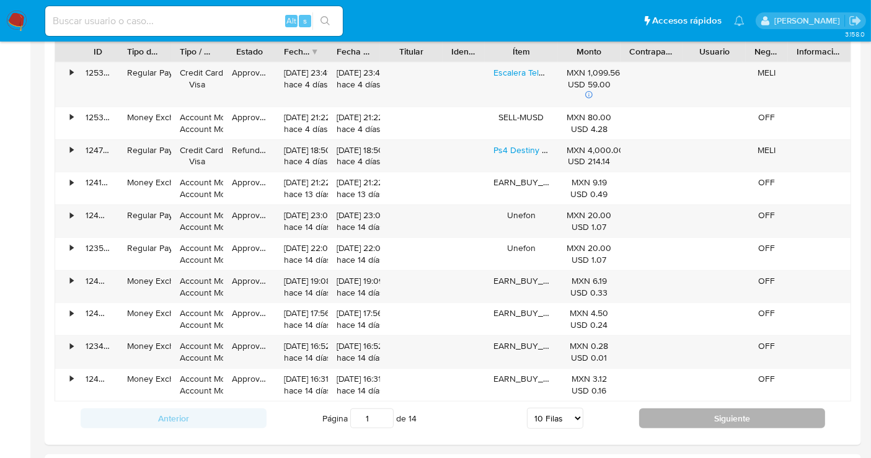
click at [731, 413] on button "Siguiente" at bounding box center [732, 418] width 186 height 20
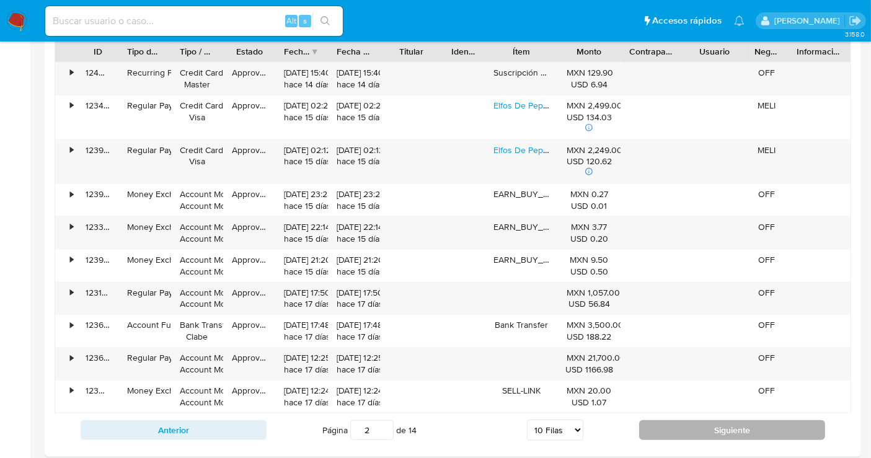
click at [713, 420] on button "Siguiente" at bounding box center [732, 430] width 186 height 20
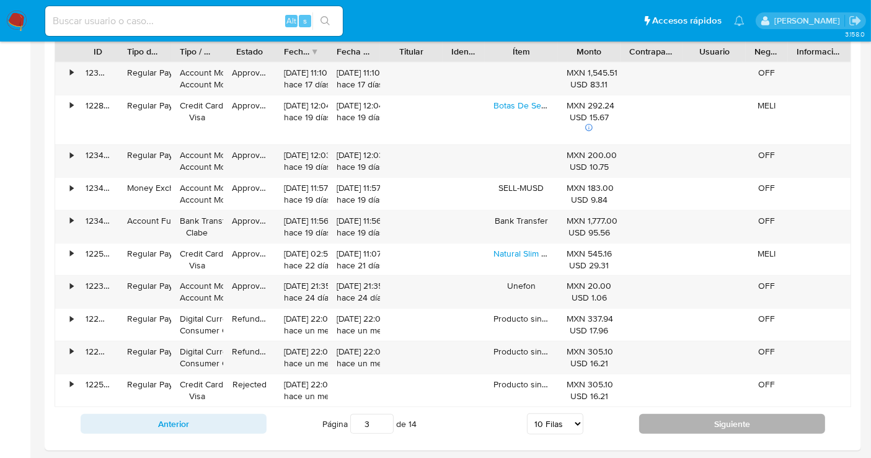
click at [713, 418] on button "Siguiente" at bounding box center [732, 424] width 186 height 20
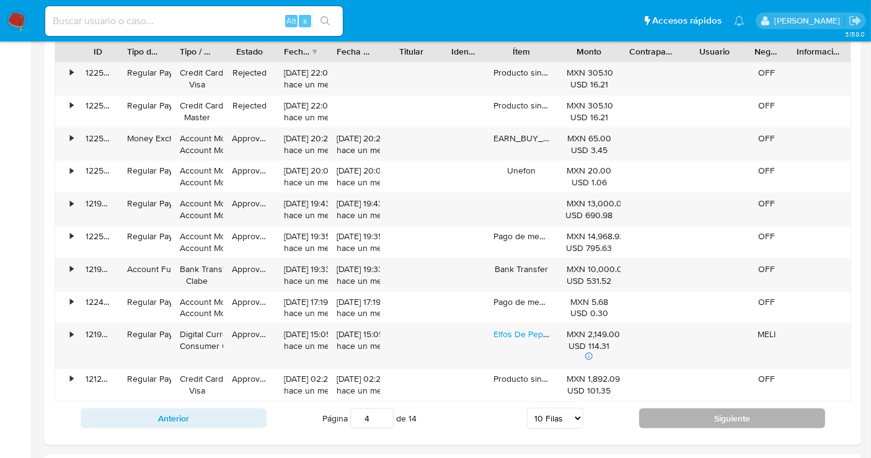
click at [713, 418] on button "Siguiente" at bounding box center [732, 418] width 186 height 20
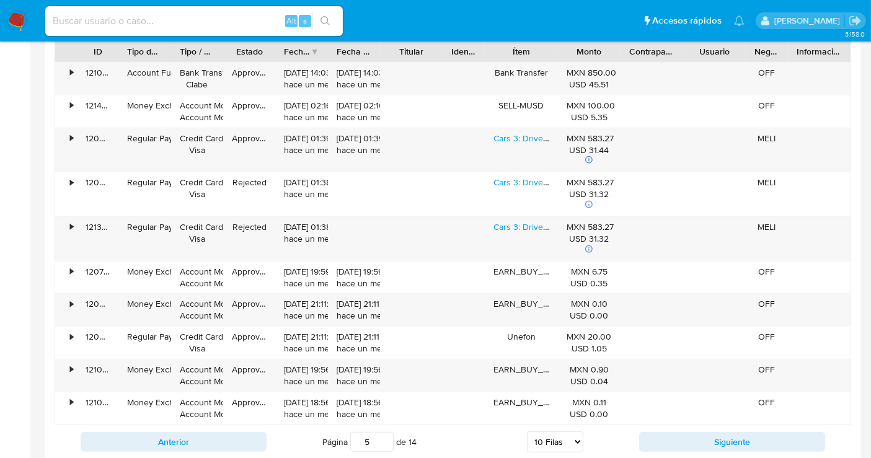
click at [713, 425] on div "Anterior Página 5 de 14 5 Filas 10 Filas 20 Filas 25 Filas 50 Filas 100 Filas S…" at bounding box center [453, 441] width 796 height 33
click at [696, 434] on button "Siguiente" at bounding box center [732, 442] width 186 height 20
type input "6"
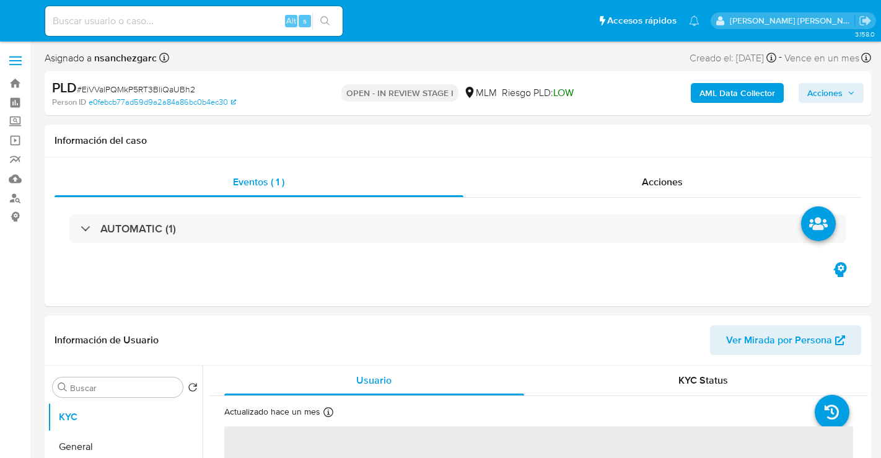
select select "10"
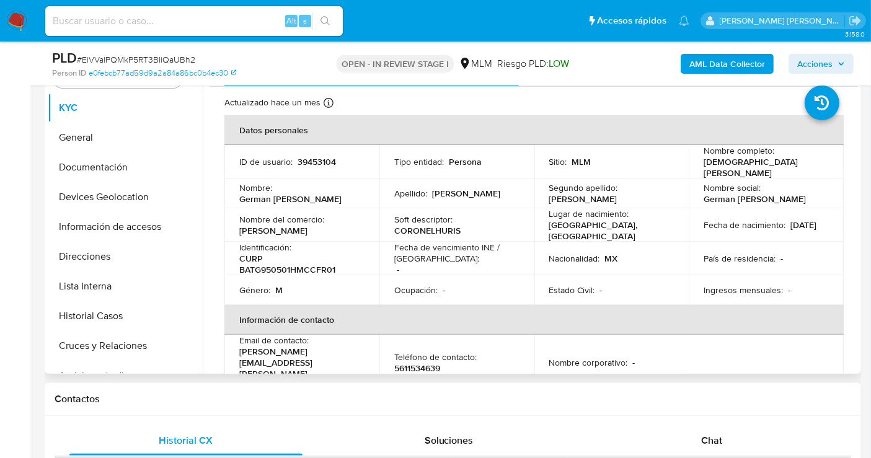
scroll to position [206, 0]
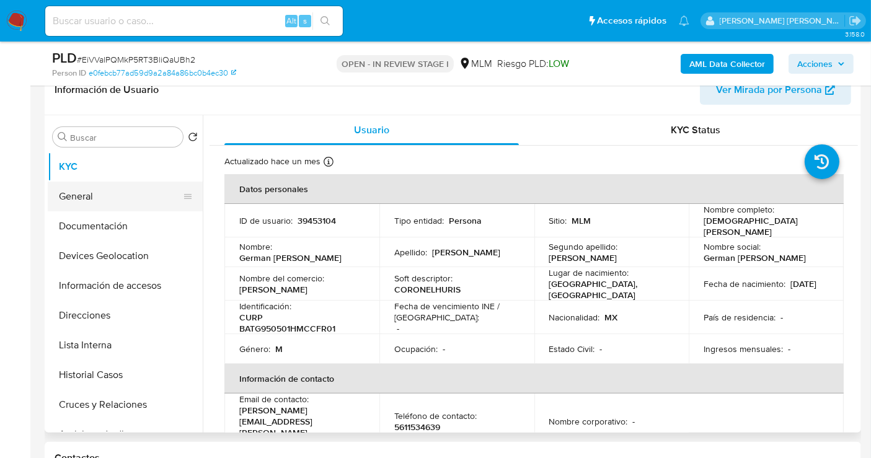
click at [73, 192] on button "General" at bounding box center [120, 197] width 145 height 30
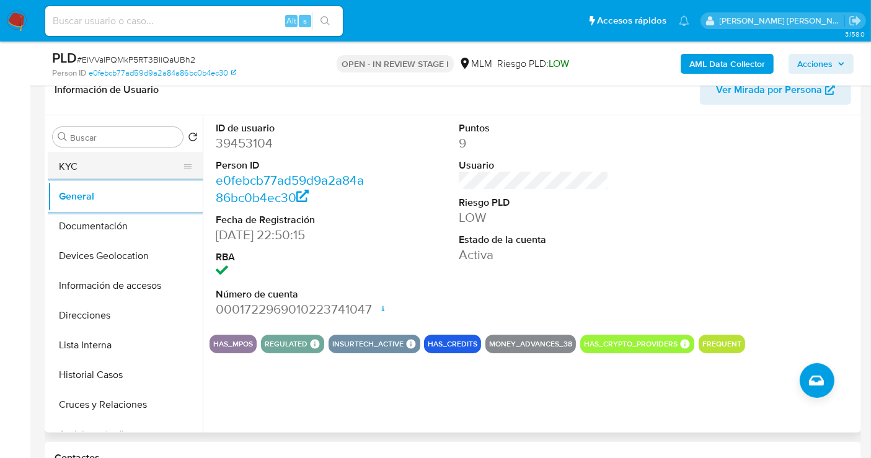
click at [87, 172] on button "KYC" at bounding box center [120, 167] width 145 height 30
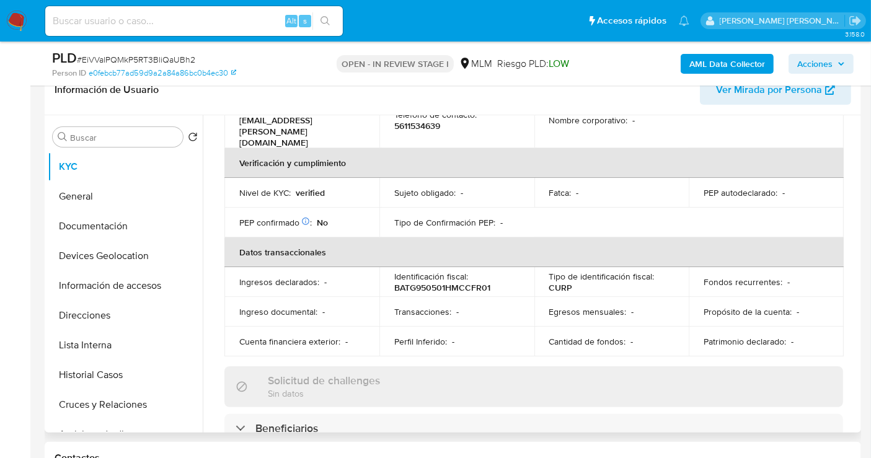
scroll to position [303, 0]
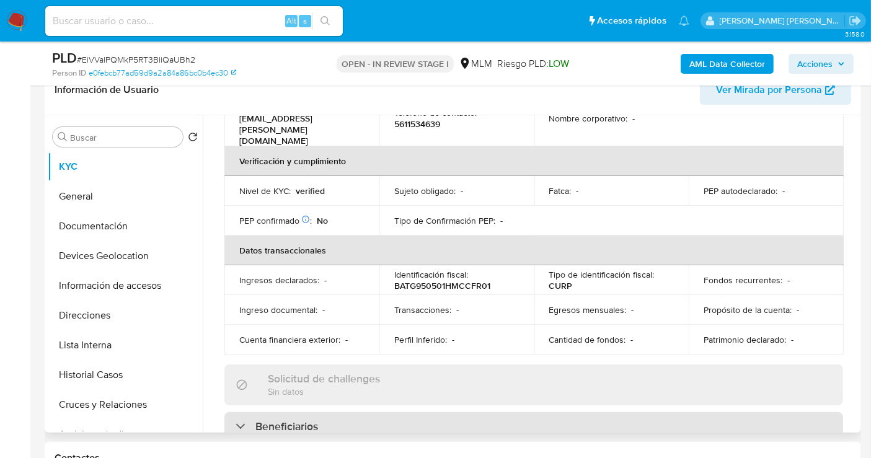
click at [287, 420] on h3 "Beneficiarios" at bounding box center [286, 427] width 63 height 14
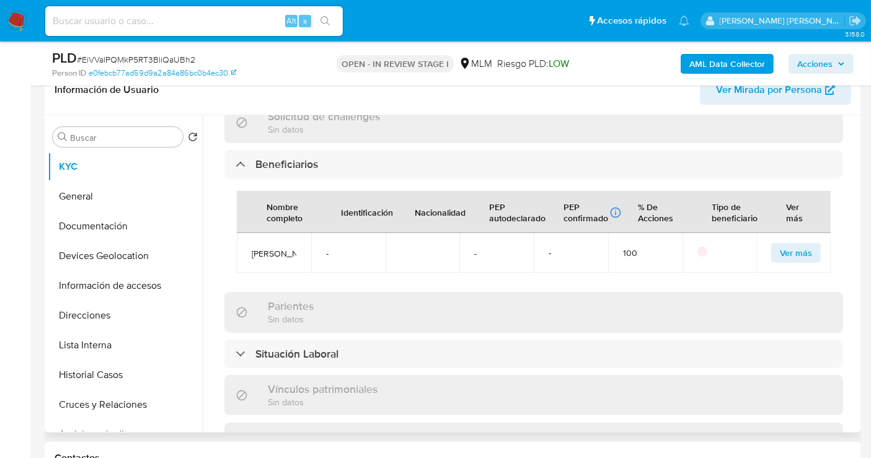
scroll to position [579, 0]
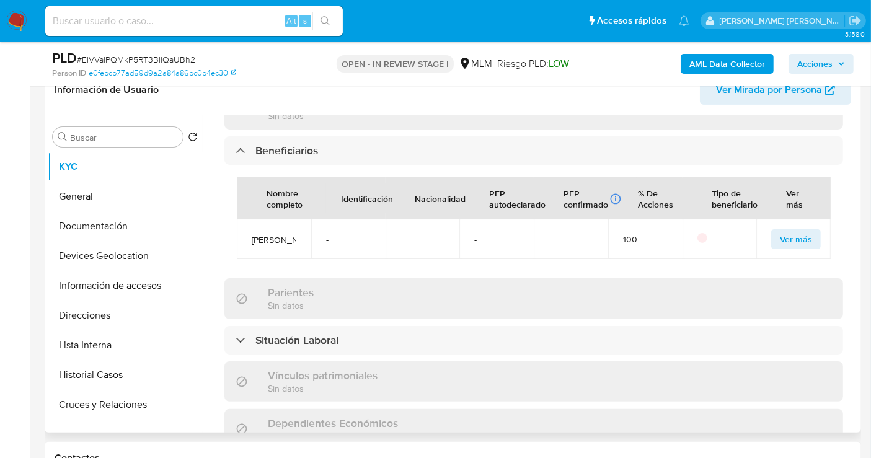
drag, startPoint x: 277, startPoint y: 215, endPoint x: 296, endPoint y: 222, distance: 19.8
click at [280, 234] on span "[PERSON_NAME]" at bounding box center [274, 239] width 45 height 11
drag, startPoint x: 296, startPoint y: 222, endPoint x: 250, endPoint y: 212, distance: 46.3
click at [250, 219] on td "[PERSON_NAME]" at bounding box center [274, 239] width 74 height 40
copy span "[PERSON_NAME]"
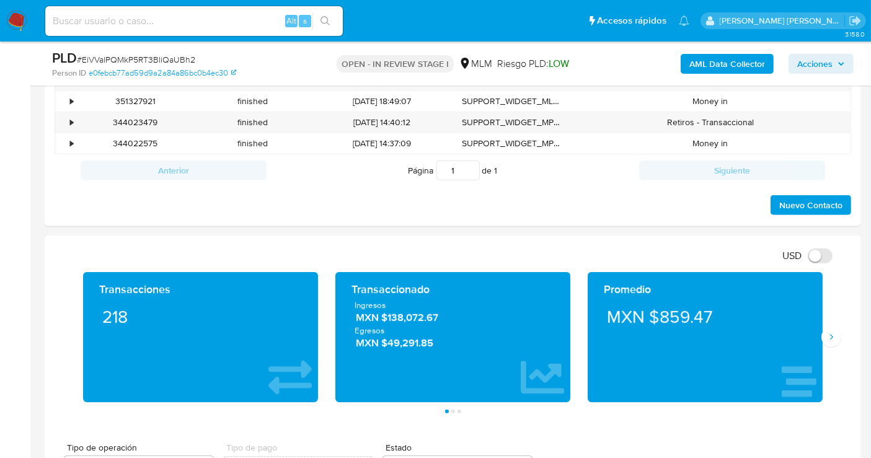
scroll to position [757, 0]
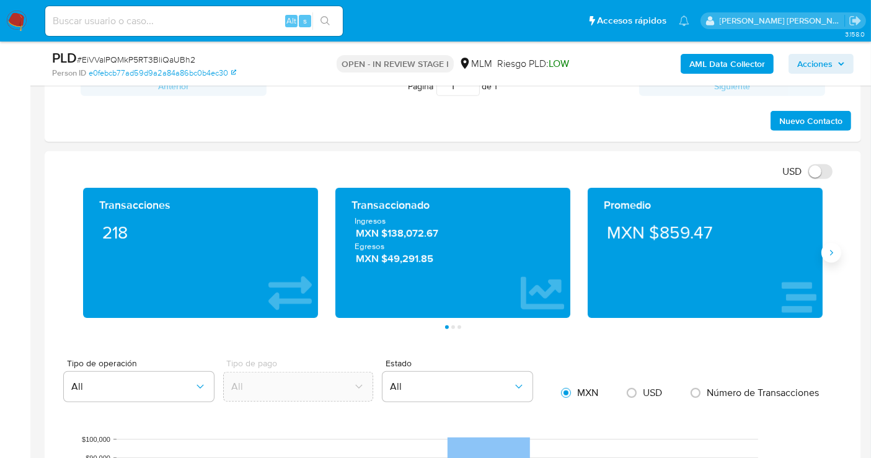
click at [831, 248] on icon "Siguiente" at bounding box center [831, 253] width 10 height 10
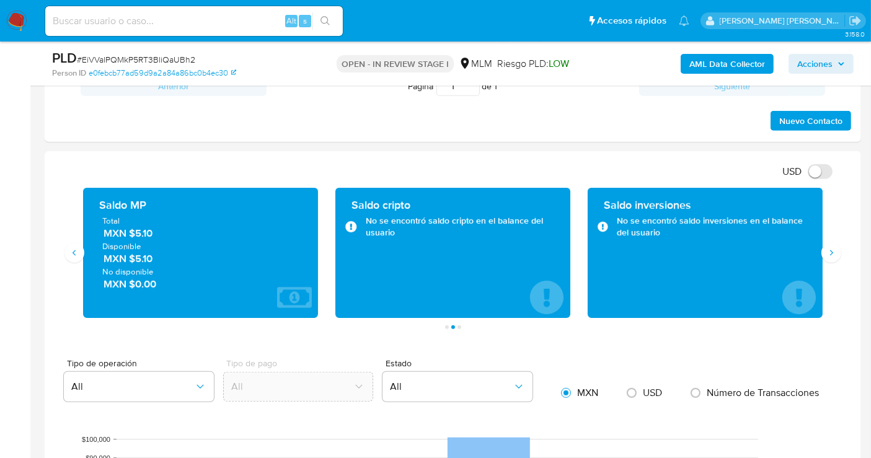
click at [142, 234] on span "MXN $5.10" at bounding box center [201, 233] width 195 height 14
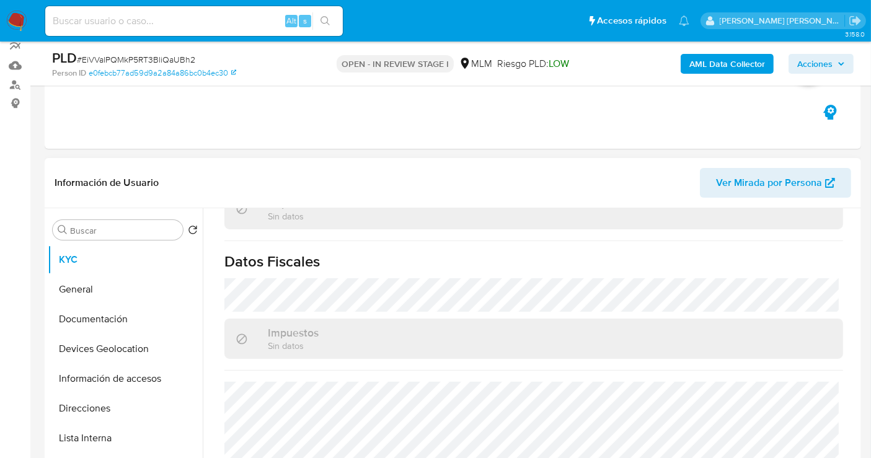
scroll to position [275, 0]
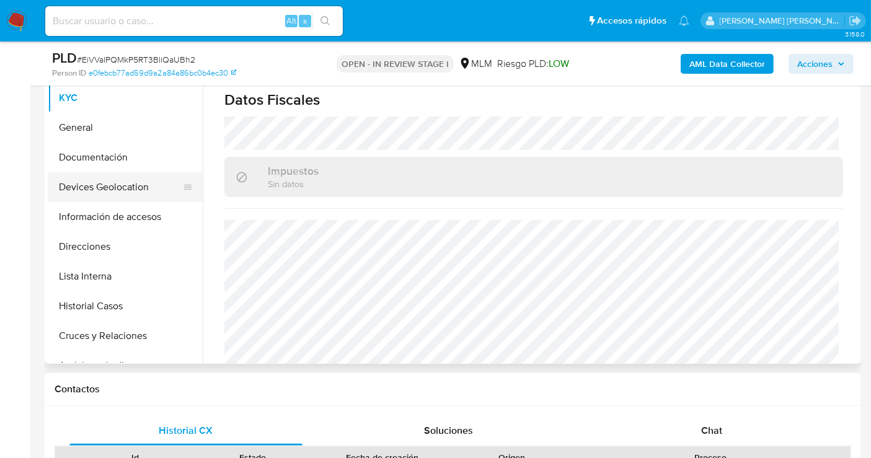
click at [108, 188] on button "Devices Geolocation" at bounding box center [120, 187] width 145 height 30
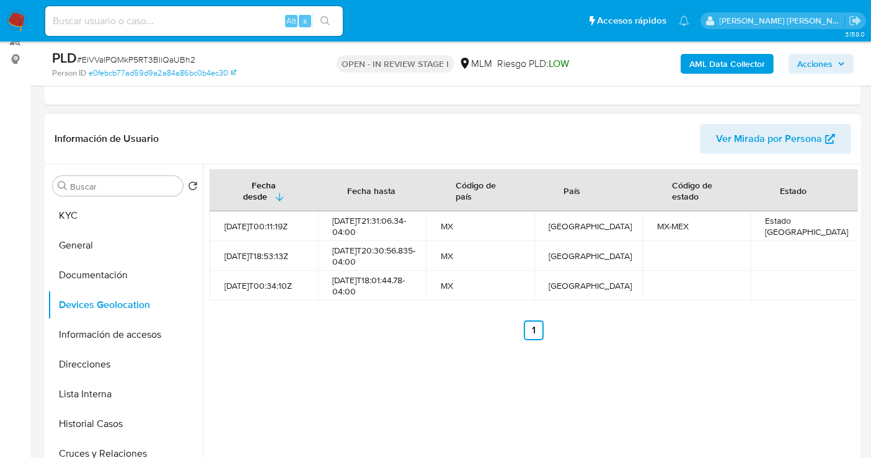
scroll to position [138, 0]
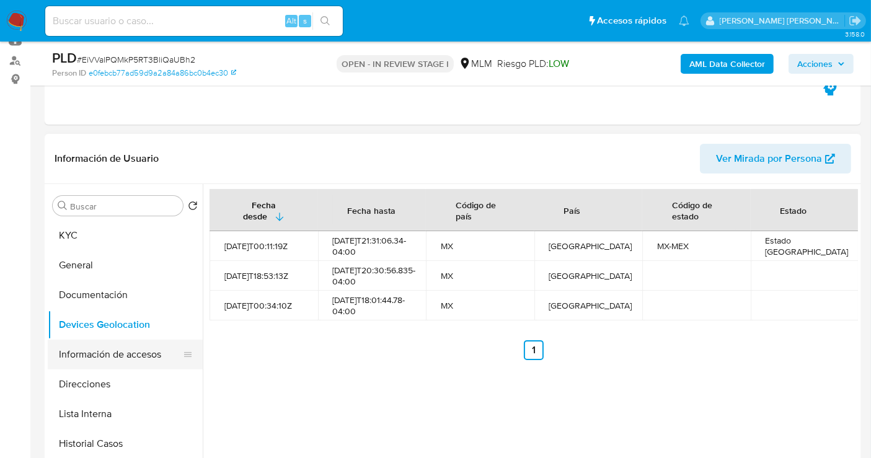
click at [126, 358] on button "Información de accesos" at bounding box center [120, 355] width 145 height 30
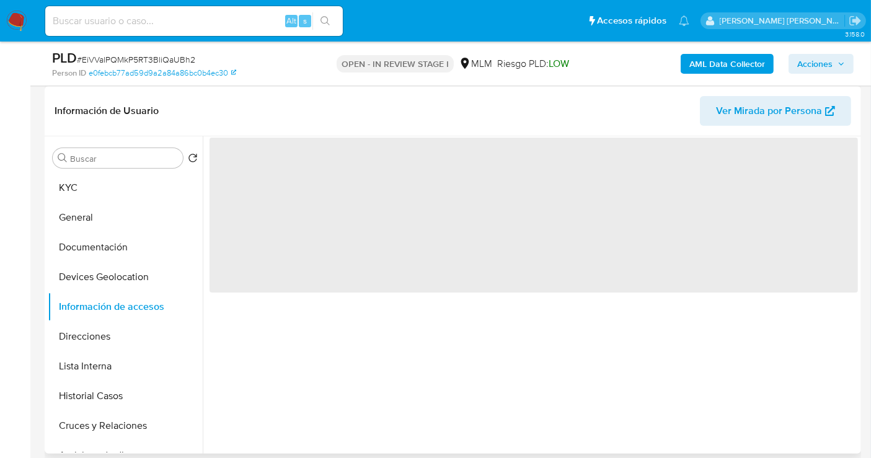
scroll to position [206, 0]
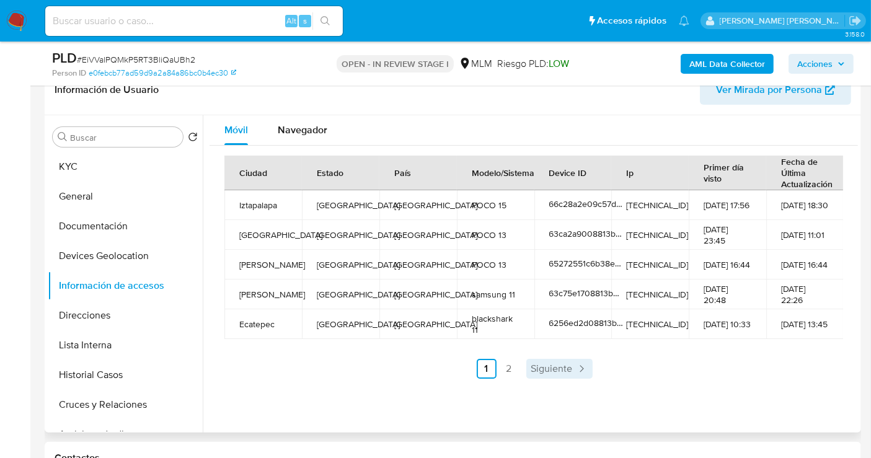
click at [566, 371] on span "Siguiente" at bounding box center [552, 369] width 42 height 10
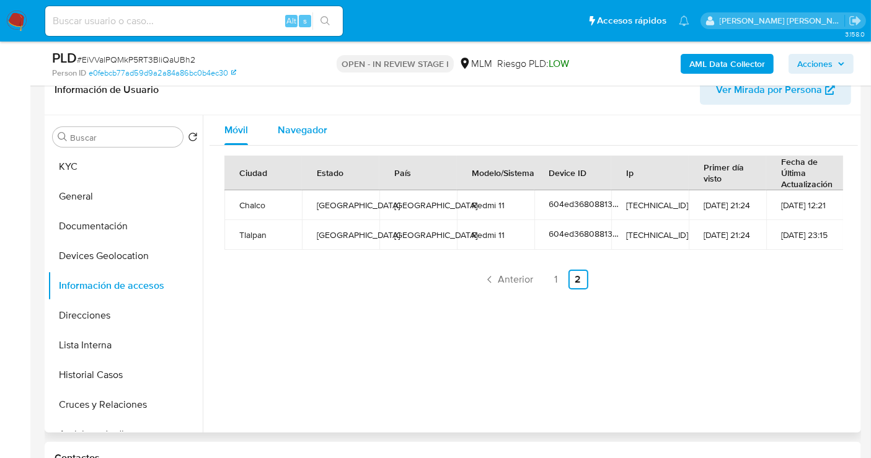
click at [294, 121] on div "Navegador" at bounding box center [303, 130] width 50 height 30
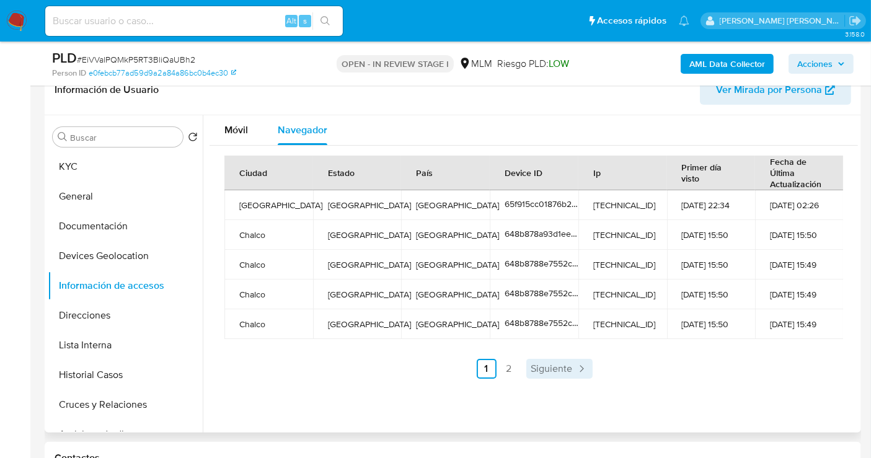
click at [554, 364] on span "Siguiente" at bounding box center [552, 369] width 42 height 10
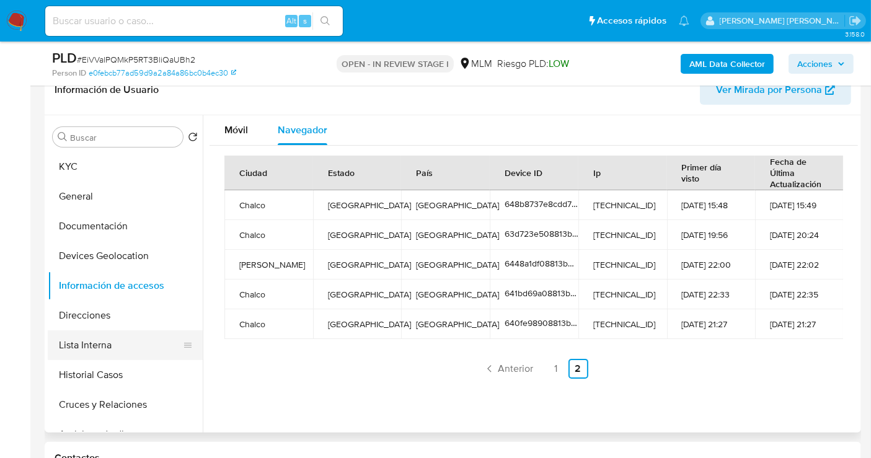
click at [87, 342] on button "Lista Interna" at bounding box center [120, 345] width 145 height 30
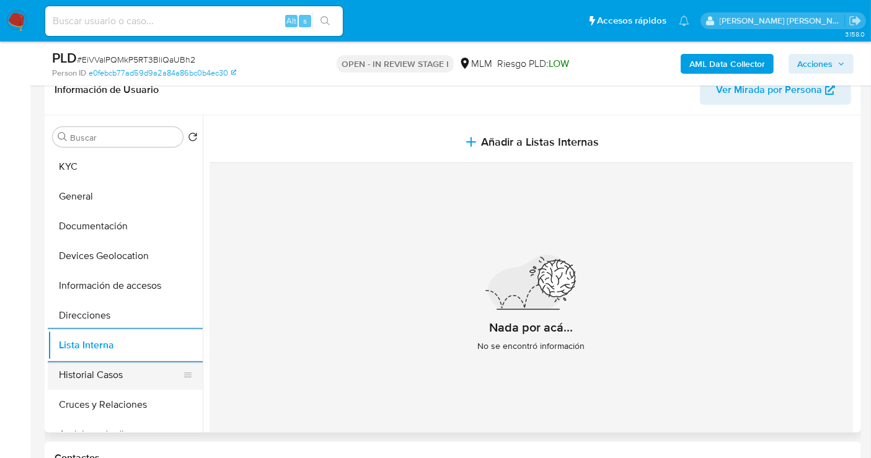
click at [105, 379] on button "Historial Casos" at bounding box center [120, 375] width 145 height 30
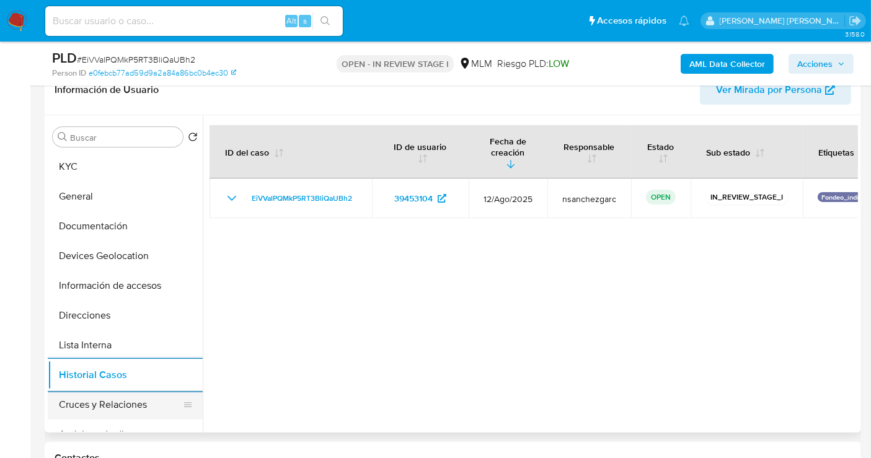
click at [120, 407] on button "Cruces y Relaciones" at bounding box center [120, 405] width 145 height 30
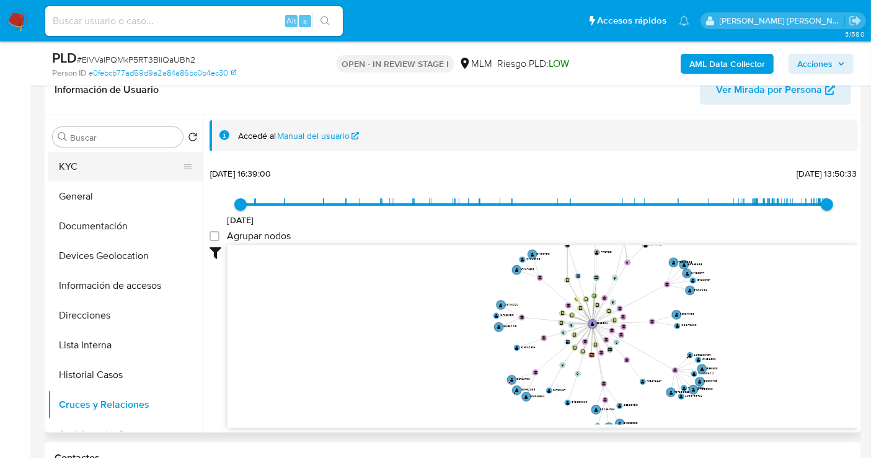
click at [101, 164] on button "KYC" at bounding box center [120, 167] width 145 height 30
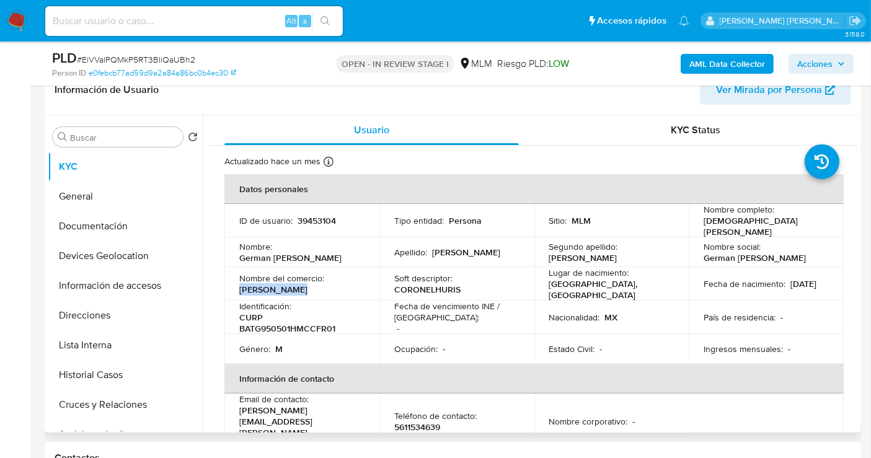
drag, startPoint x: 297, startPoint y: 291, endPoint x: 232, endPoint y: 291, distance: 64.5
click at [232, 291] on td "Nombre del comercio : Coronel Huris" at bounding box center [301, 283] width 155 height 33
copy p "Coronel [PERSON_NAME]"
click at [97, 320] on button "Direcciones" at bounding box center [120, 316] width 145 height 30
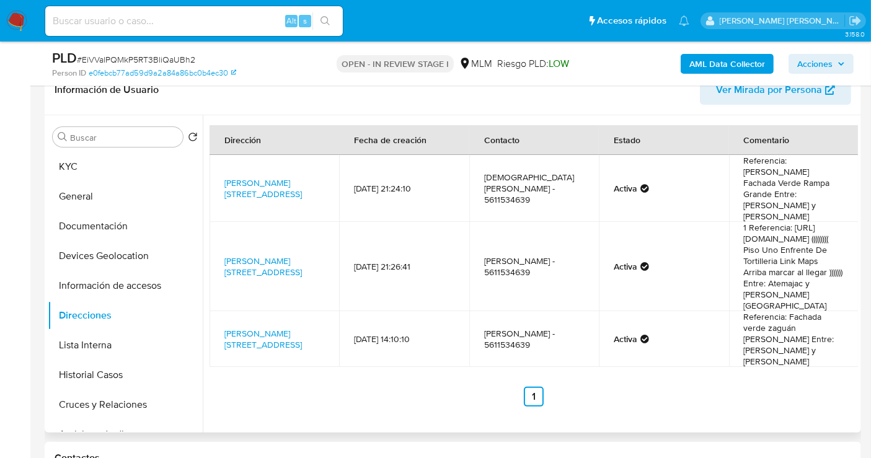
click at [789, 91] on span "Ver Mirada por Persona" at bounding box center [769, 90] width 106 height 30
click at [255, 255] on link "Valle De Oaxaca 53, Nezahualcoyotl, Estado De México, 57100, Mexico 53" at bounding box center [262, 267] width 77 height 24
click at [499, 247] on td "leonardo bacallao - 5611534639" at bounding box center [534, 266] width 130 height 89
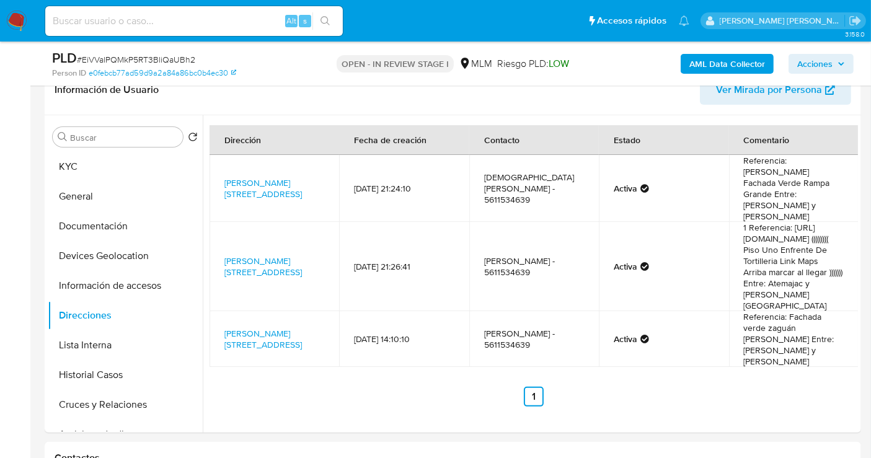
copy td "5611534639"
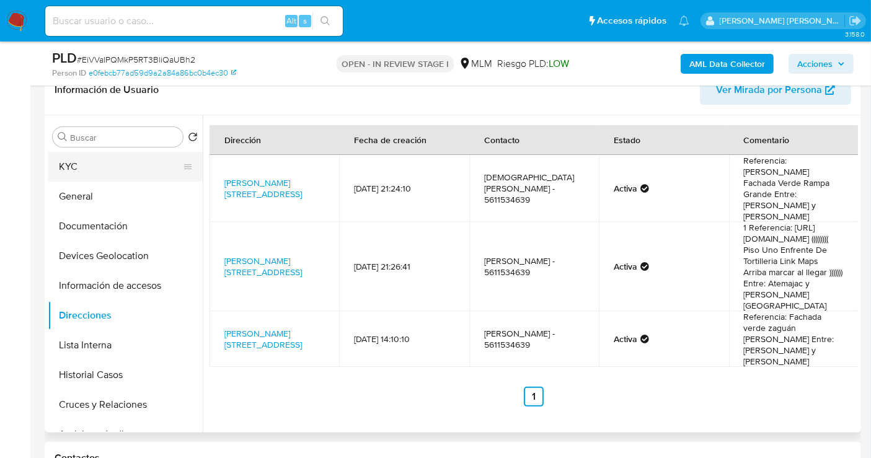
click at [64, 162] on button "KYC" at bounding box center [120, 167] width 145 height 30
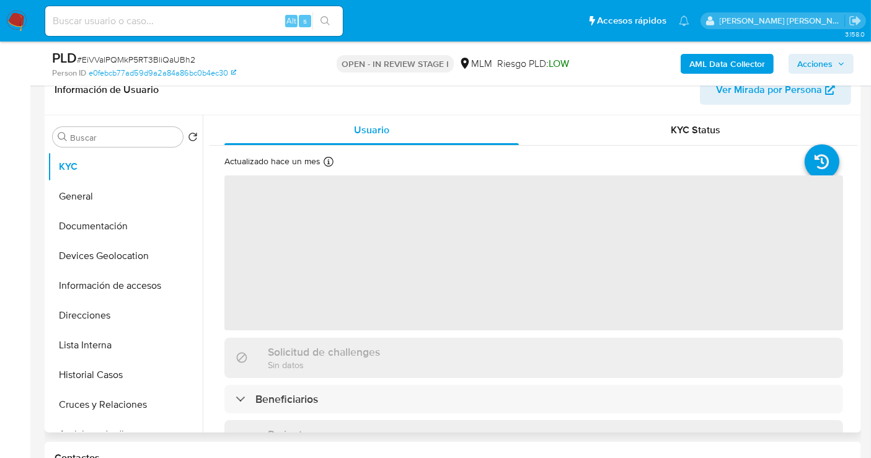
scroll to position [138, 0]
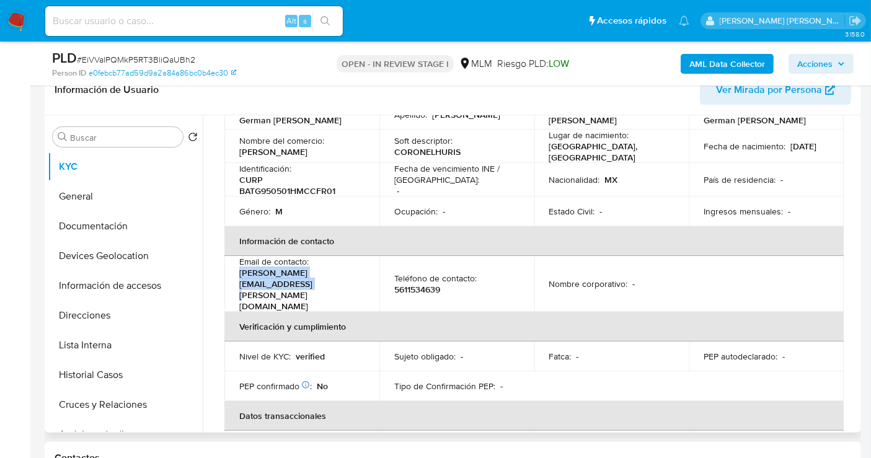
drag, startPoint x: 367, startPoint y: 275, endPoint x: 234, endPoint y: 275, distance: 133.3
click at [234, 275] on td "Email de contacto : bacallao.leonardo@hotmail.com" at bounding box center [301, 284] width 155 height 56
copy p "[EMAIL_ADDRESS][DOMAIN_NAME]"
